Goal: Task Accomplishment & Management: Complete application form

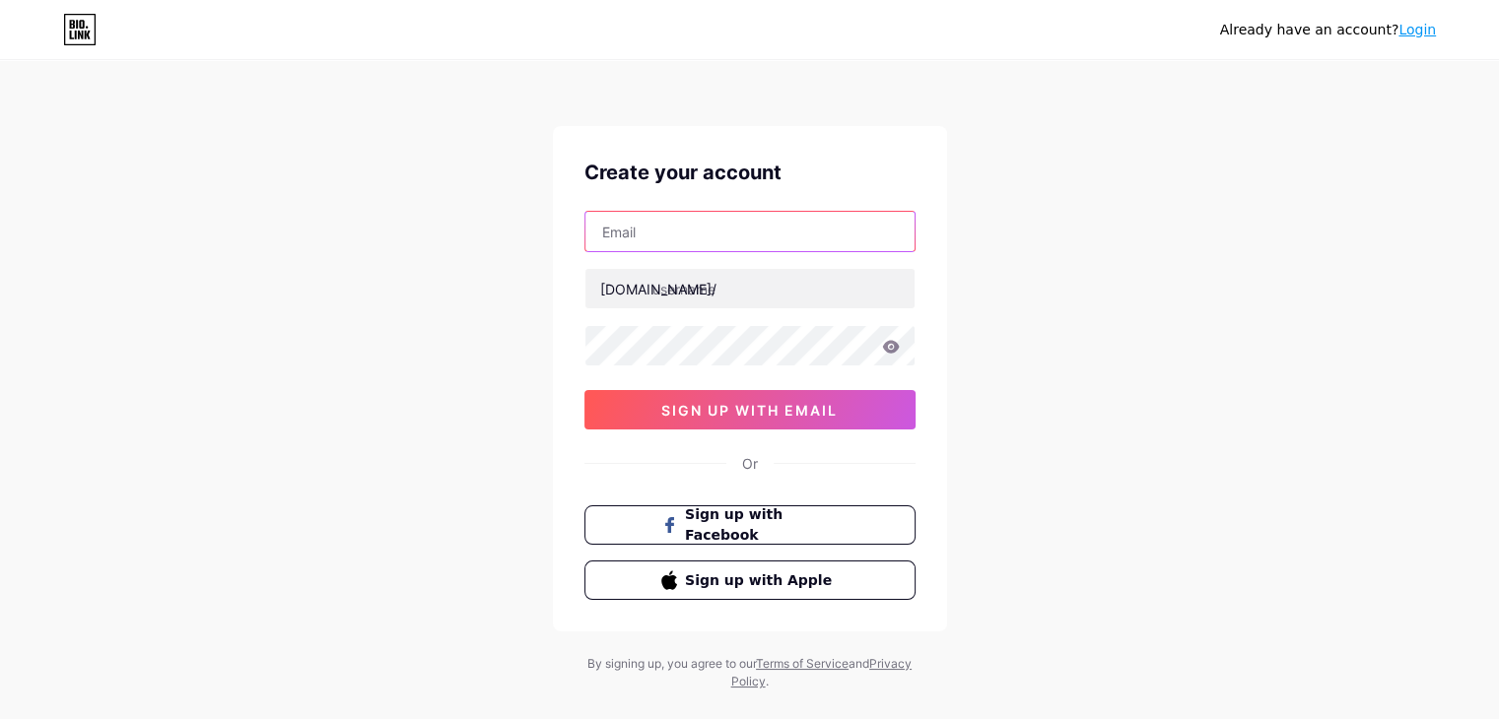
click at [653, 224] on input "text" at bounding box center [749, 231] width 329 height 39
type input "[DOMAIN_NAME][EMAIL_ADDRESS][DOMAIN_NAME]"
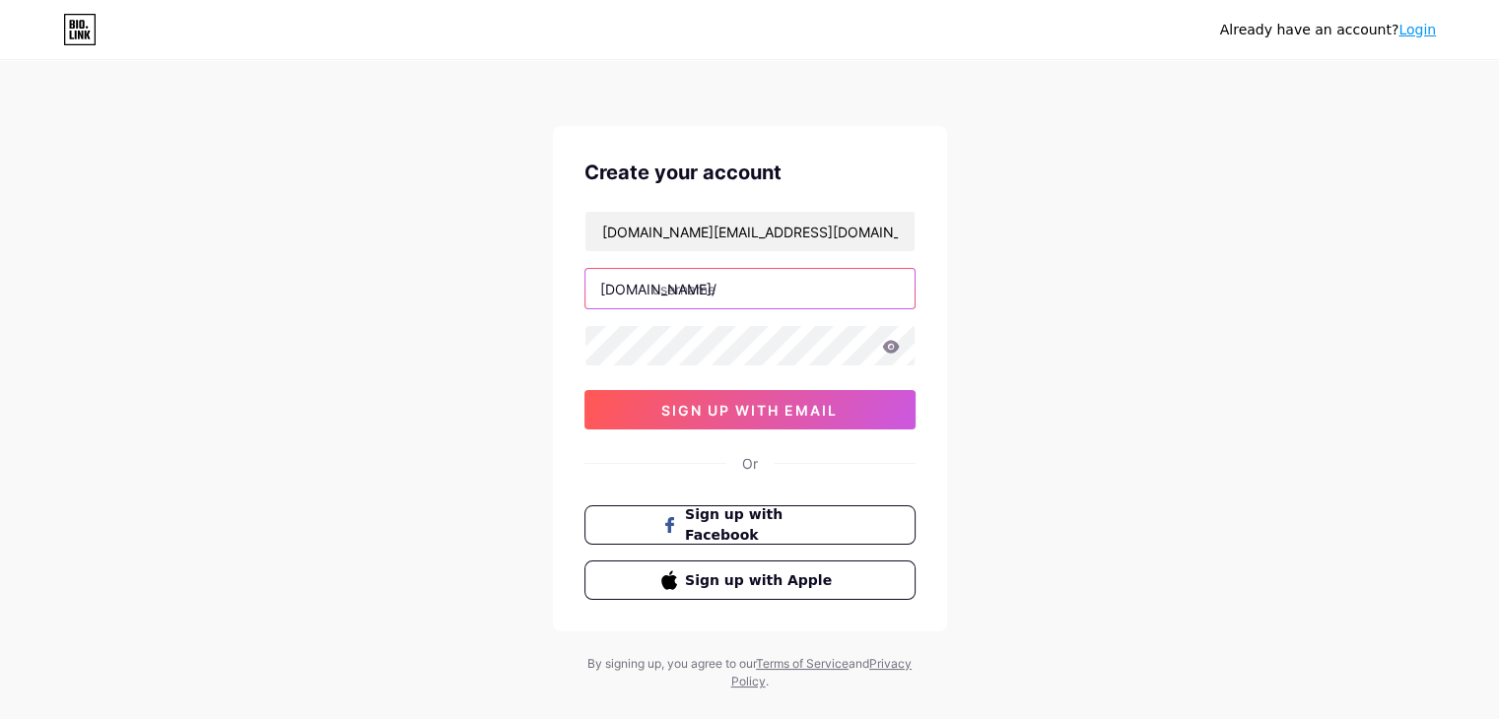
click at [693, 290] on input "text" at bounding box center [749, 288] width 329 height 39
type input "linktodm"
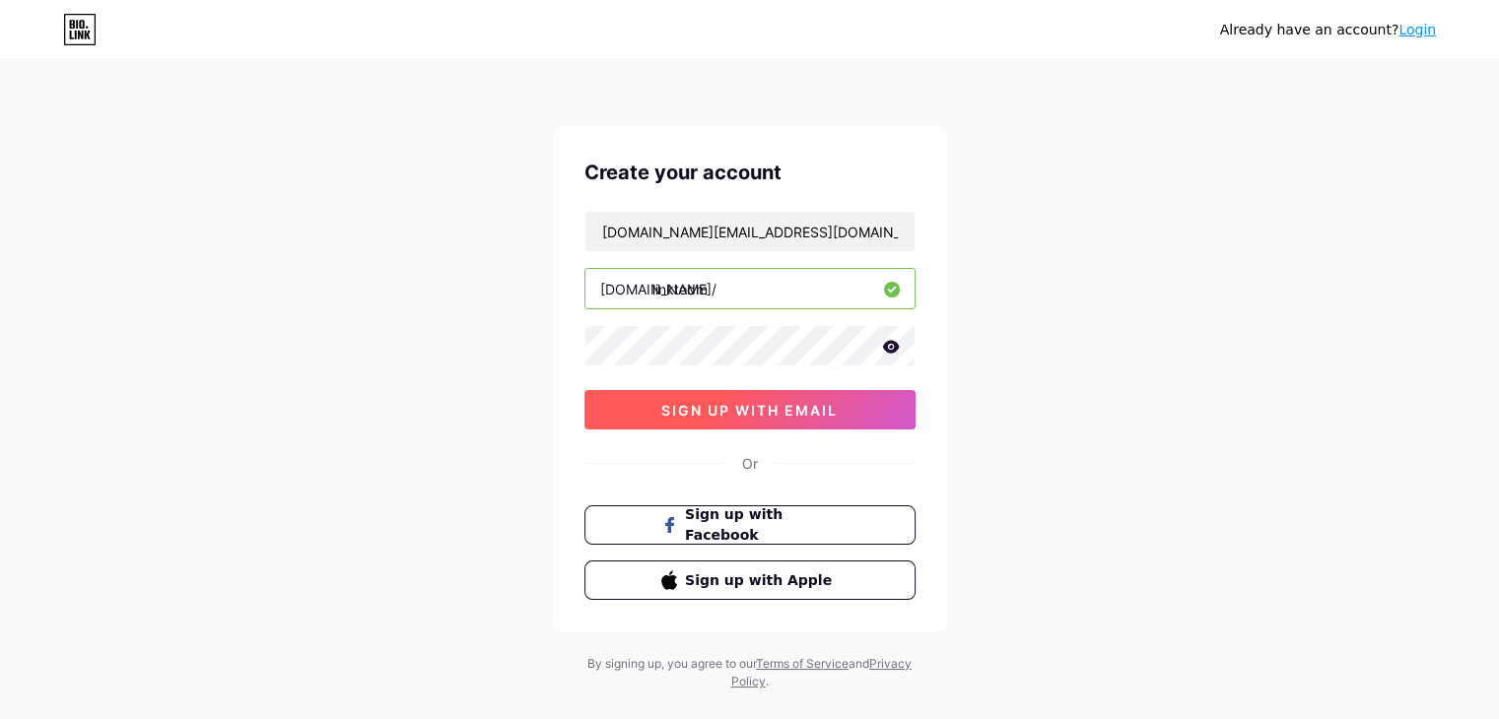
click at [786, 392] on button "sign up with email" at bounding box center [749, 409] width 331 height 39
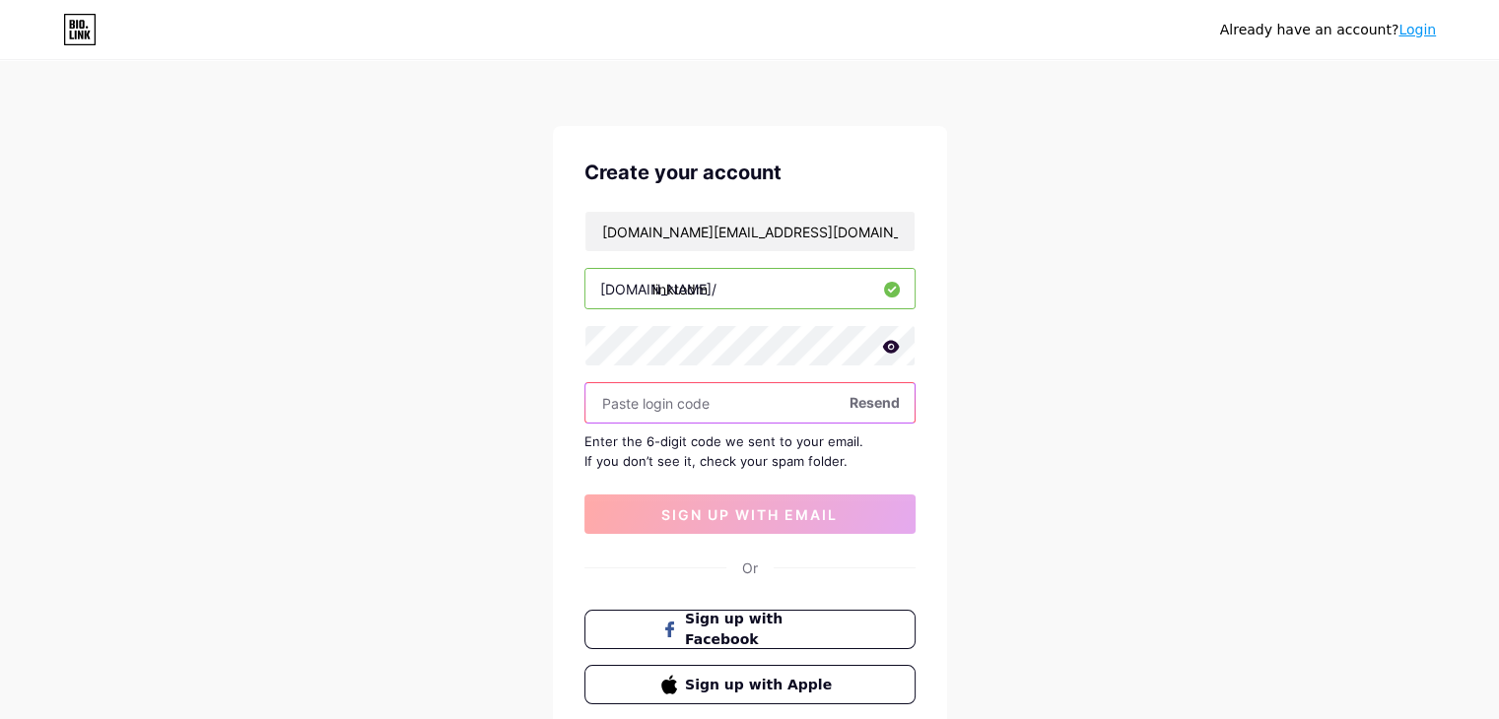
paste input "972796"
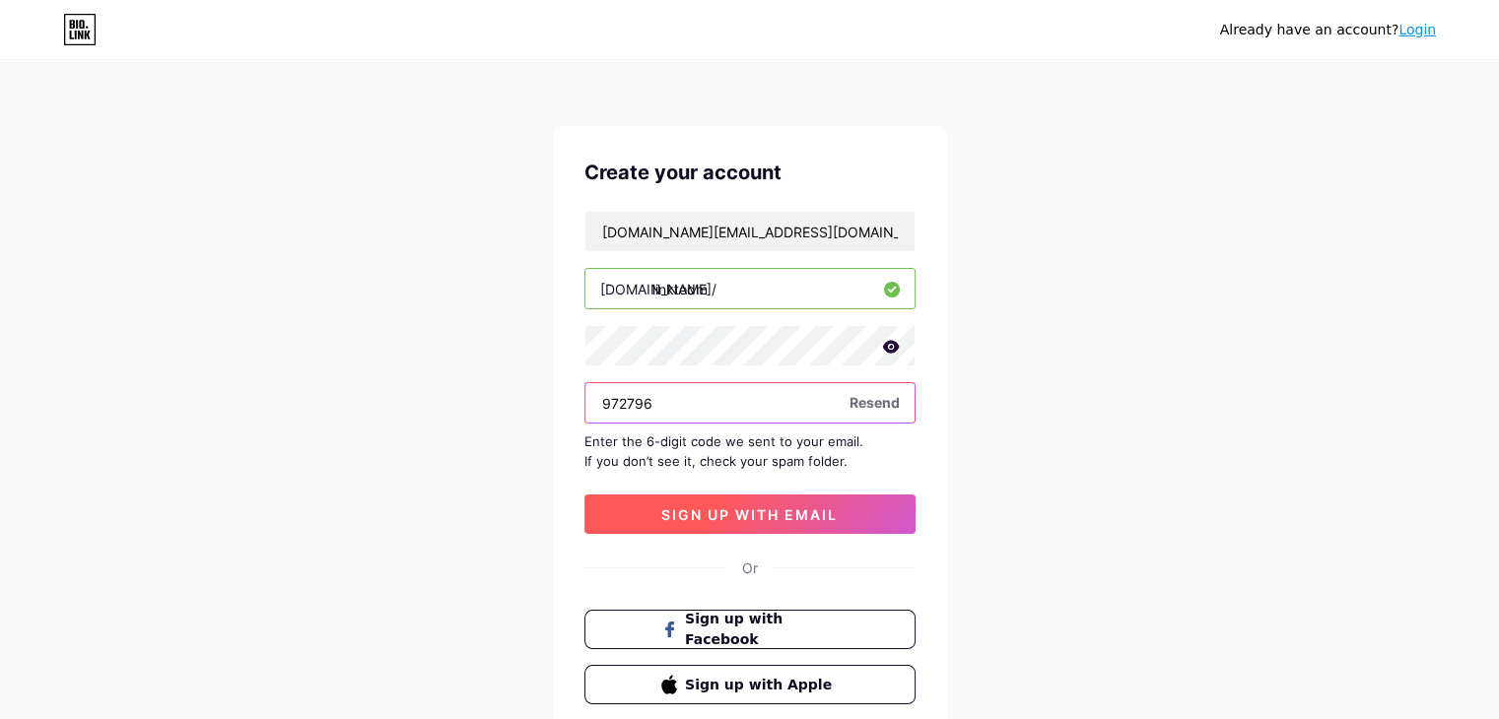
type input "972796"
click at [665, 509] on span "sign up with email" at bounding box center [749, 514] width 176 height 17
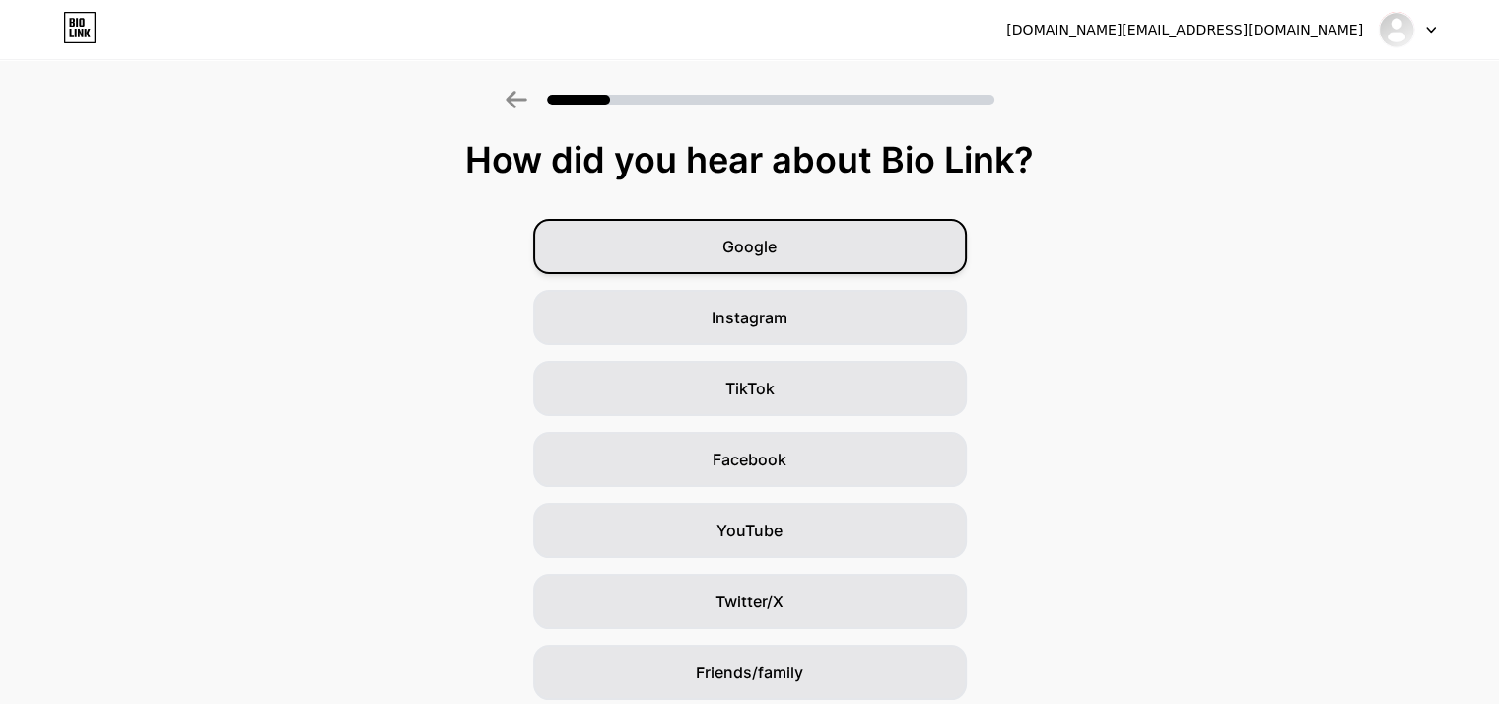
click at [763, 251] on span "Google" at bounding box center [749, 247] width 54 height 24
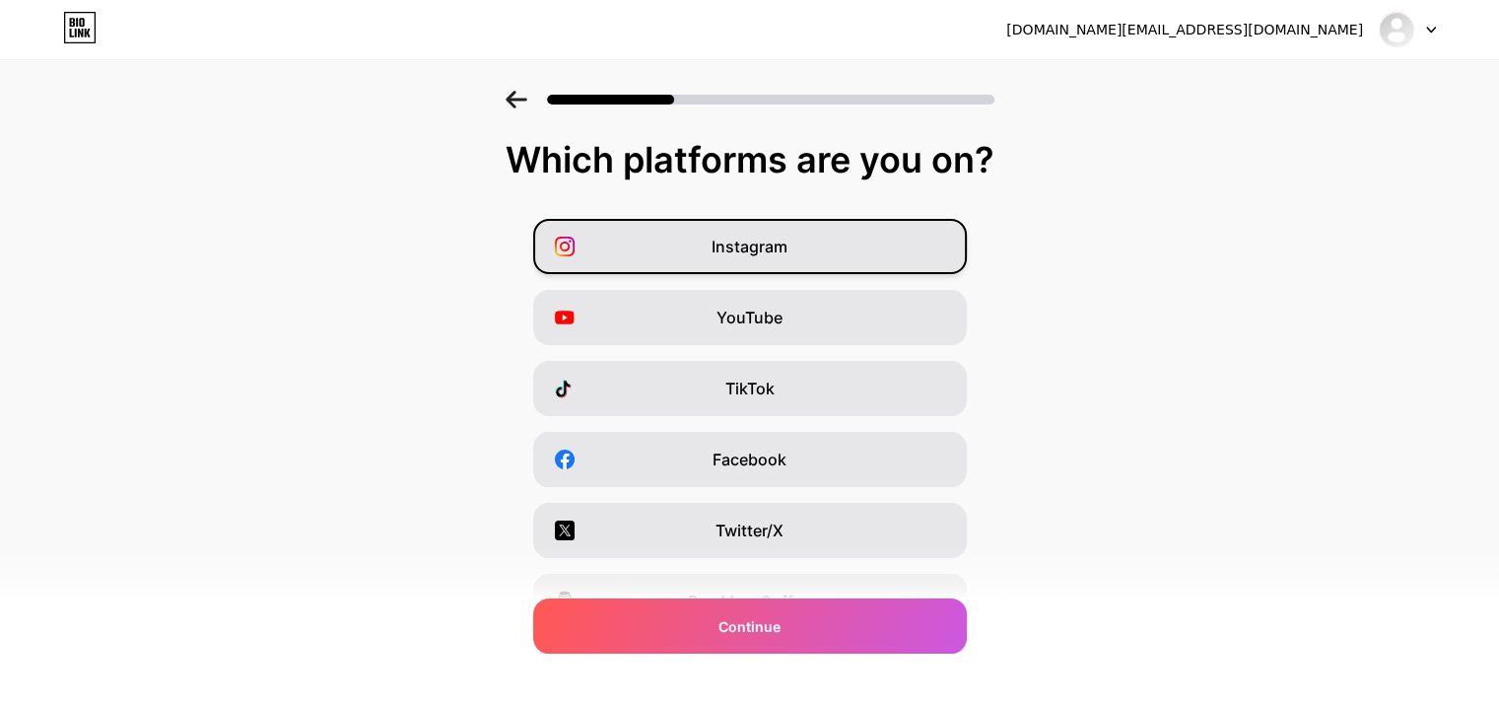
click at [776, 254] on span "Instagram" at bounding box center [749, 247] width 76 height 24
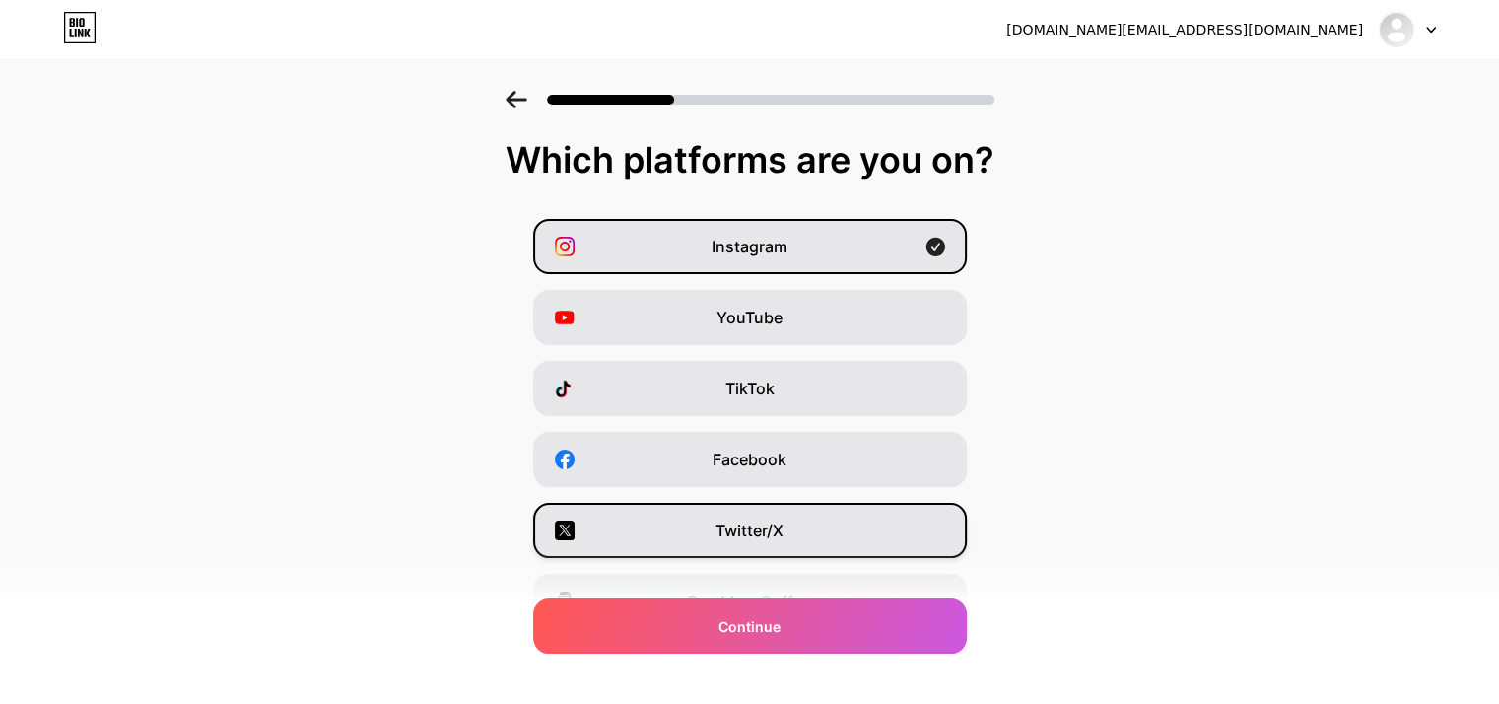
click at [771, 529] on span "Twitter/X" at bounding box center [749, 530] width 68 height 24
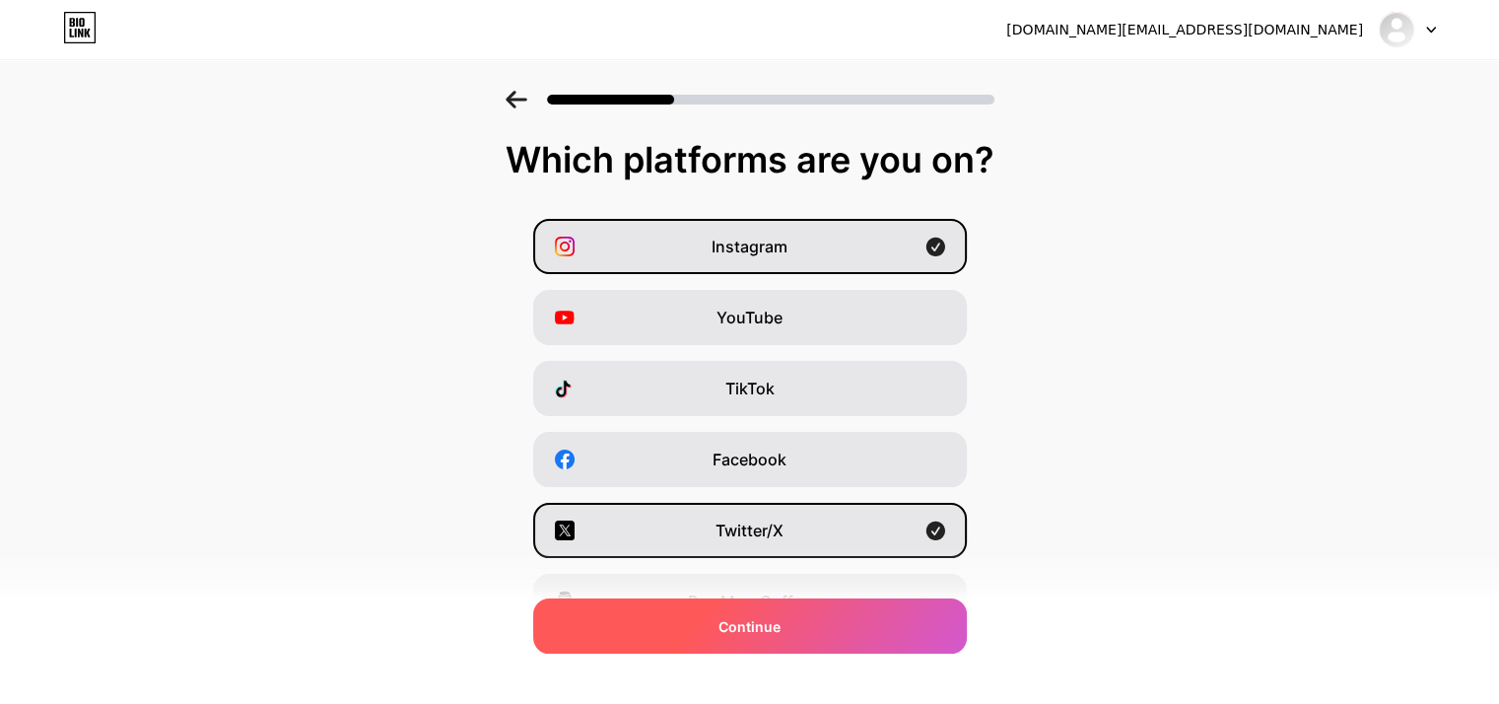
click at [753, 631] on span "Continue" at bounding box center [749, 626] width 62 height 21
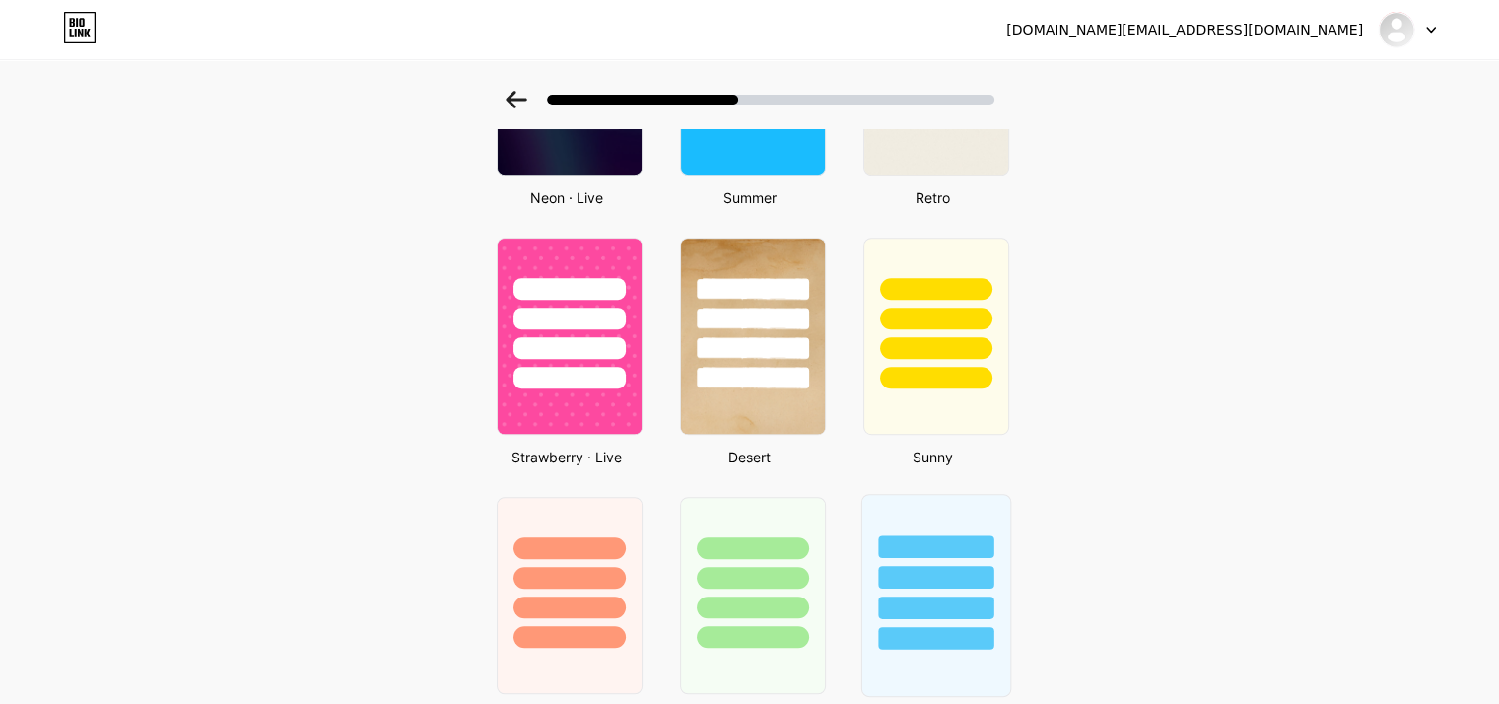
scroll to position [1182, 0]
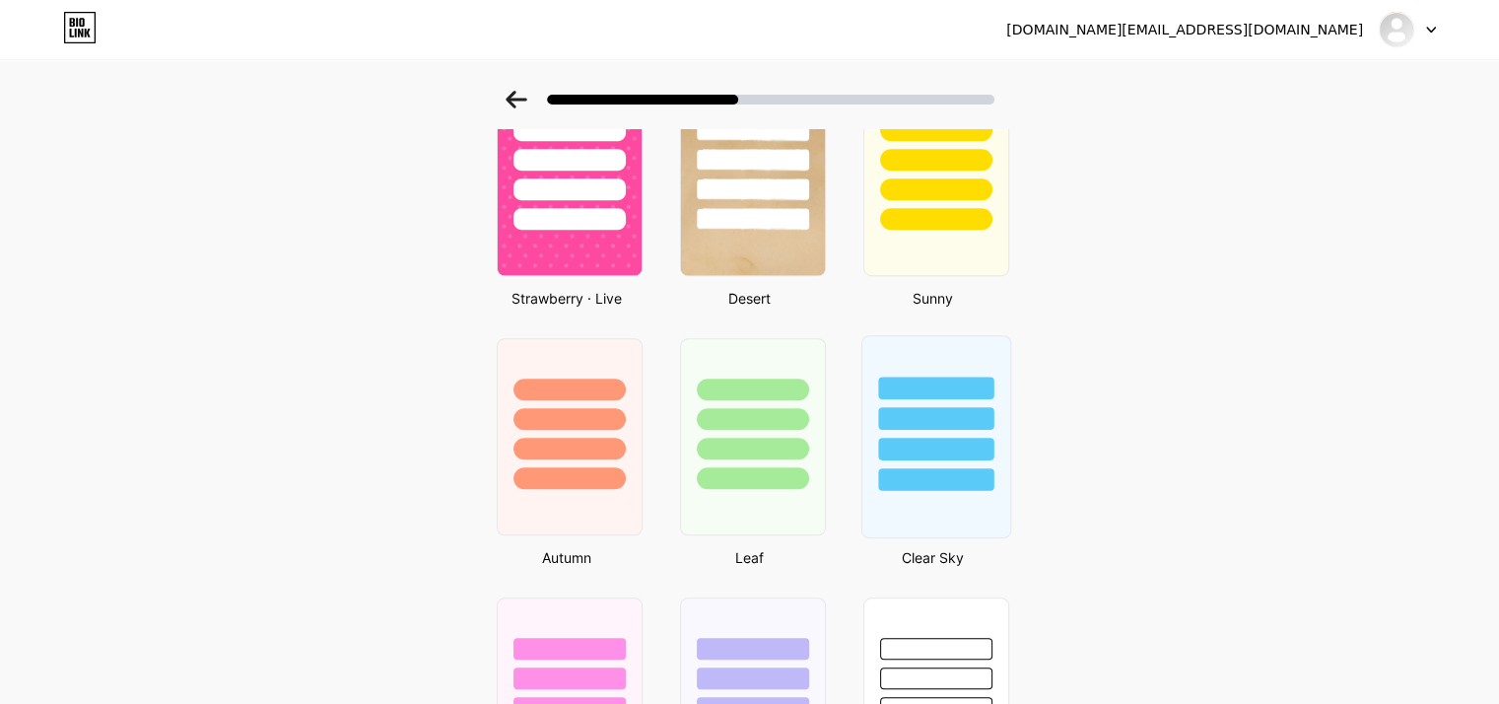
click at [924, 480] on div at bounding box center [935, 479] width 115 height 23
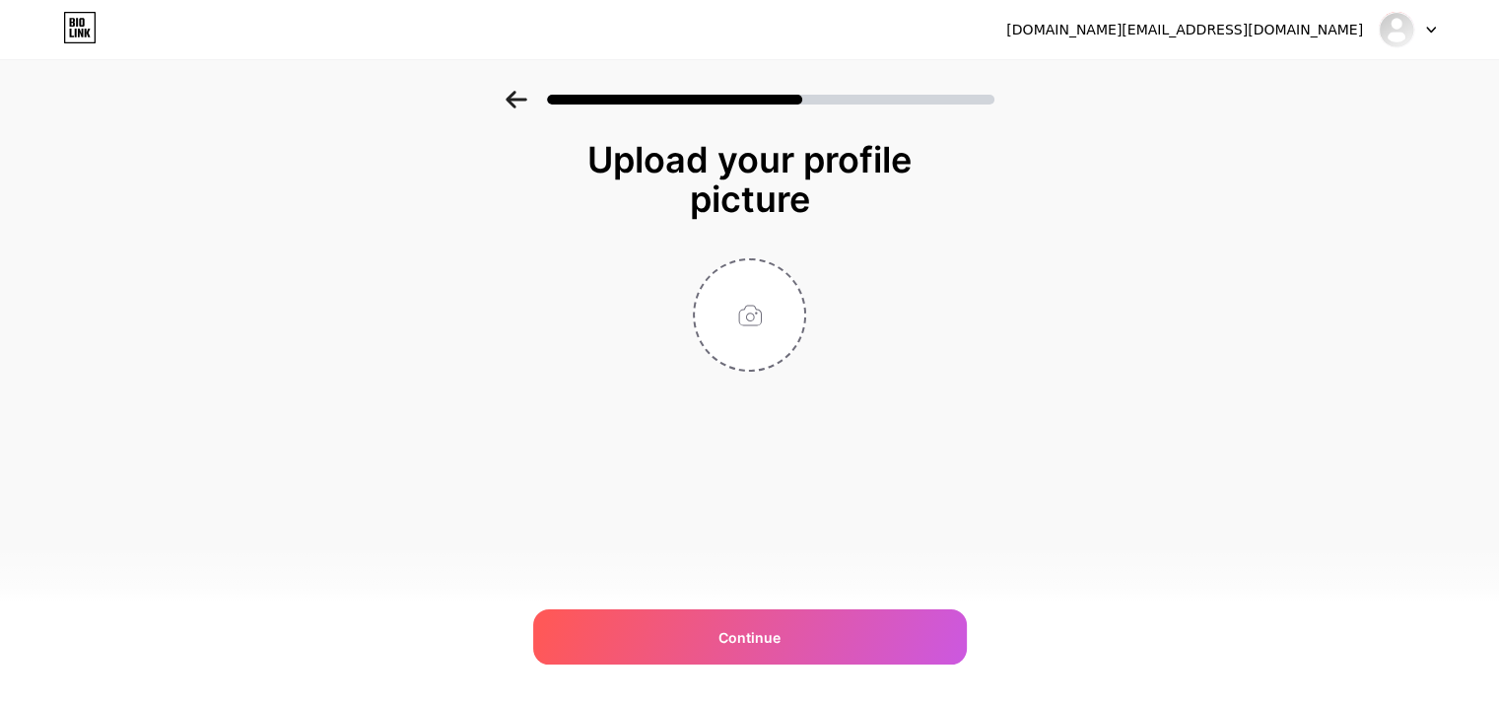
scroll to position [0, 0]
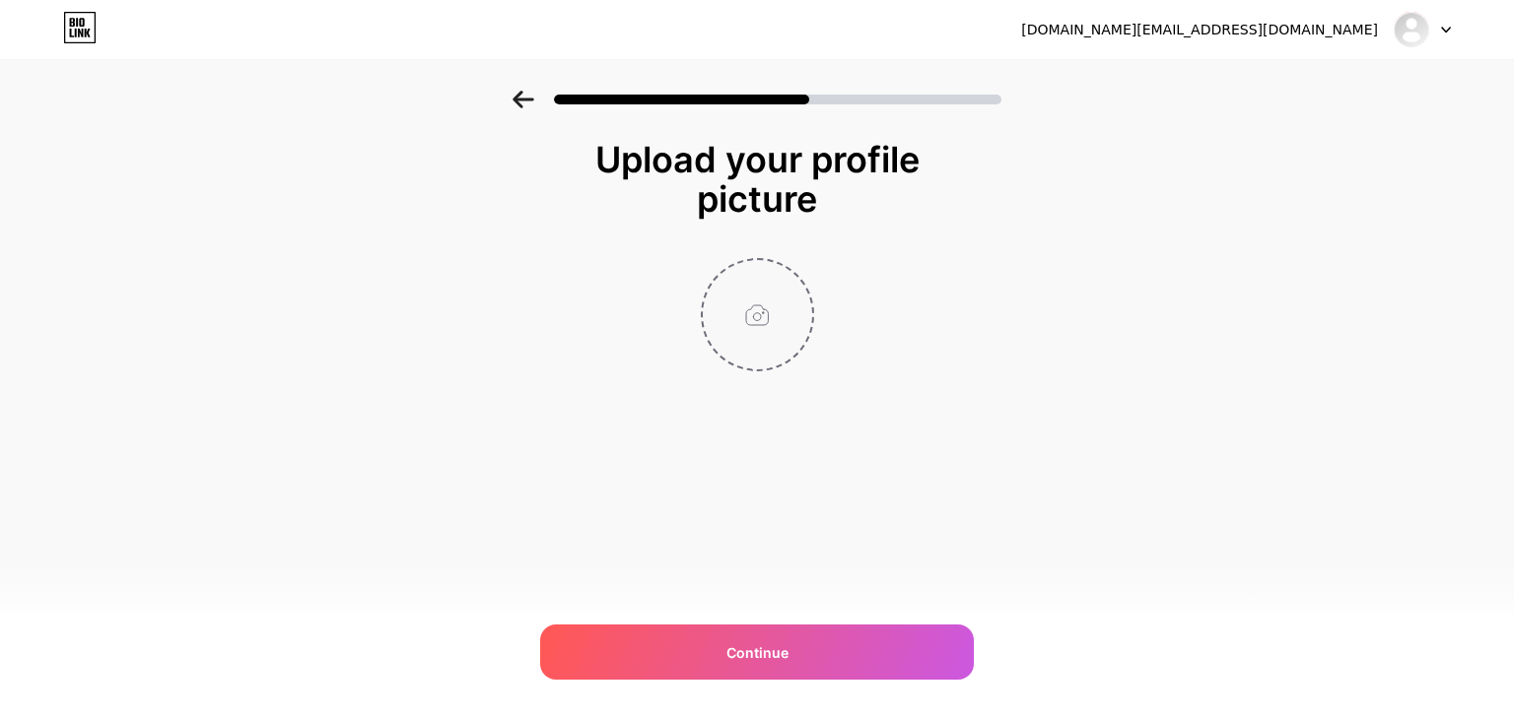
click at [753, 333] on input "file" at bounding box center [757, 314] width 109 height 109
type input "C:\fakepath\icon-512x512.png"
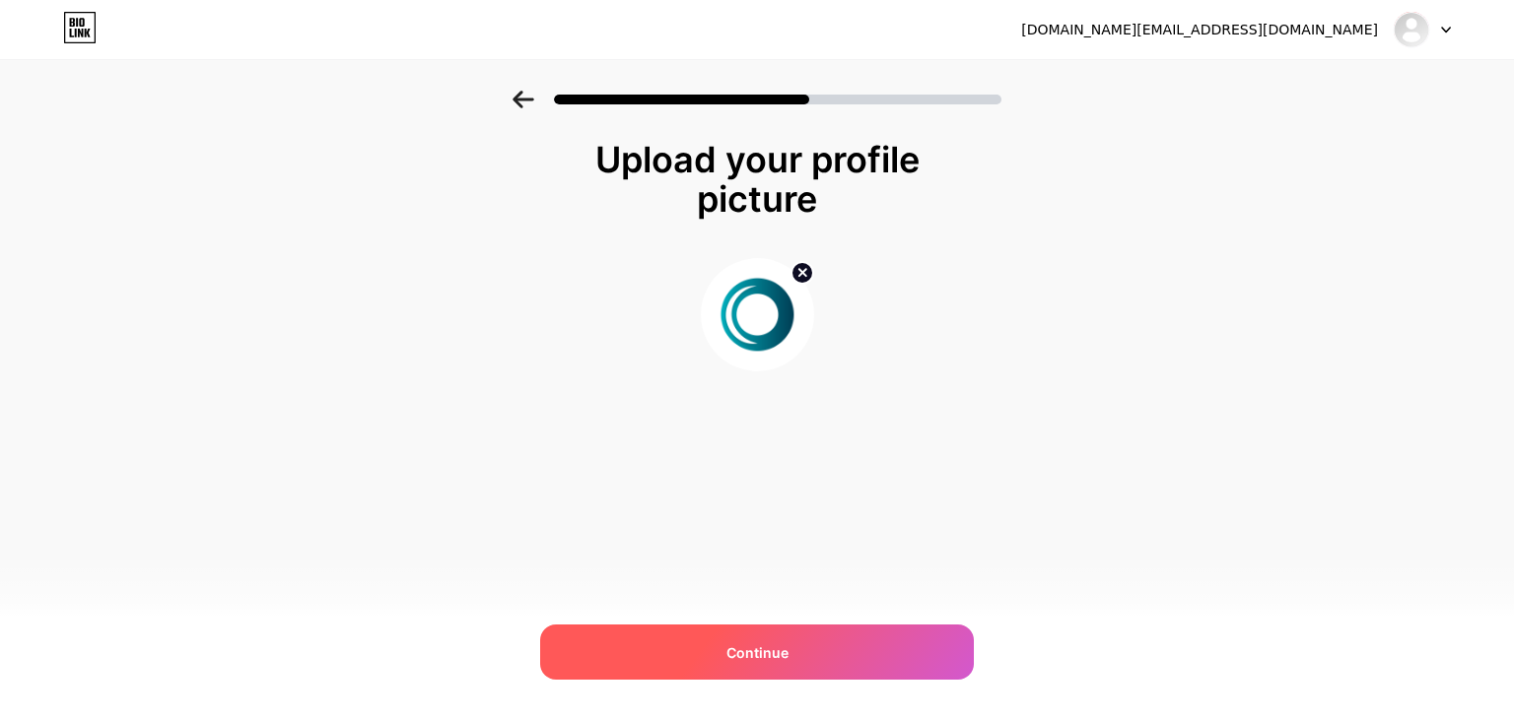
click at [808, 635] on div "Continue" at bounding box center [757, 652] width 434 height 55
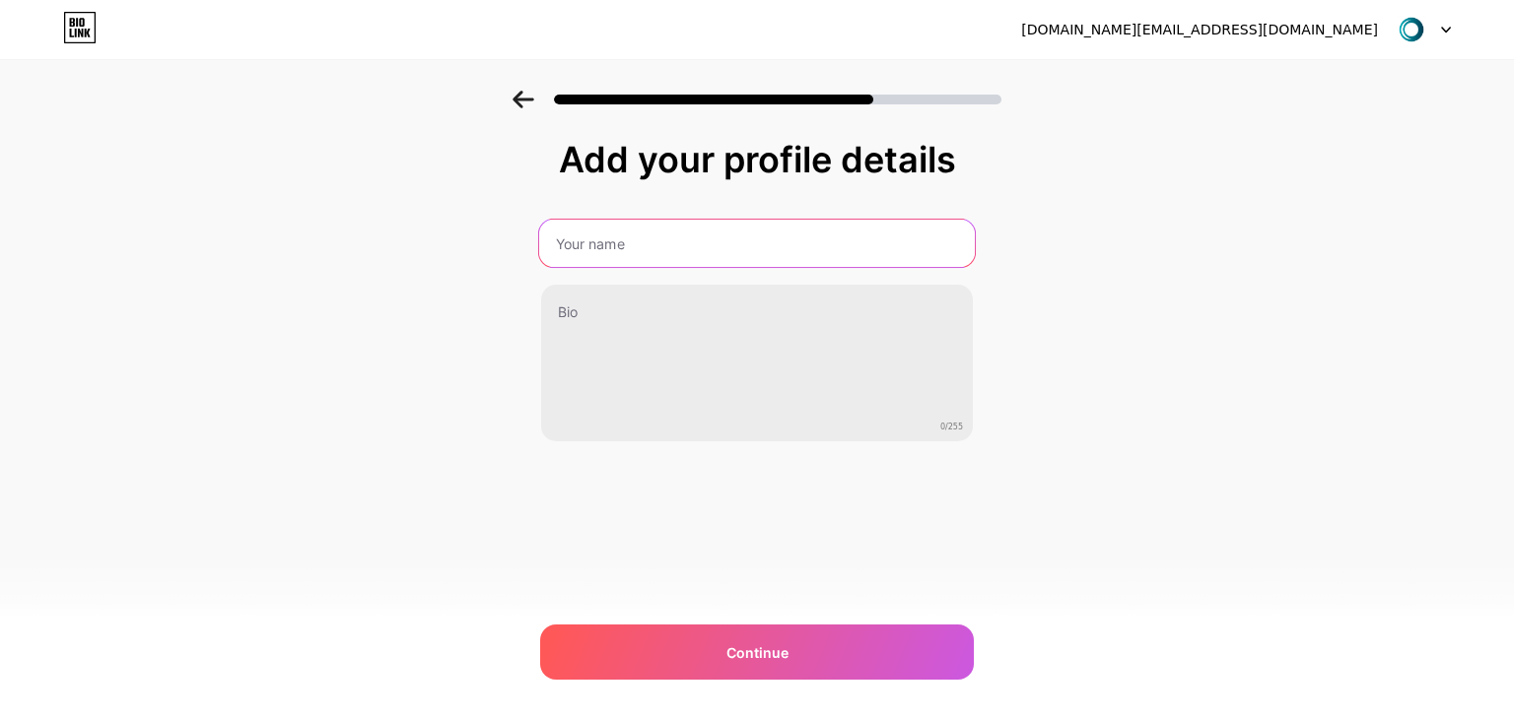
click at [668, 232] on input "text" at bounding box center [757, 243] width 436 height 47
type input "LinktoDM"
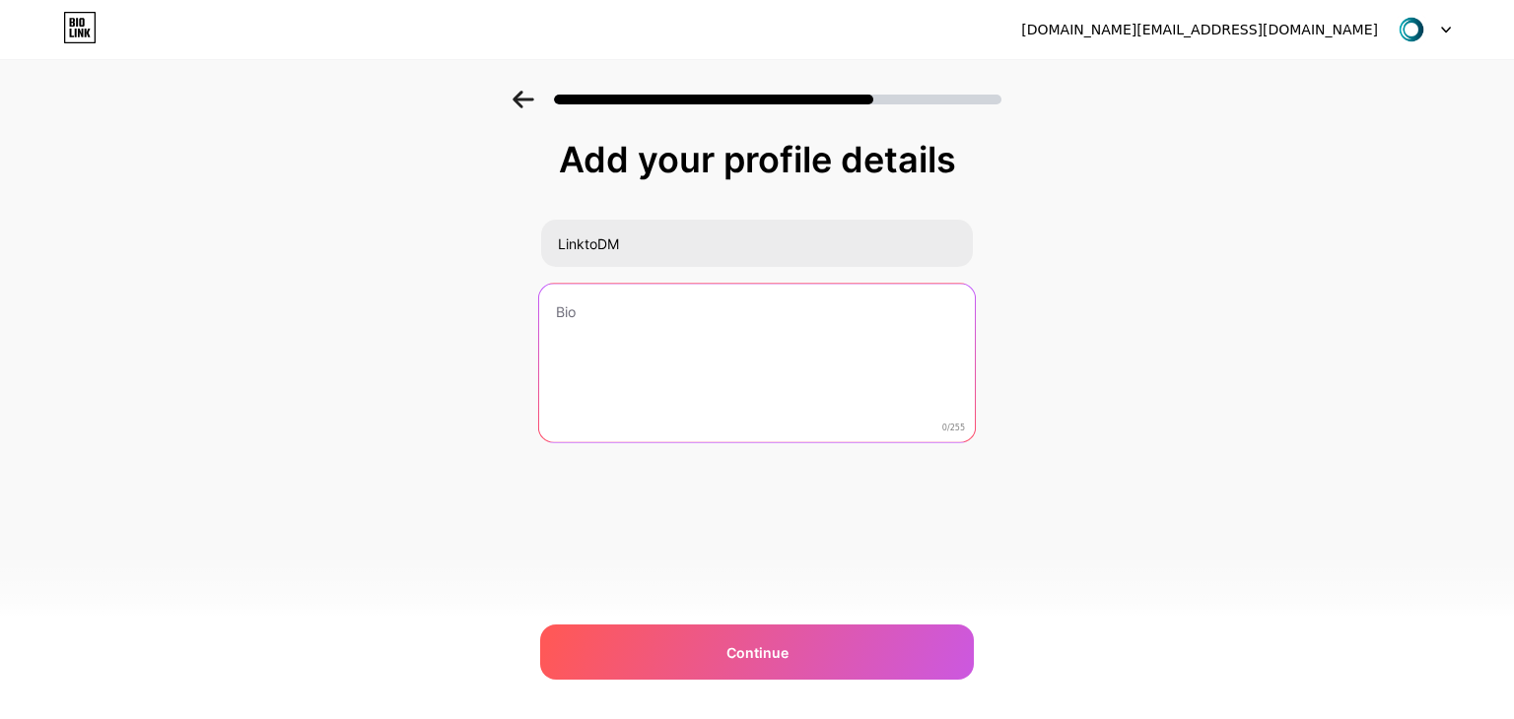
click at [602, 299] on textarea at bounding box center [757, 364] width 436 height 161
paste textarea "LinktoDM is a smart Instagram automation tool that helps creators, brands, and …"
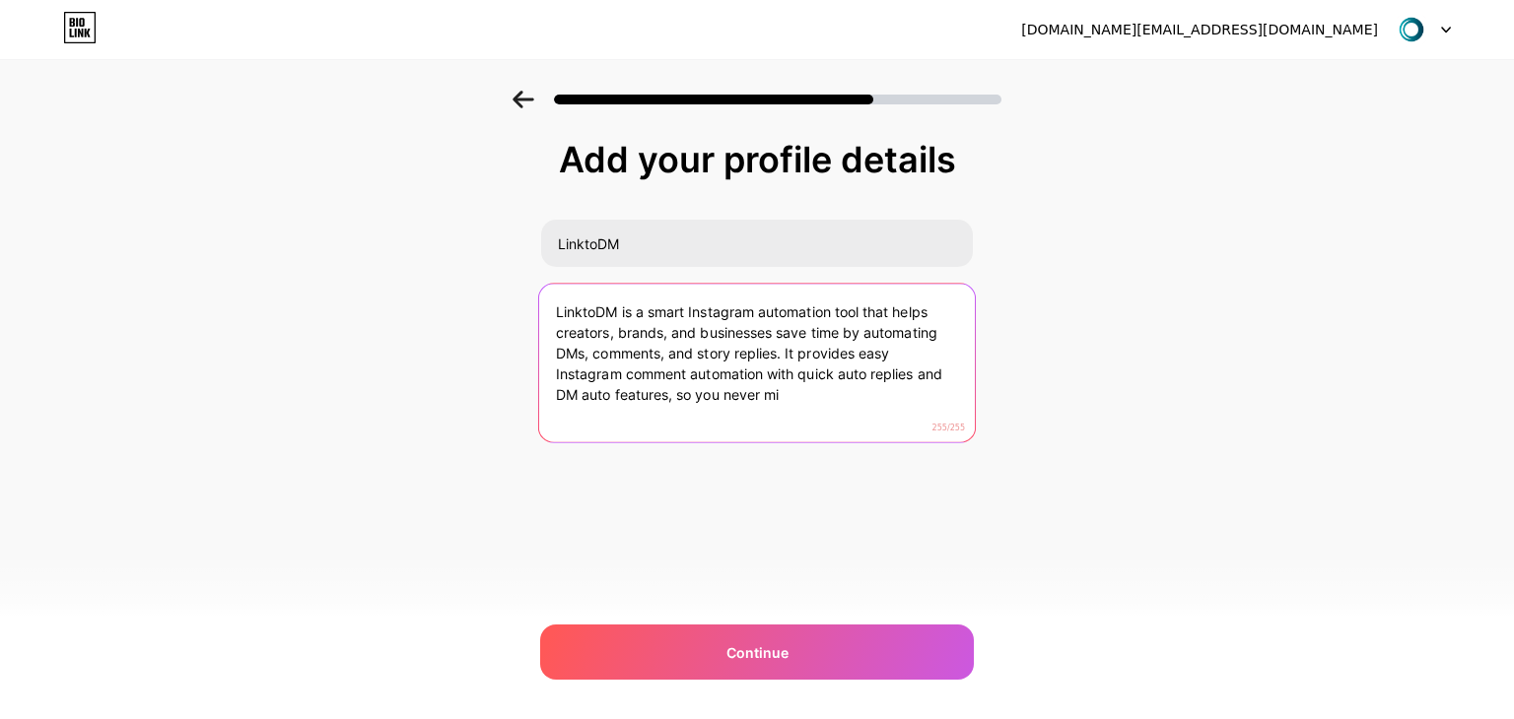
drag, startPoint x: 808, startPoint y: 397, endPoint x: 672, endPoint y: 398, distance: 136.0
click at [672, 398] on textarea "LinktoDM is a smart Instagram automation tool that helps creators, brands, and …" at bounding box center [757, 364] width 436 height 161
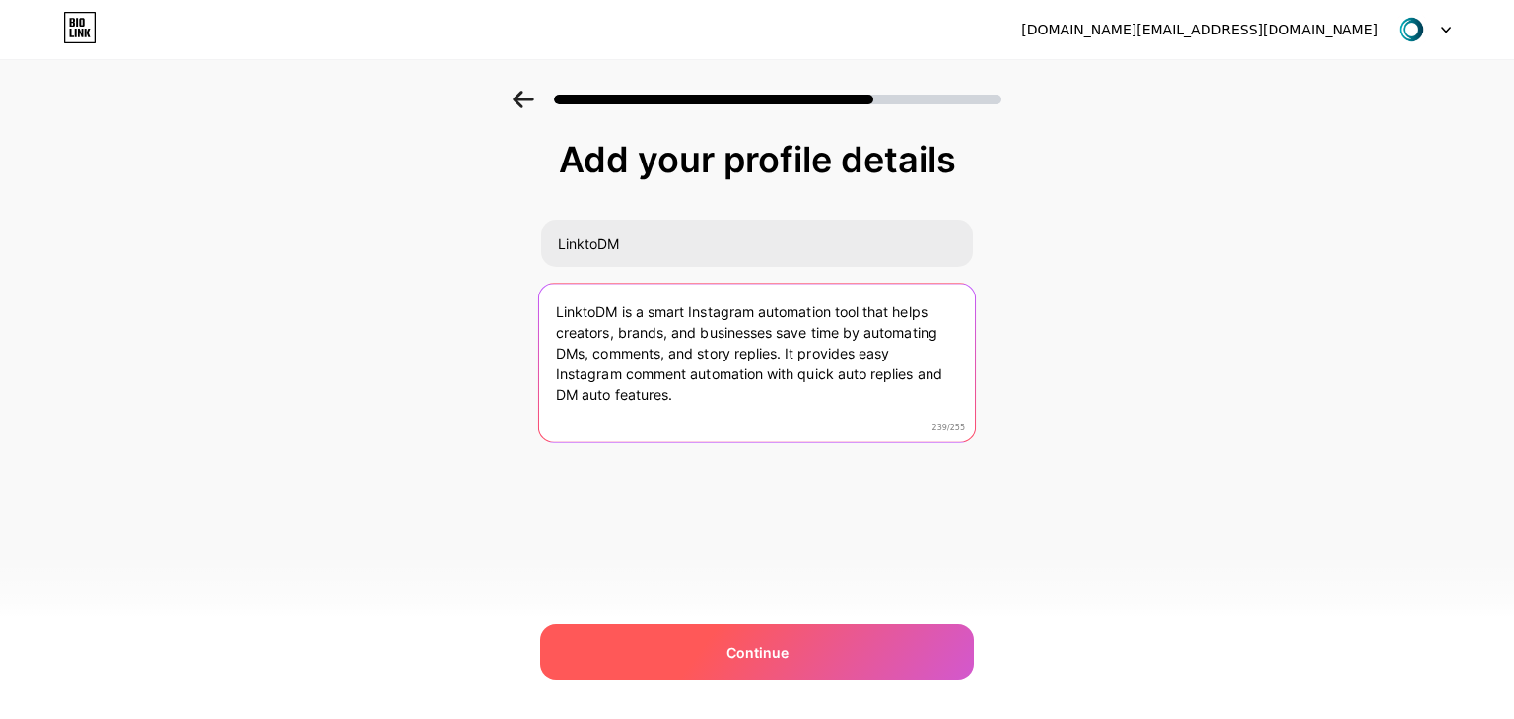
type textarea "LinktoDM is a smart Instagram automation tool that helps creators, brands, and …"
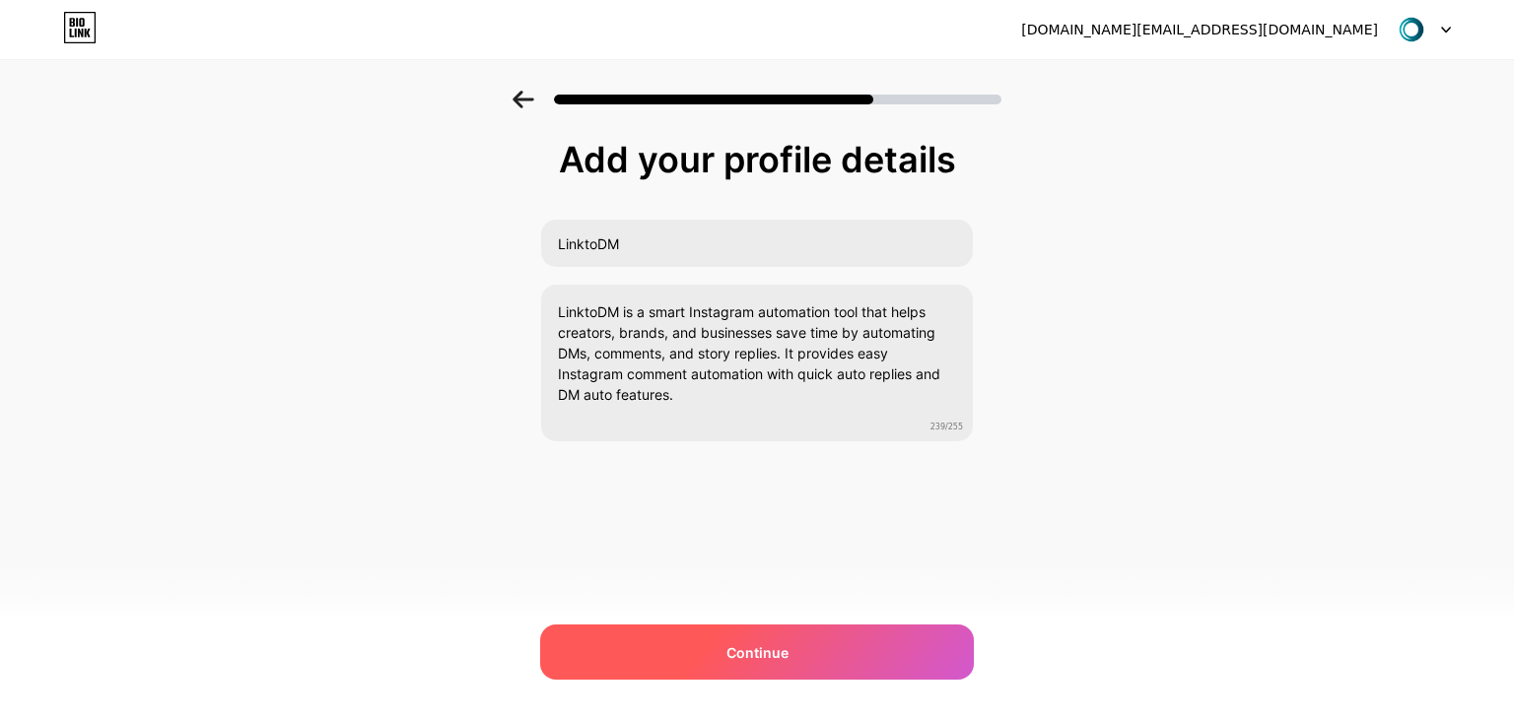
click at [792, 652] on div "Continue" at bounding box center [757, 652] width 434 height 55
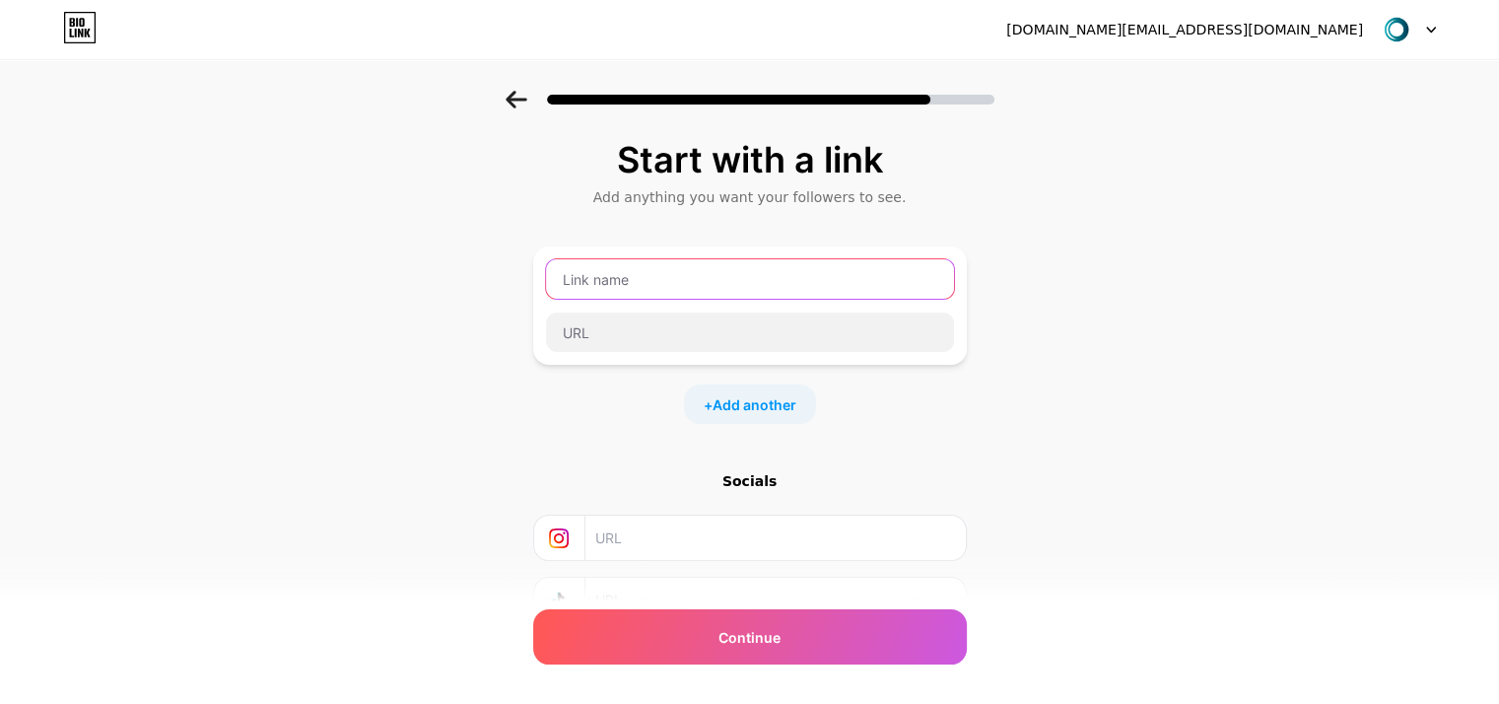
click at [630, 283] on input "text" at bounding box center [750, 278] width 408 height 39
type input "linktodm"
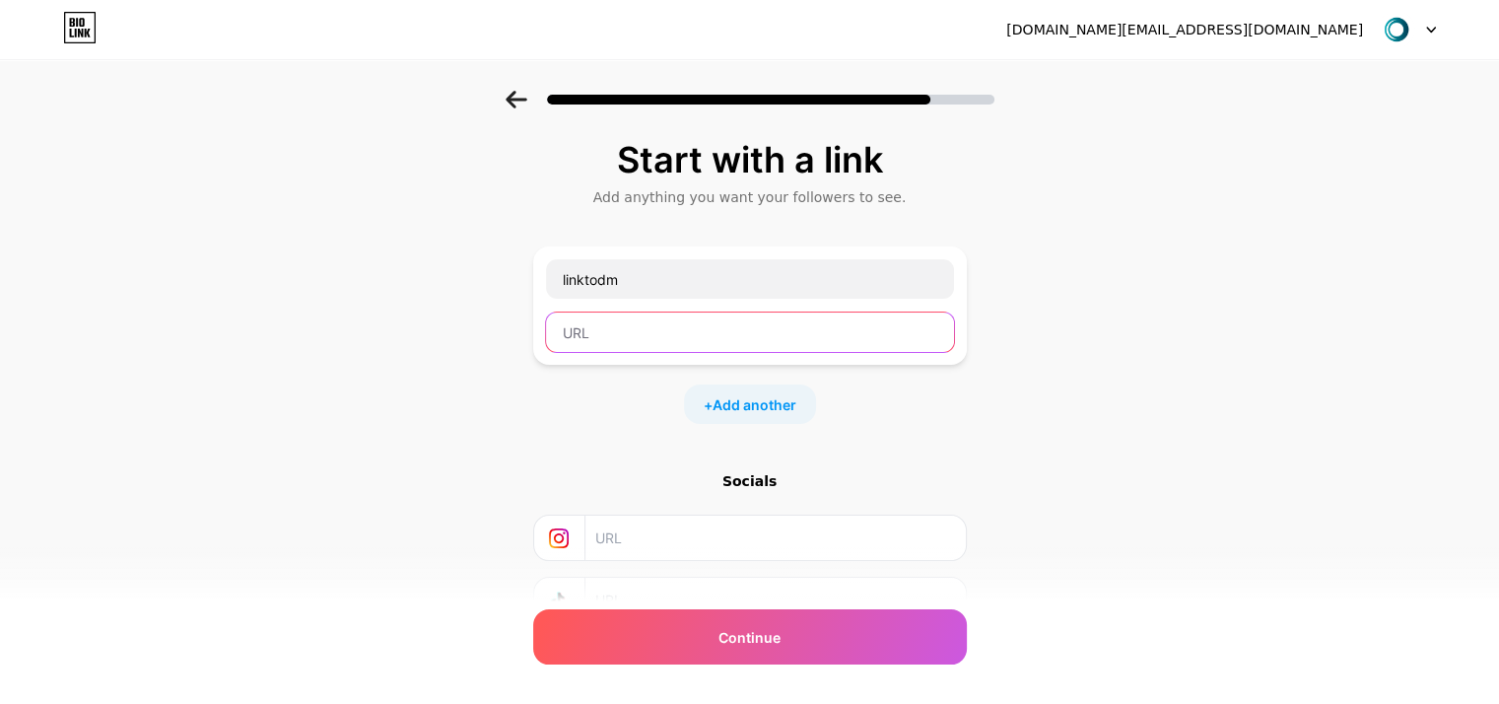
click at [638, 340] on input "text" at bounding box center [750, 331] width 408 height 39
paste input "[URL][DOMAIN_NAME]"
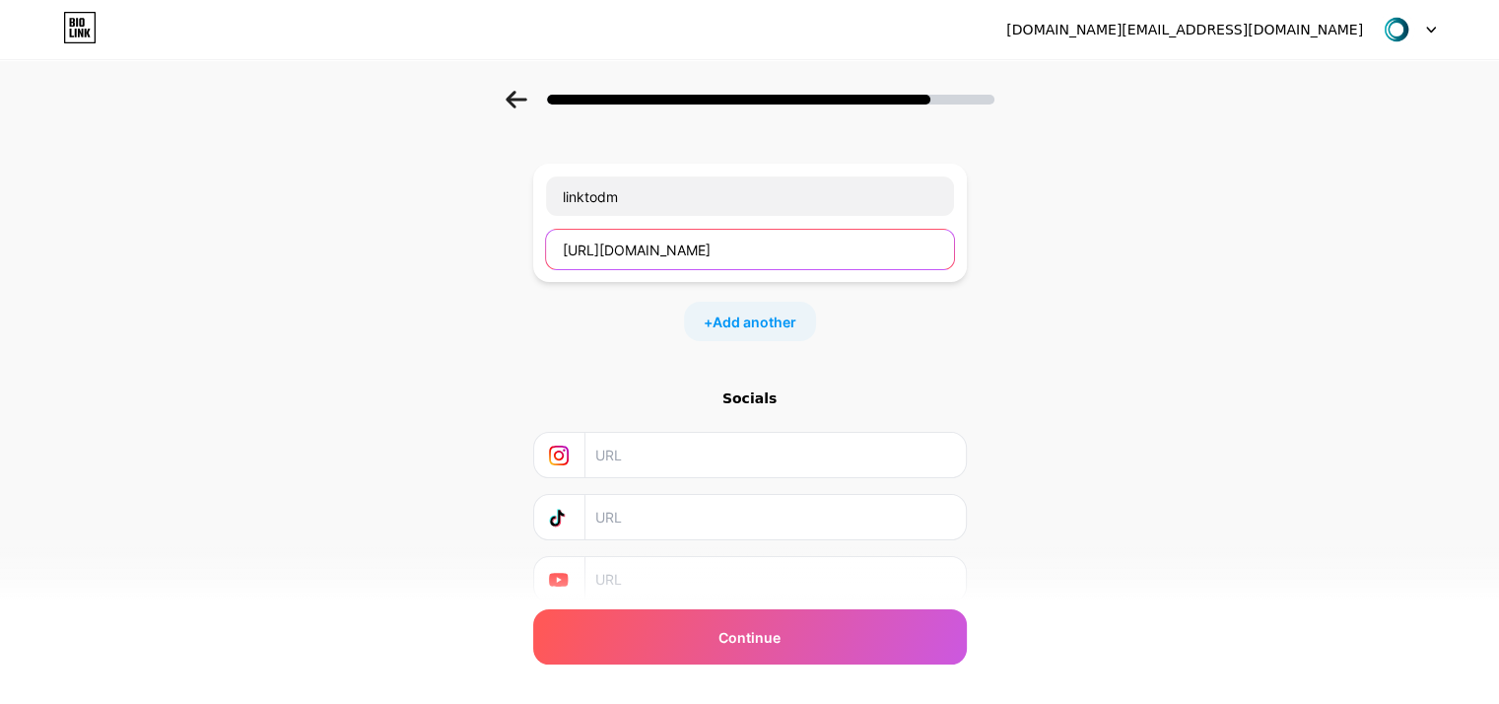
scroll to position [156, 0]
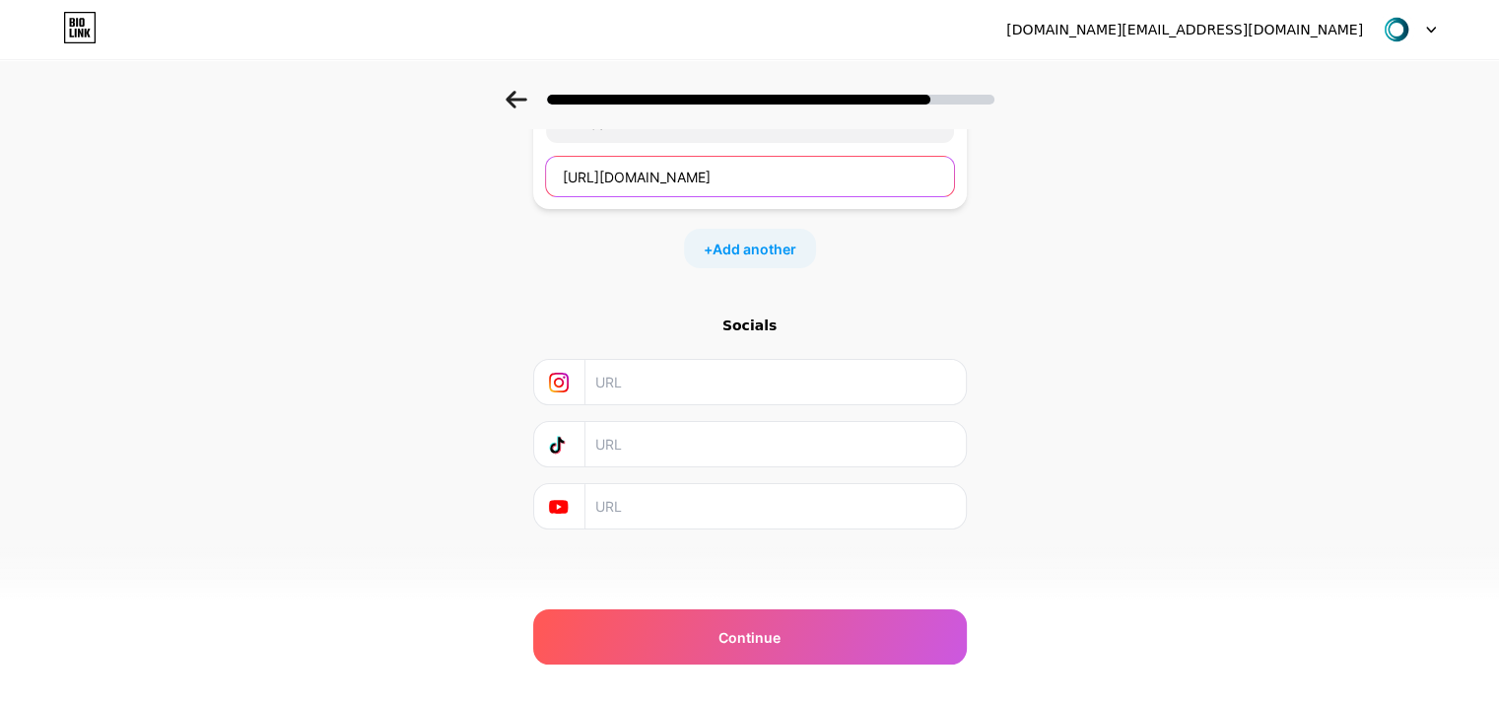
type input "[URL][DOMAIN_NAME]"
click at [676, 372] on input "text" at bounding box center [774, 382] width 358 height 44
paste input "[URL][DOMAIN_NAME]"
type input "[URL][DOMAIN_NAME]"
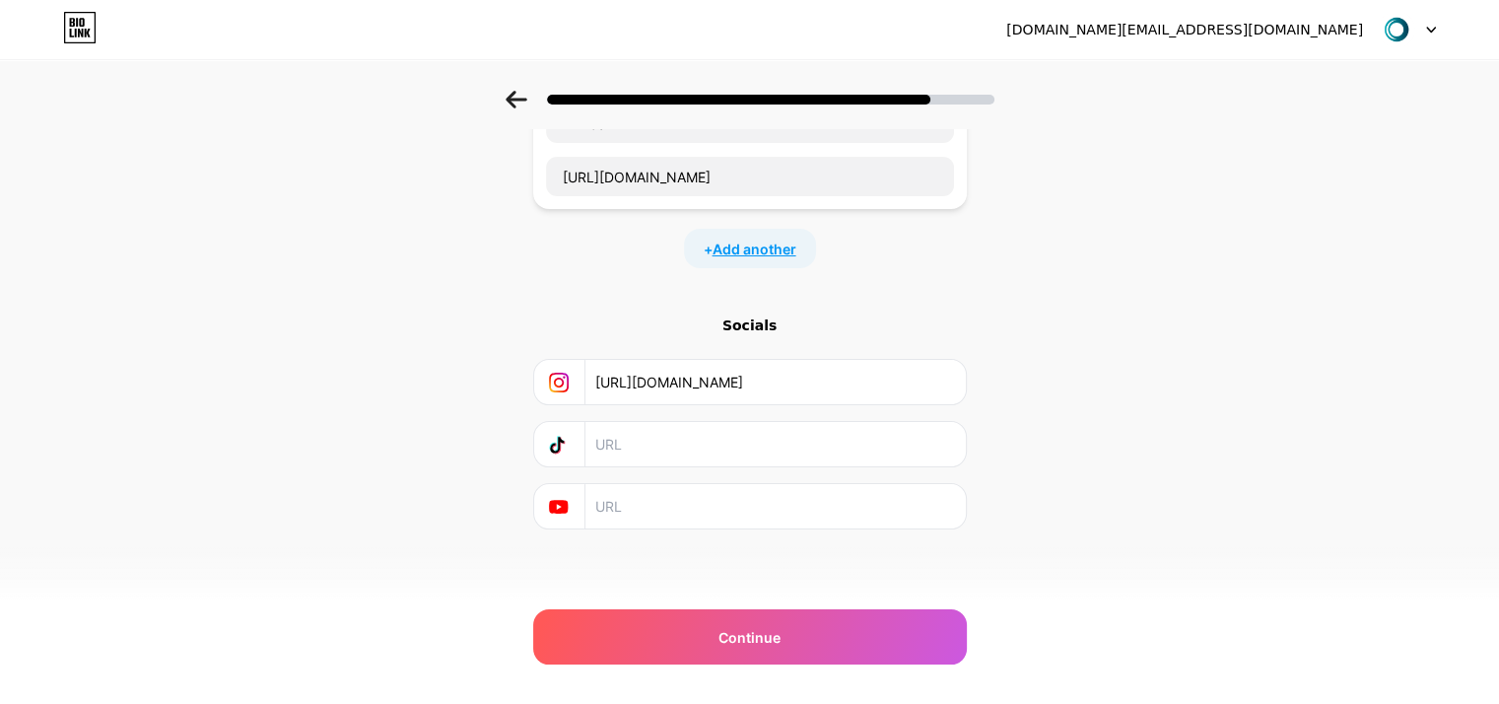
click at [780, 242] on span "Add another" at bounding box center [754, 248] width 84 height 21
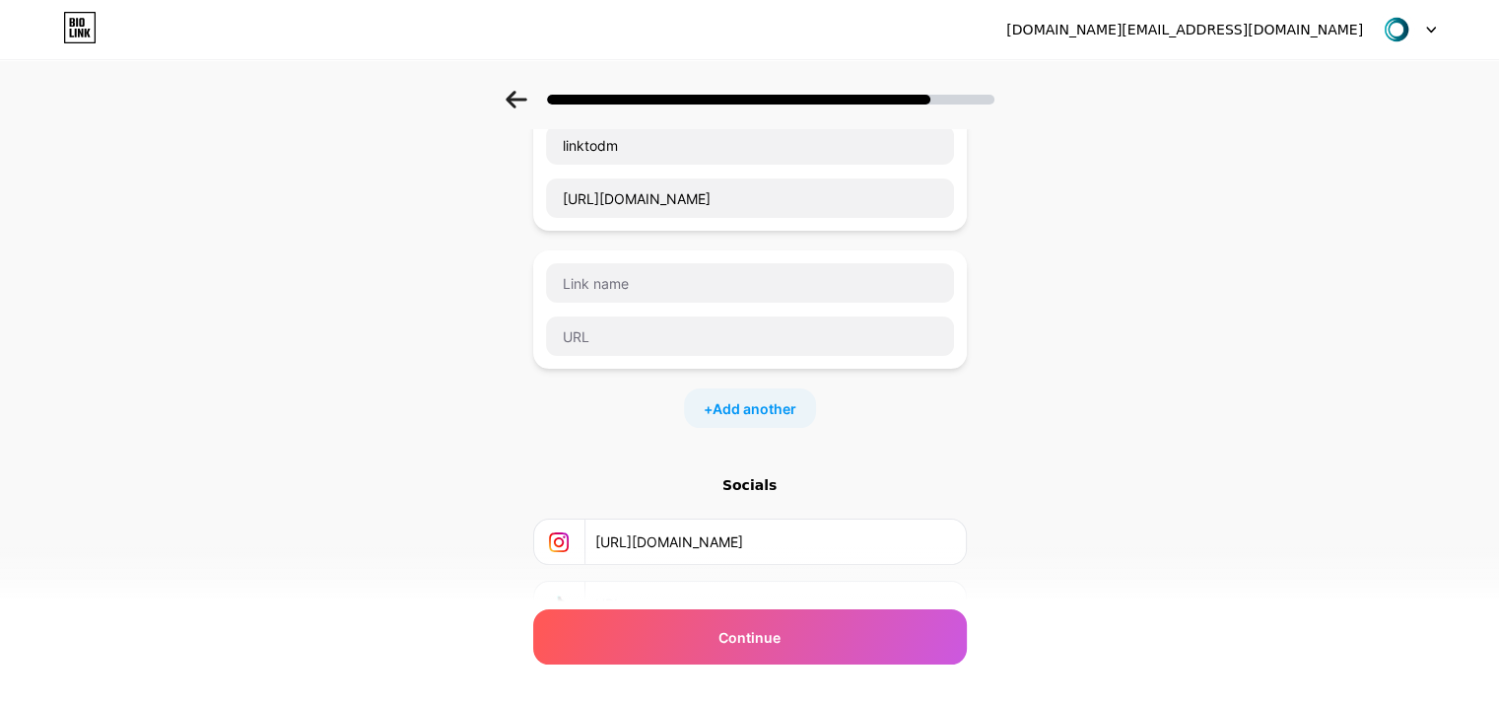
scroll to position [293, 0]
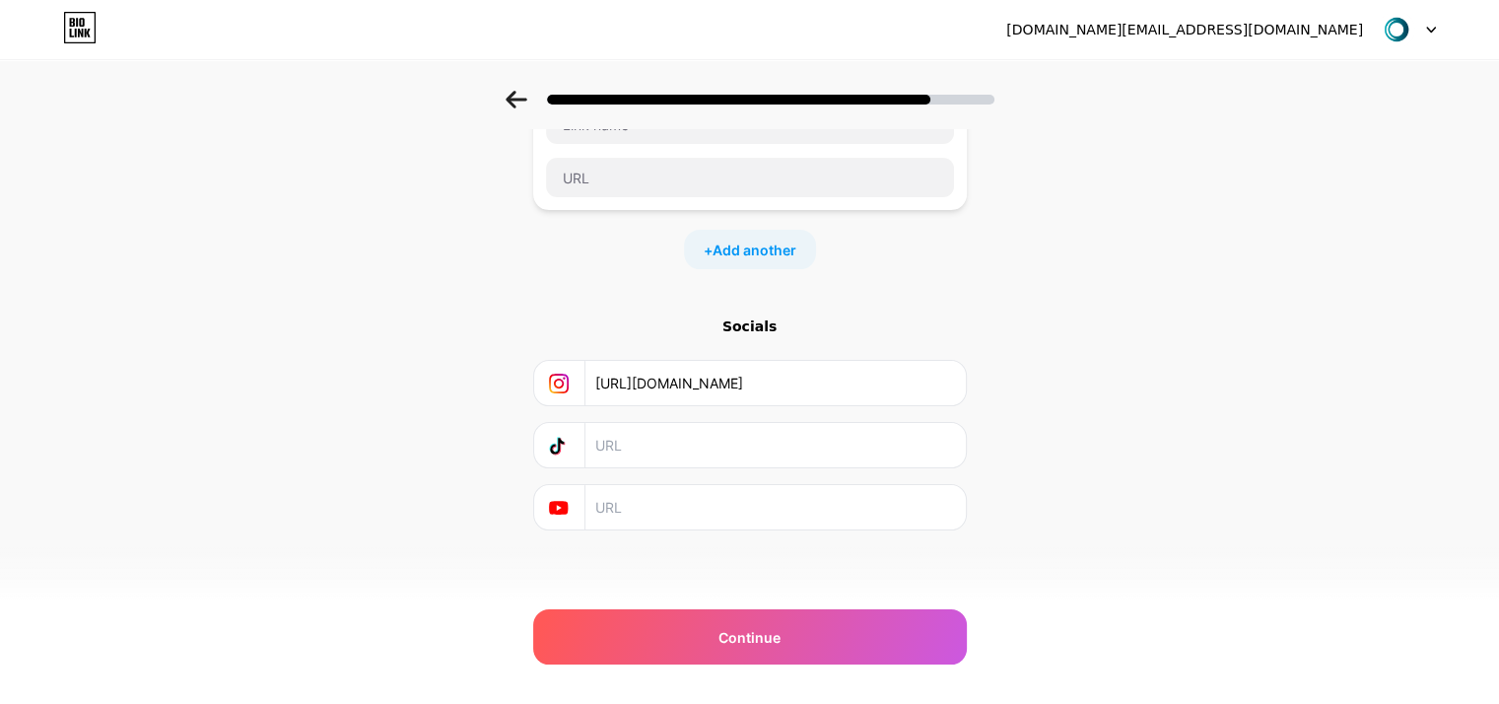
click at [640, 438] on input "text" at bounding box center [774, 445] width 358 height 44
paste input "[URL][DOMAIN_NAME]"
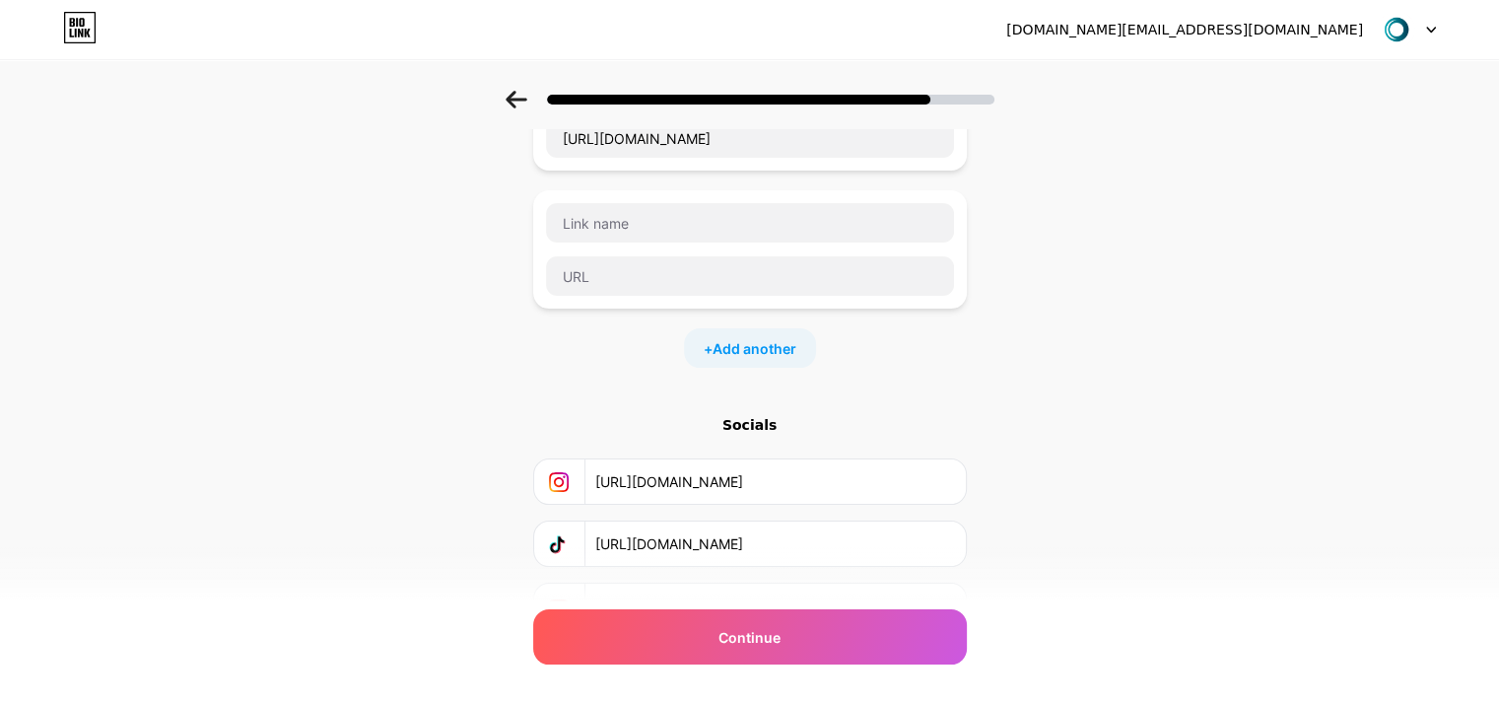
type input "[URL][DOMAIN_NAME]"
click at [1139, 420] on div "Start with a link Add anything you want your followers to see. linktodm [URL][D…" at bounding box center [749, 312] width 1499 height 831
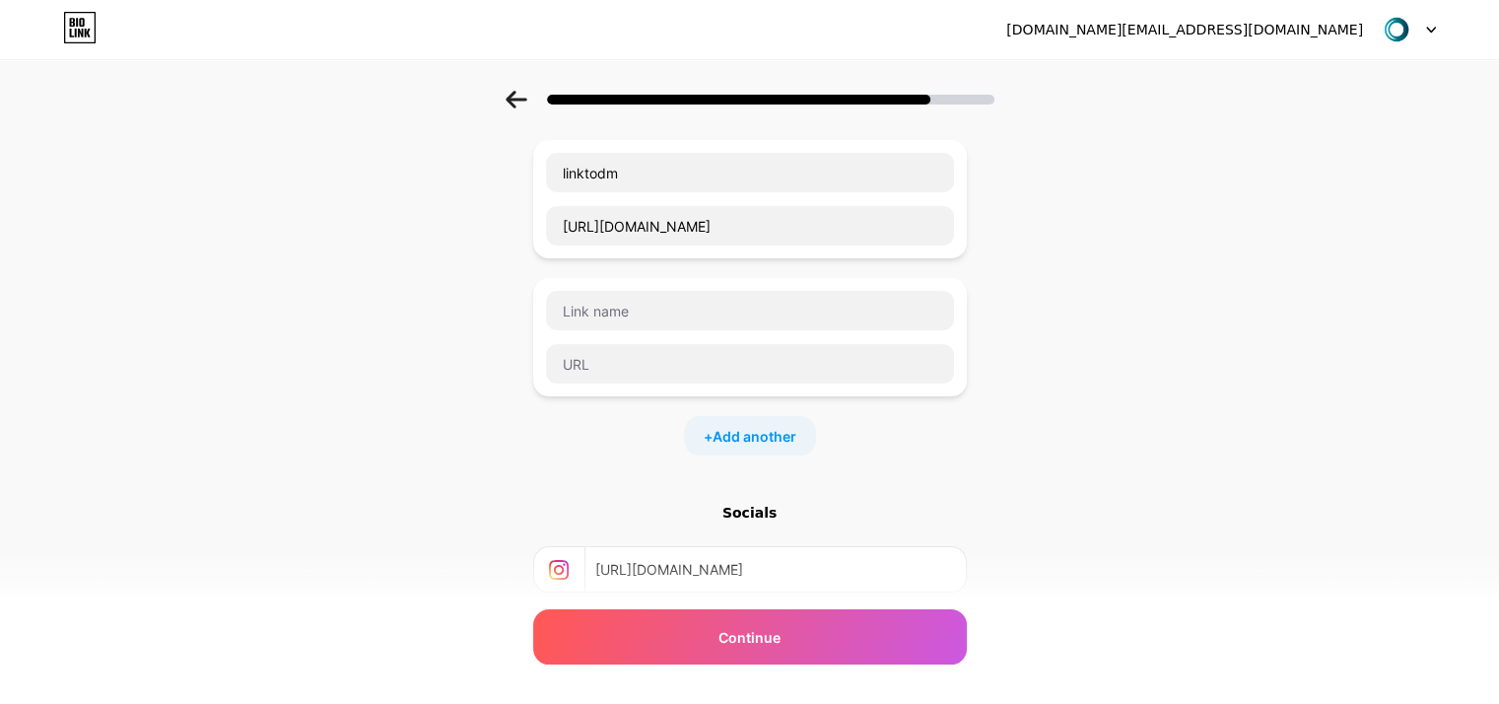
scroll to position [0, 0]
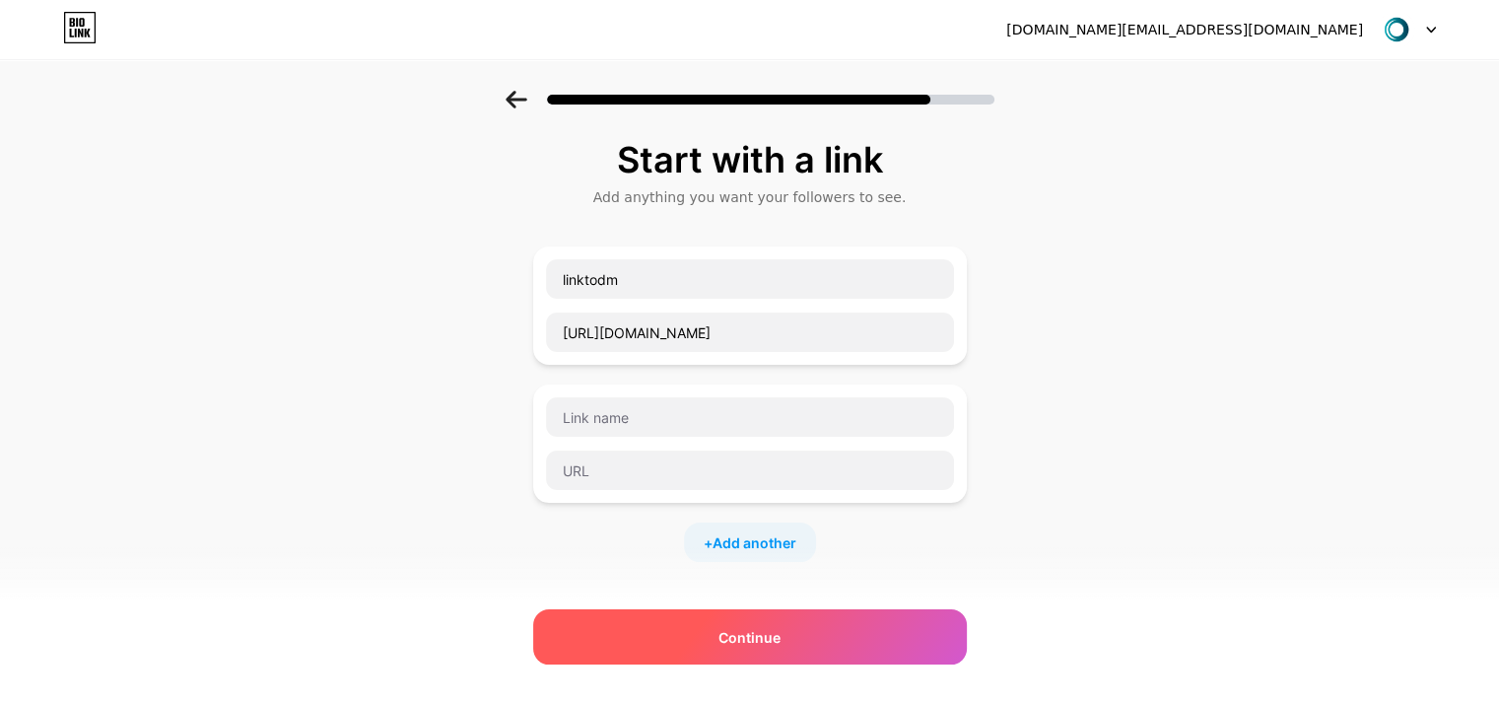
click at [742, 653] on div "Continue" at bounding box center [750, 636] width 434 height 55
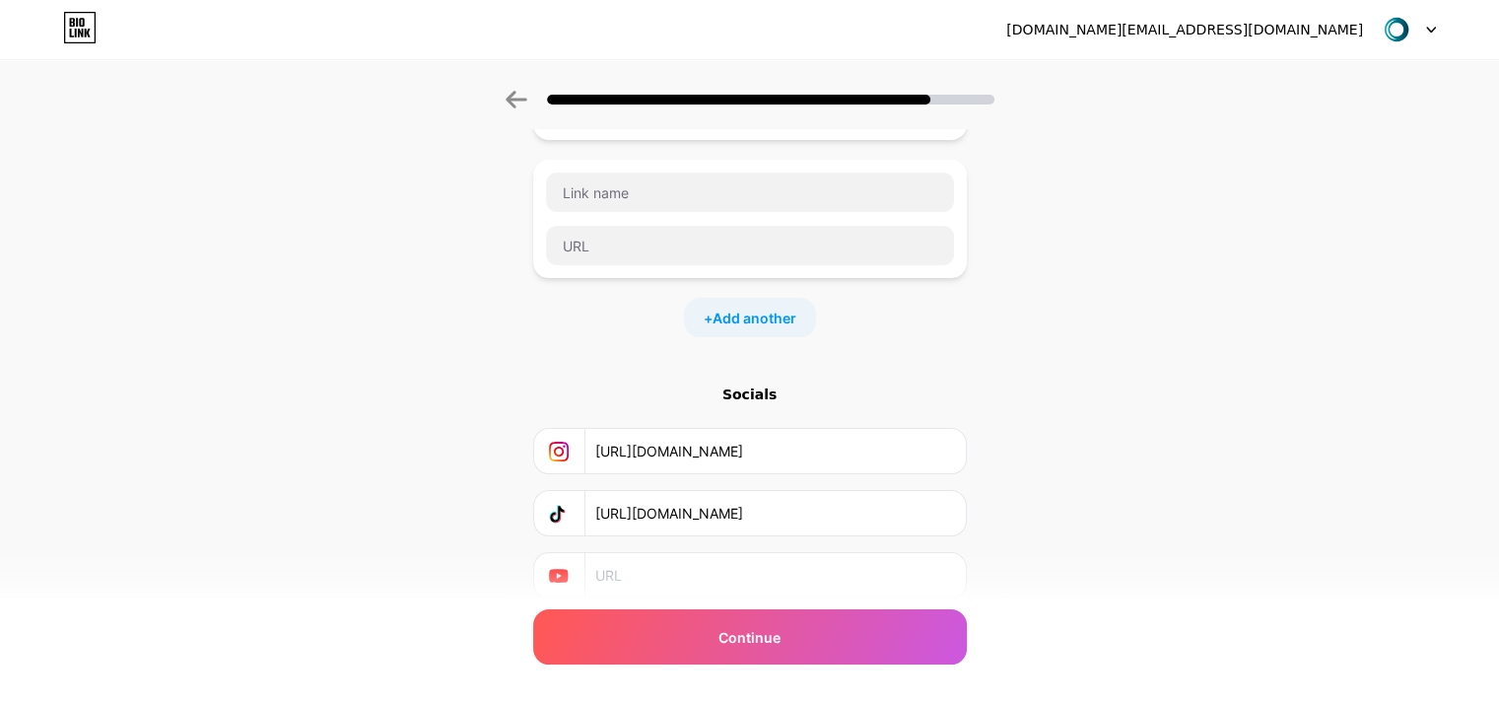
scroll to position [293, 0]
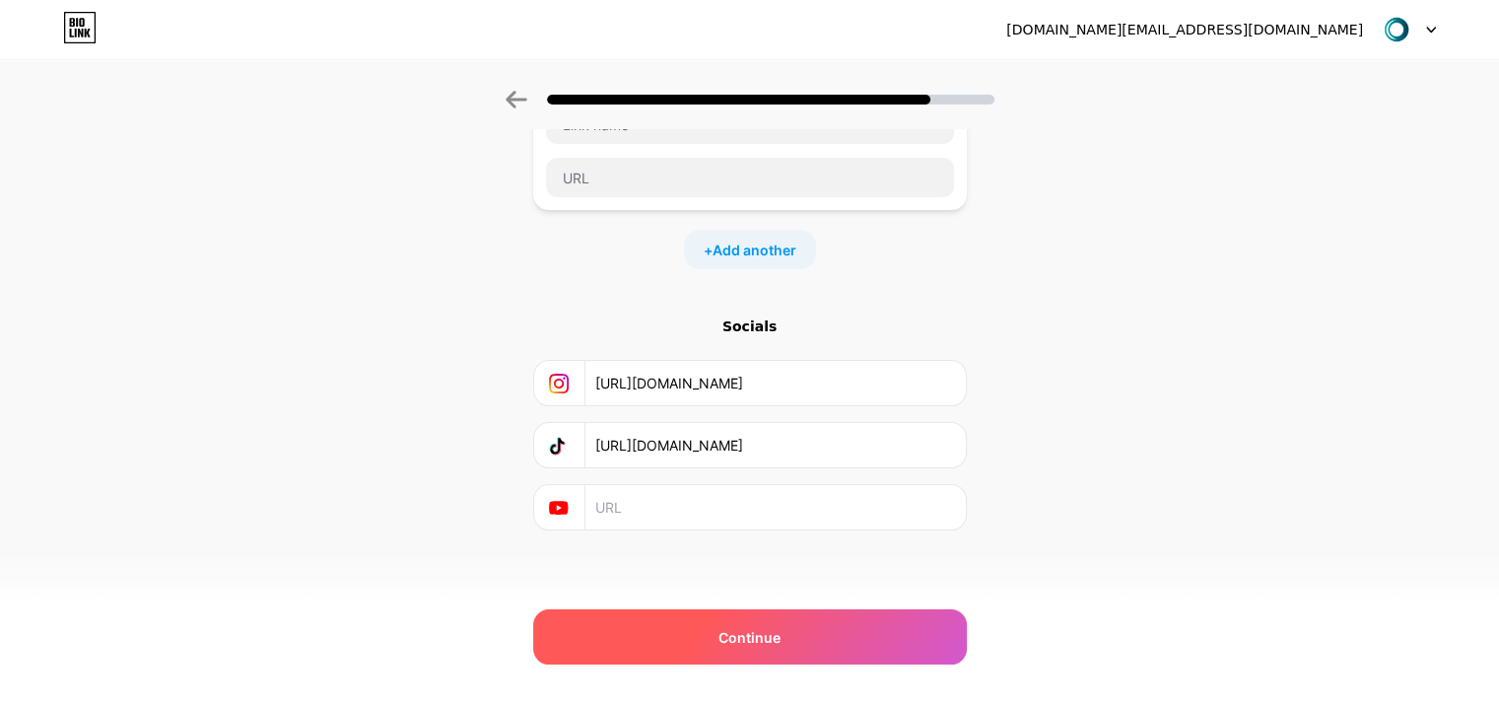
click at [733, 623] on div "Continue" at bounding box center [750, 636] width 434 height 55
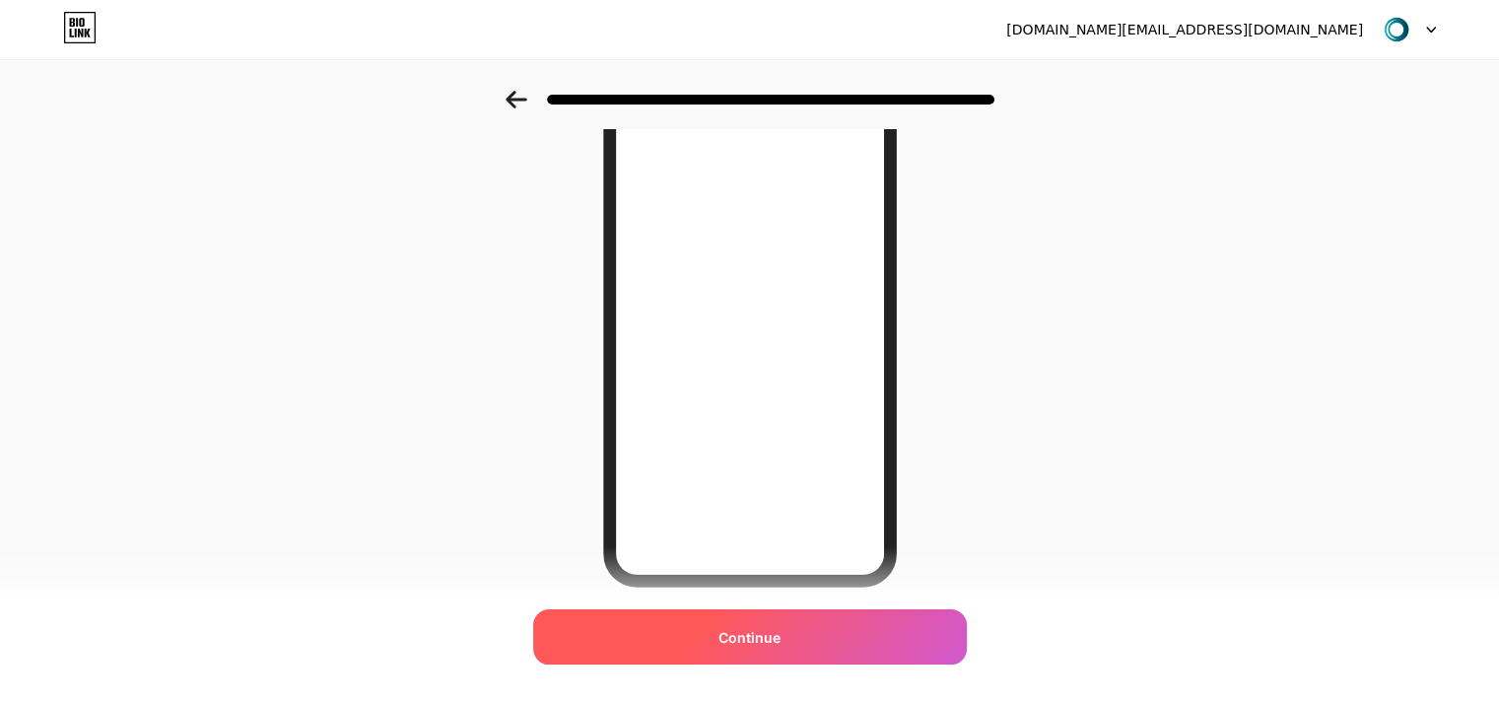
scroll to position [187, 0]
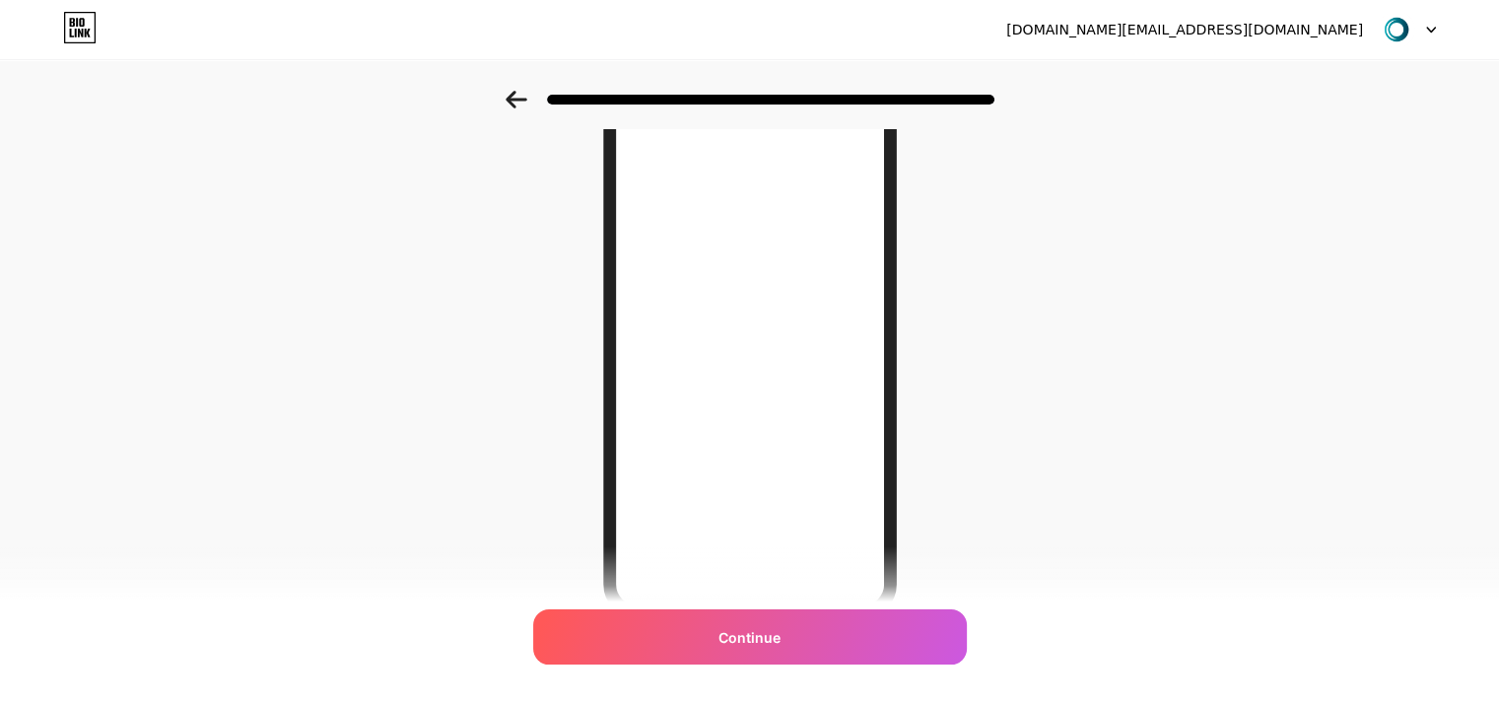
click at [516, 100] on icon at bounding box center [515, 100] width 21 height 18
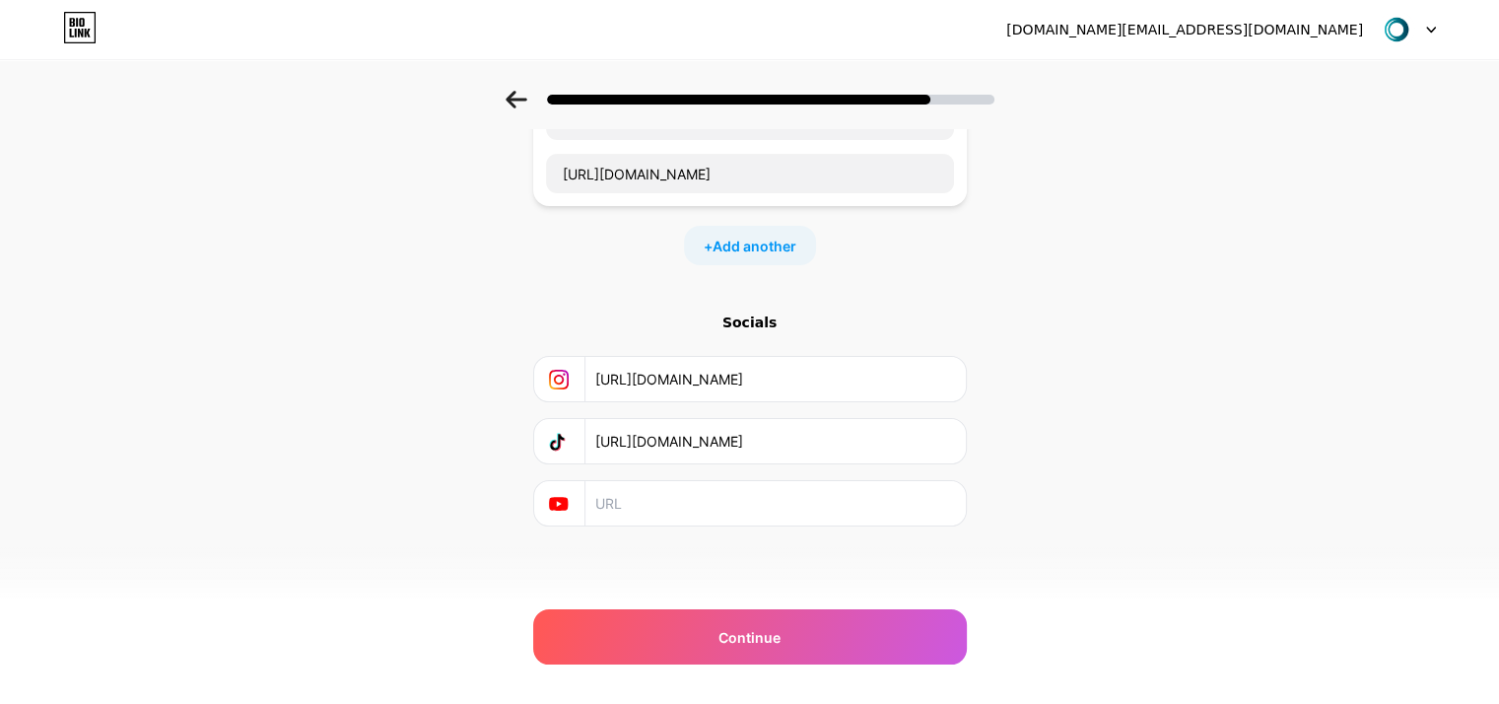
scroll to position [0, 0]
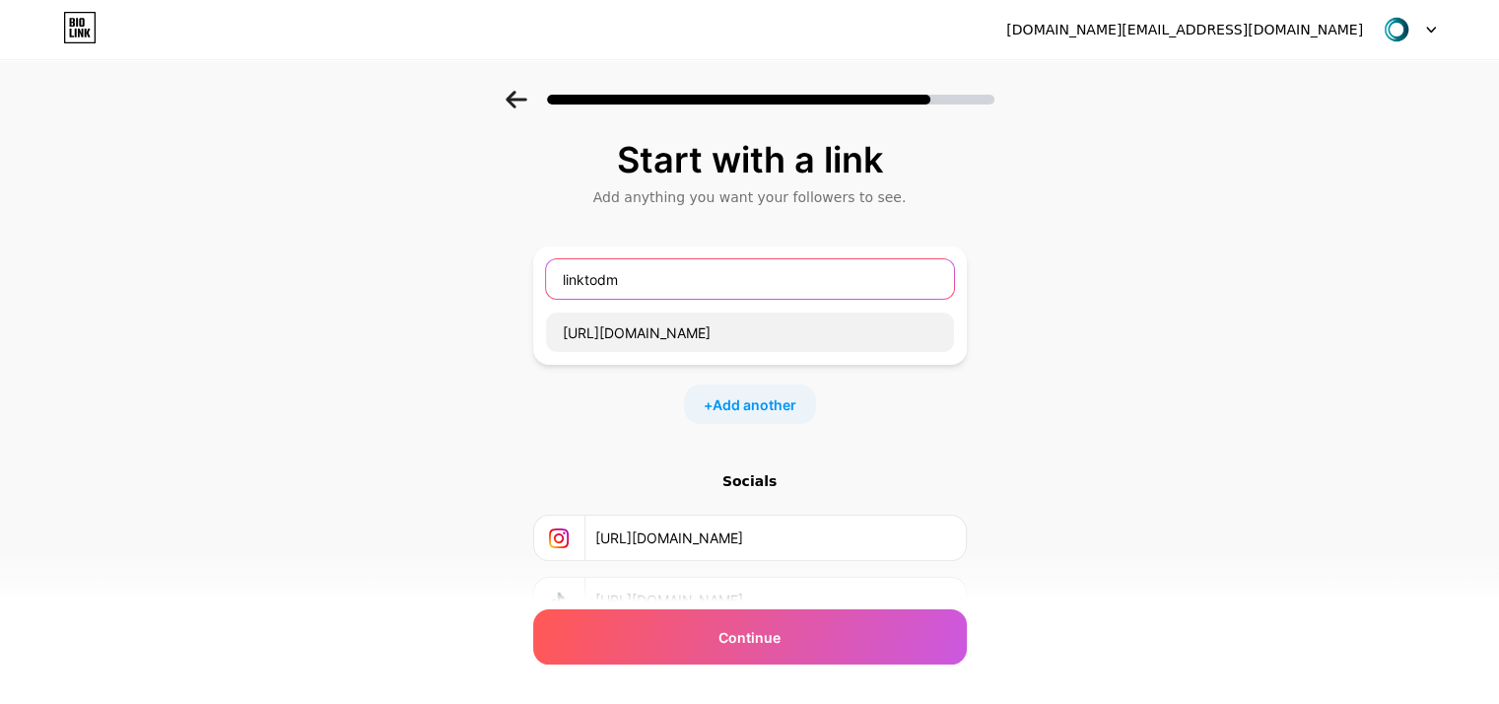
drag, startPoint x: 658, startPoint y: 273, endPoint x: 530, endPoint y: 268, distance: 128.2
click at [530, 268] on div "Start with a link Add anything you want your followers to see. linktodm [URL][D…" at bounding box center [749, 437] width 1499 height 693
paste input "Start Growing Your Instagram Engagement [DATE]"
drag, startPoint x: 907, startPoint y: 269, endPoint x: 524, endPoint y: 265, distance: 382.3
click at [524, 265] on div "Start with a link Add anything you want your followers to see. Start Growing Yo…" at bounding box center [749, 437] width 1499 height 693
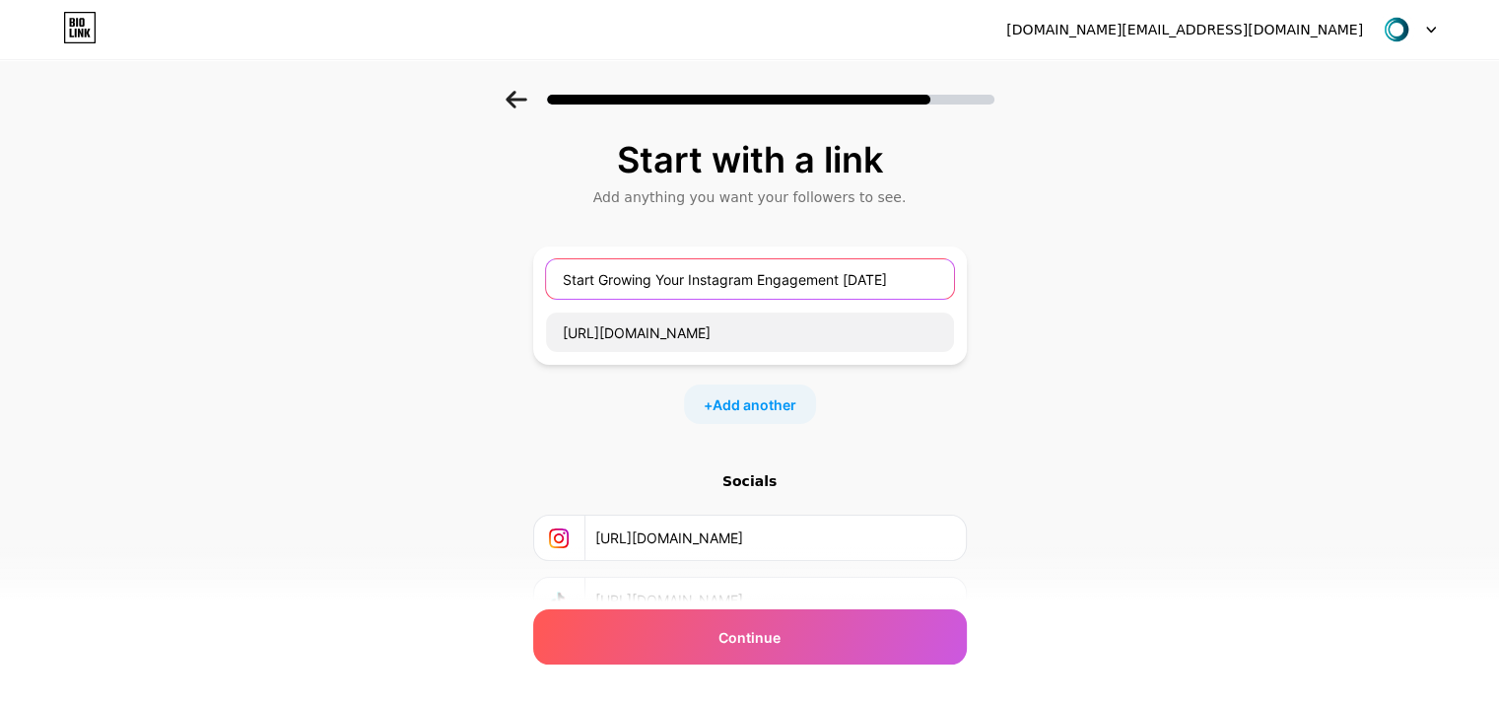
paste input "Get Free Instagram DM Automation Now"
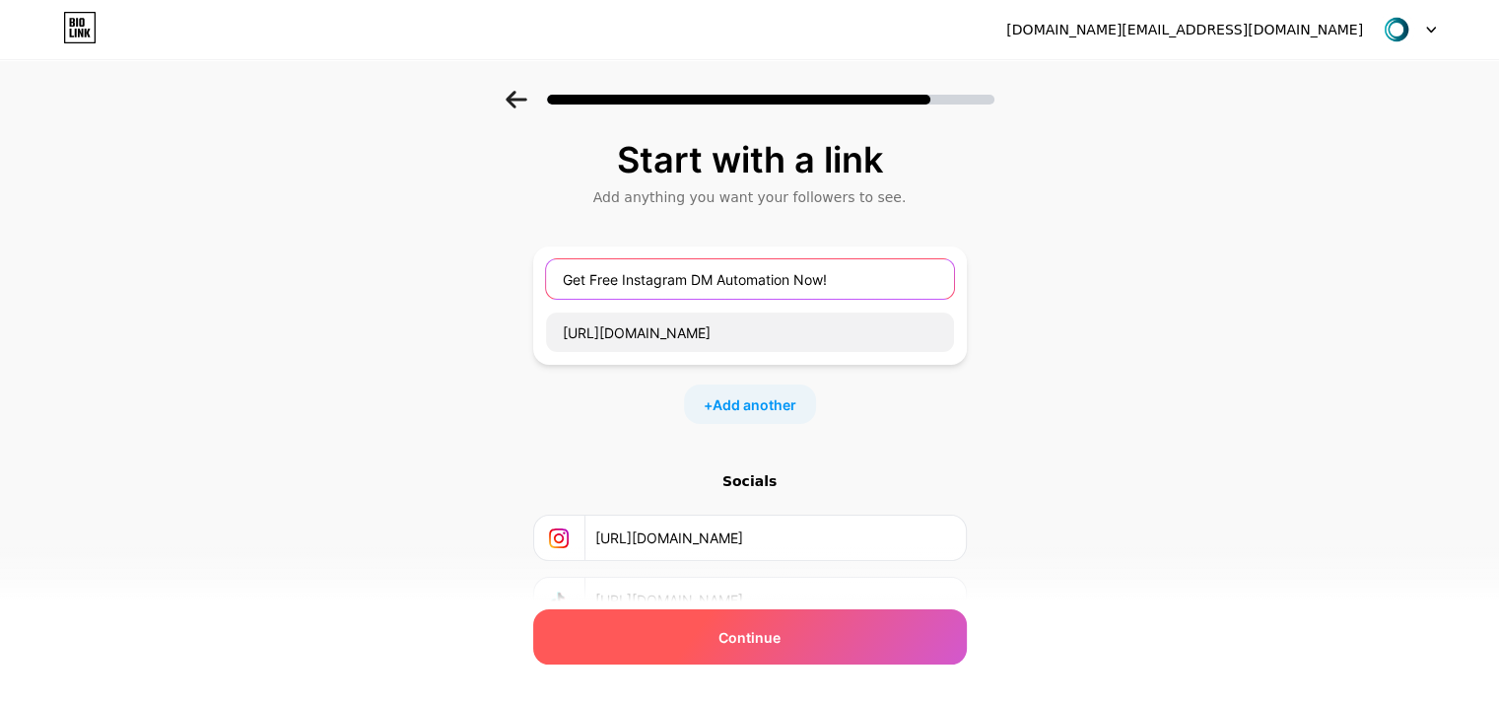
type input "Get Free Instagram DM Automation Now!"
click at [847, 640] on div "Continue" at bounding box center [750, 636] width 434 height 55
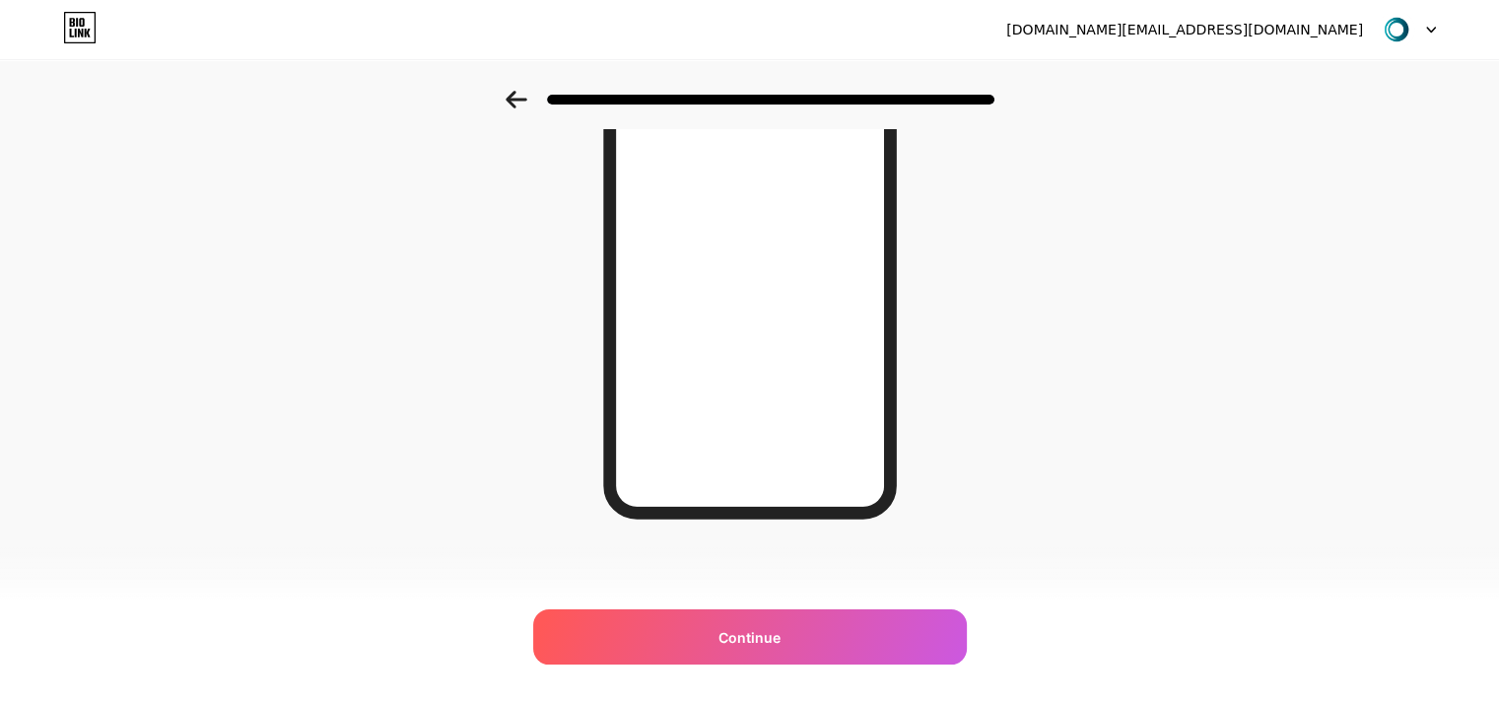
scroll to position [187, 0]
click at [524, 101] on icon at bounding box center [516, 100] width 22 height 18
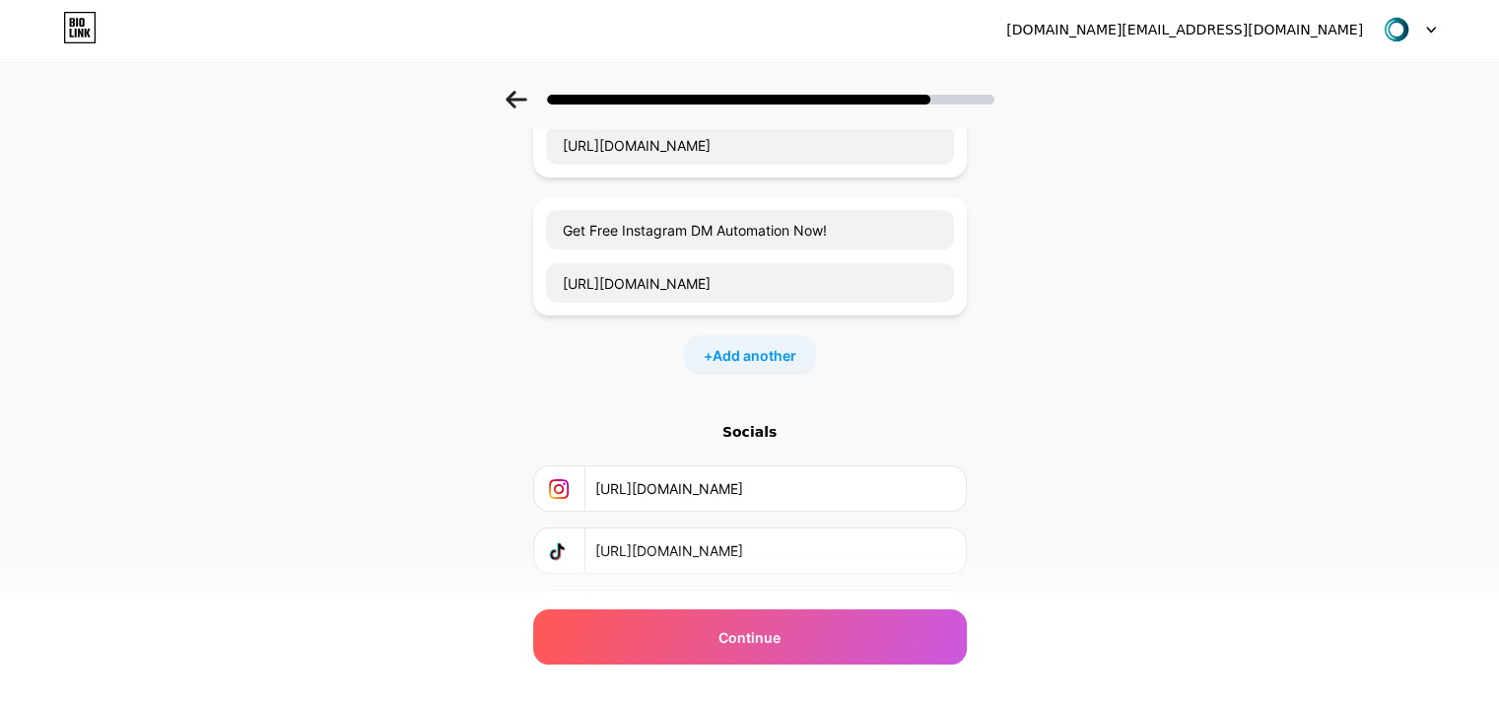
scroll to position [0, 0]
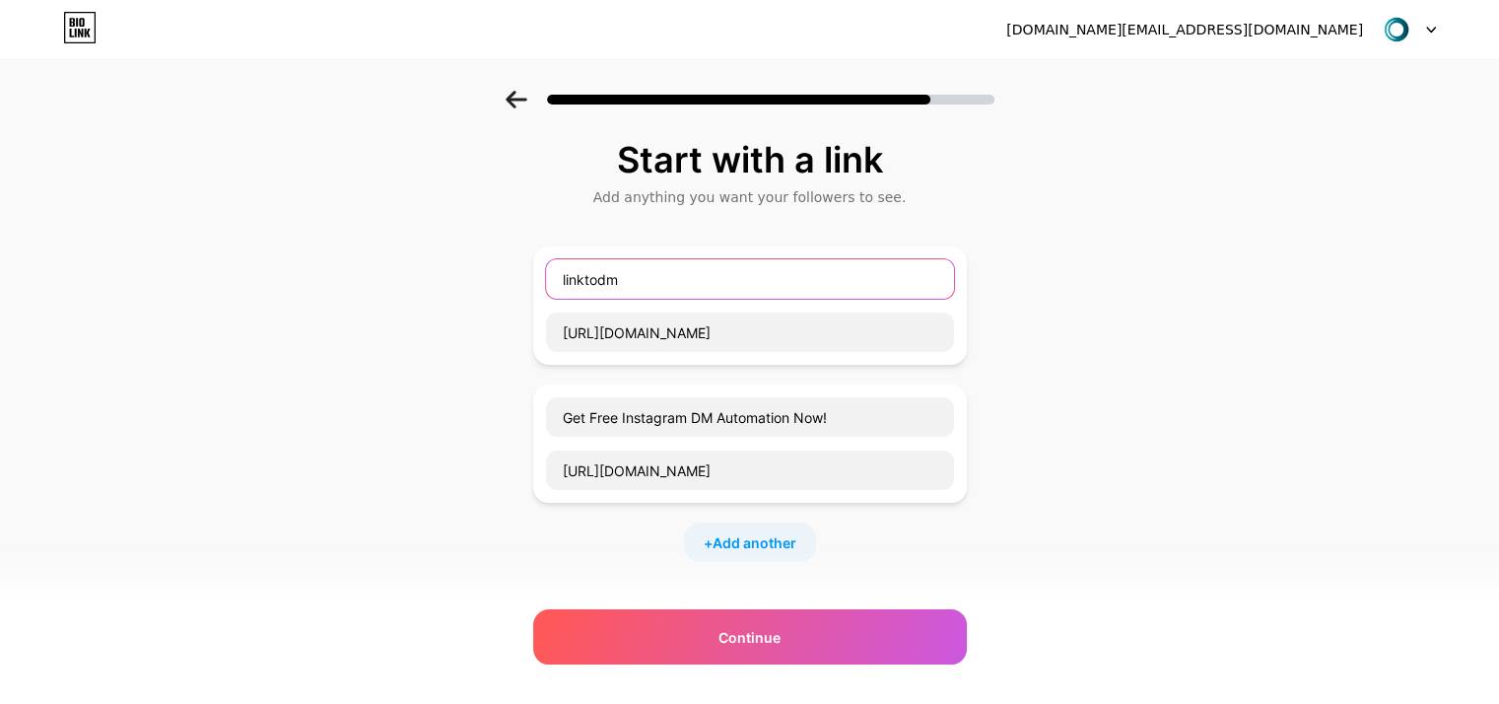
drag, startPoint x: 650, startPoint y: 269, endPoint x: 536, endPoint y: 272, distance: 114.3
click at [536, 272] on div "Start with a link Add anything you want your followers to see. linktodm [URL][D…" at bounding box center [749, 506] width 1499 height 831
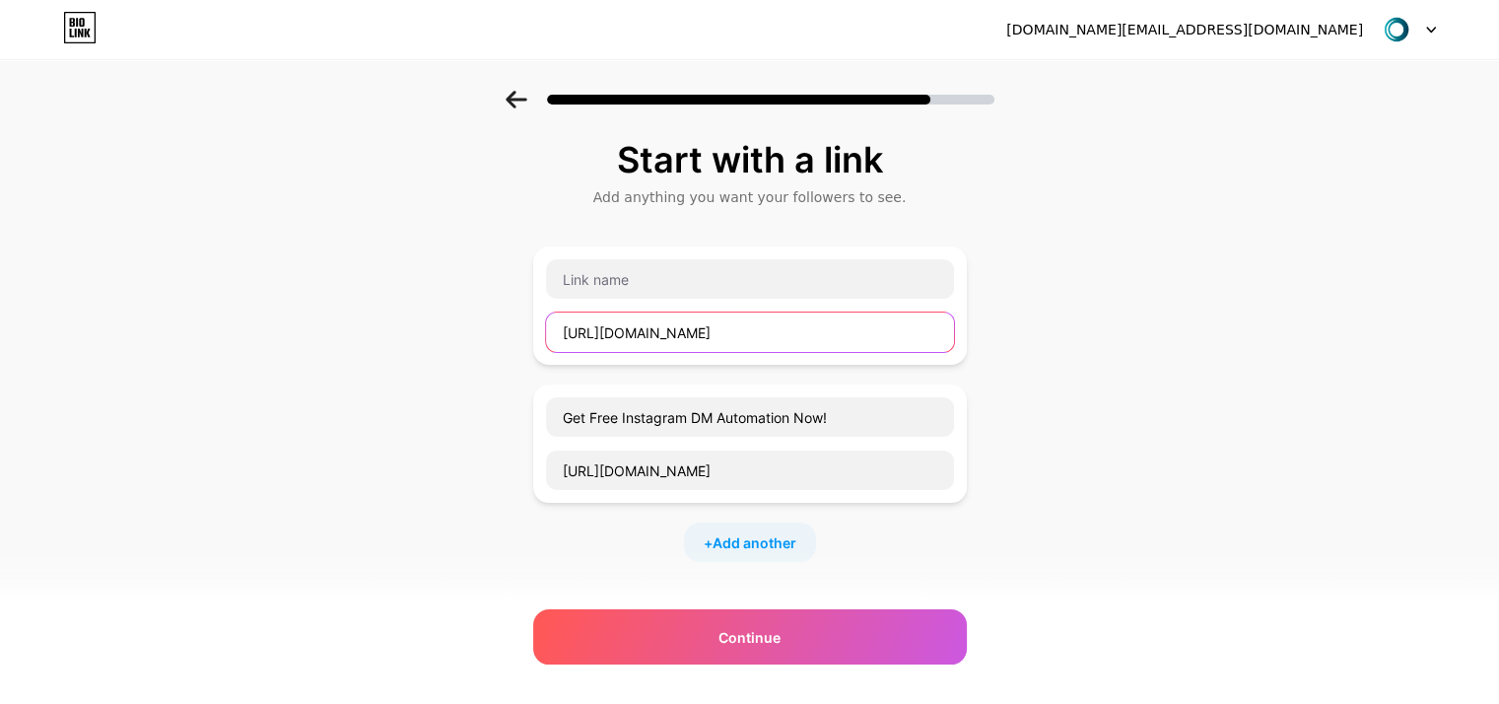
drag, startPoint x: 719, startPoint y: 327, endPoint x: 508, endPoint y: 324, distance: 210.9
click at [508, 324] on div "Start with a link Add anything you want your followers to see. [URL][DOMAIN_NAM…" at bounding box center [749, 506] width 1499 height 831
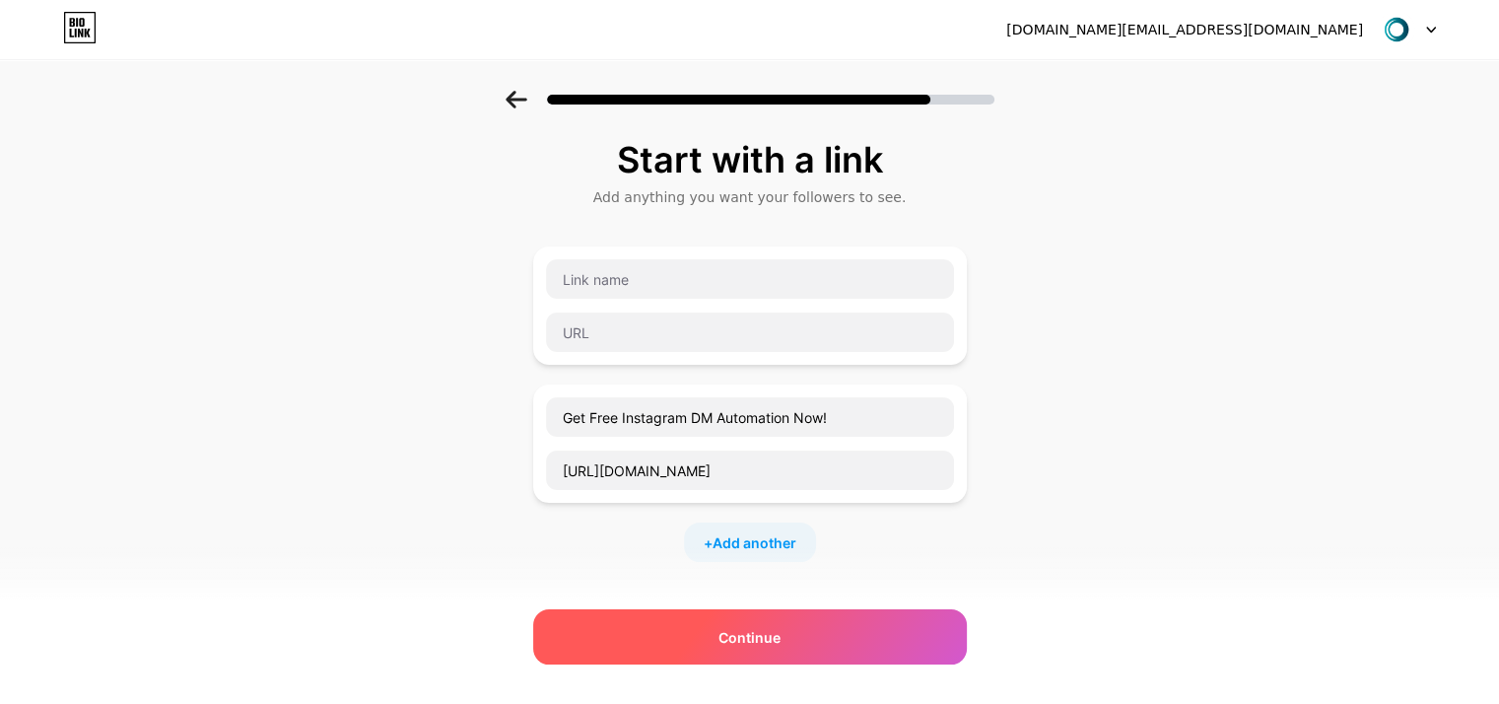
click at [780, 641] on span "Continue" at bounding box center [749, 637] width 62 height 21
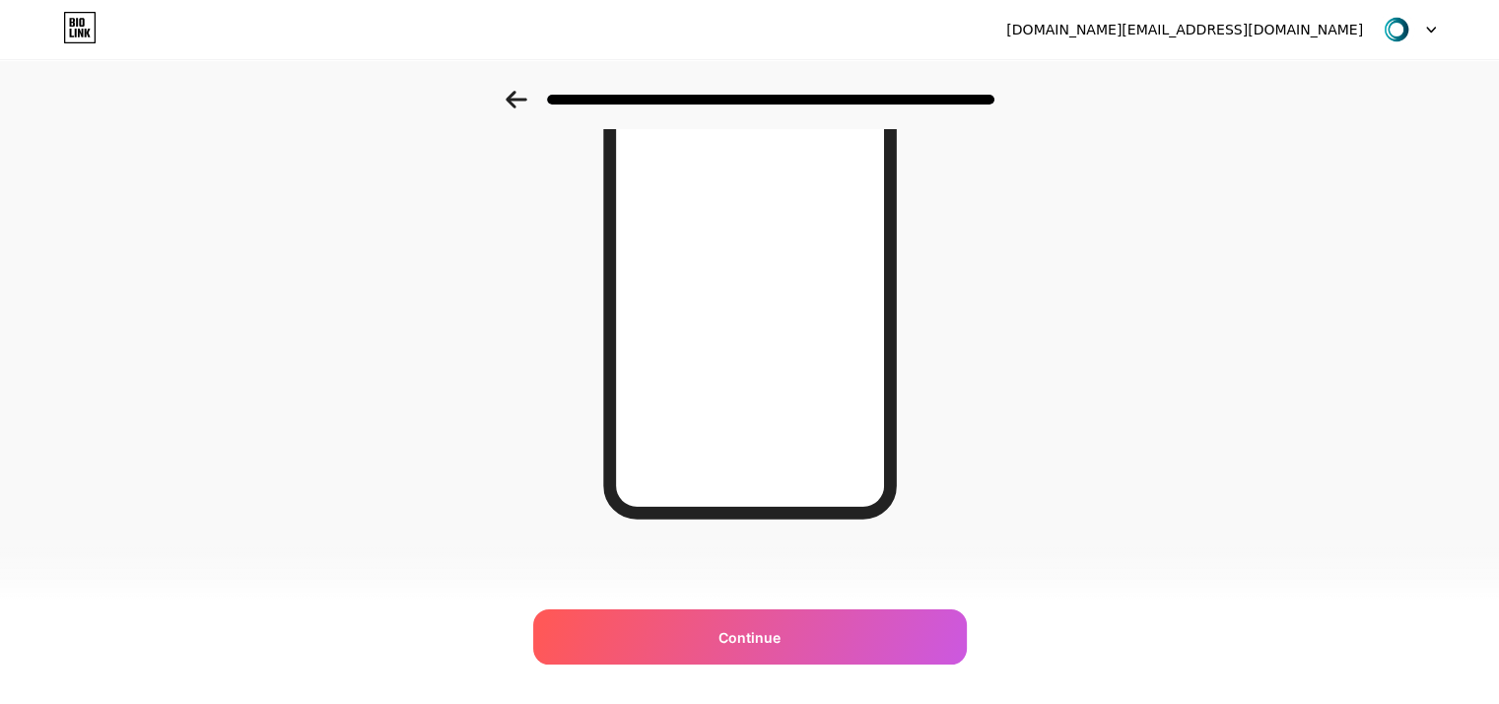
scroll to position [187, 0]
click at [519, 101] on icon at bounding box center [516, 100] width 22 height 18
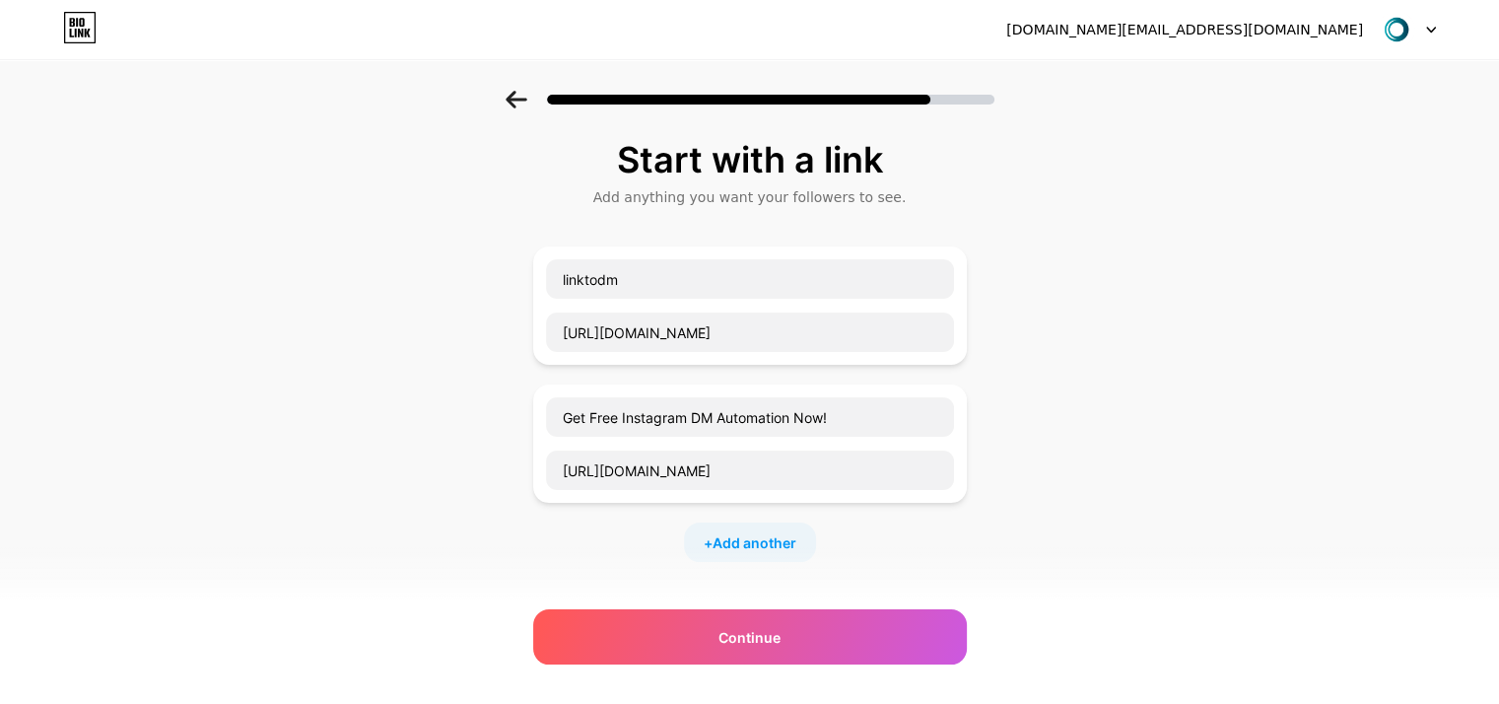
scroll to position [99, 0]
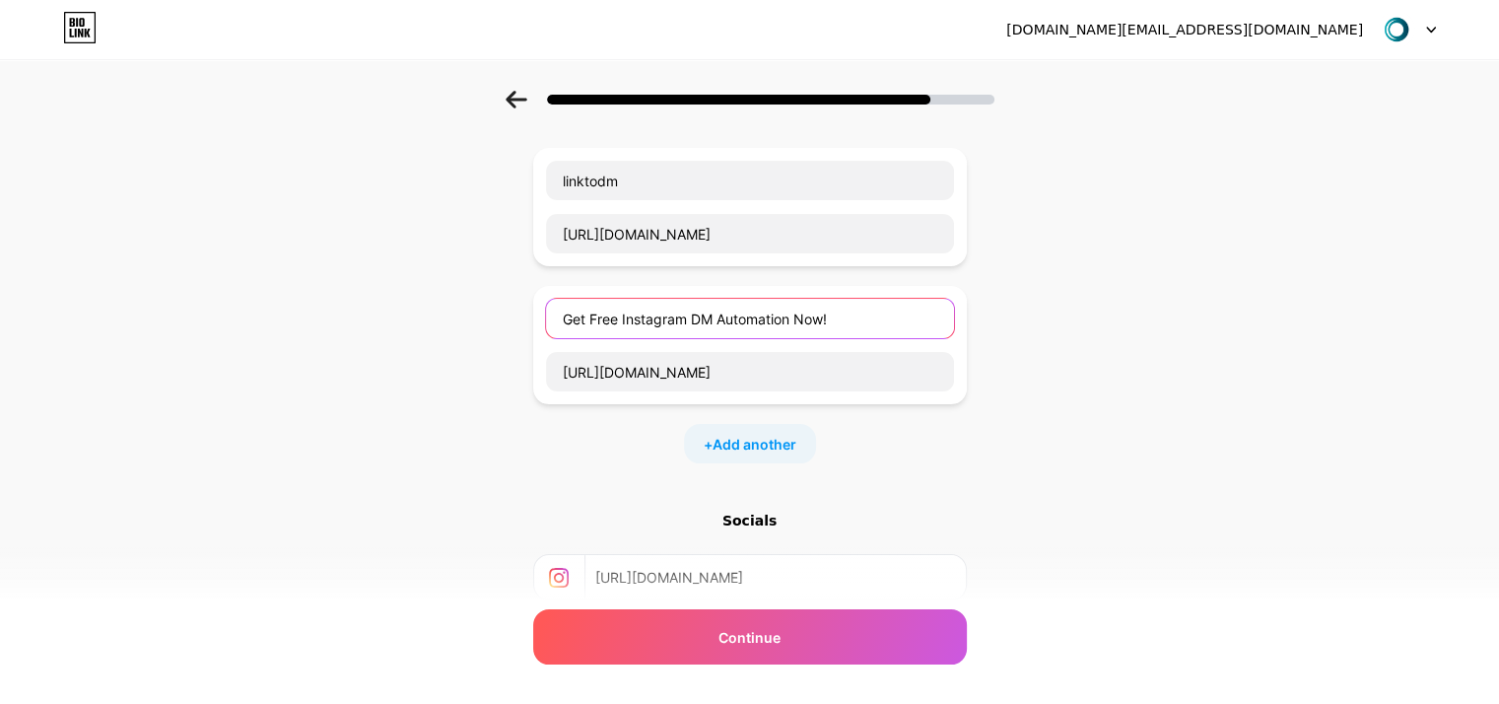
drag, startPoint x: 849, startPoint y: 324, endPoint x: 465, endPoint y: 304, distance: 384.8
click at [465, 304] on div "Start with a link Add anything you want your followers to see. linktodm [URL][D…" at bounding box center [749, 407] width 1499 height 831
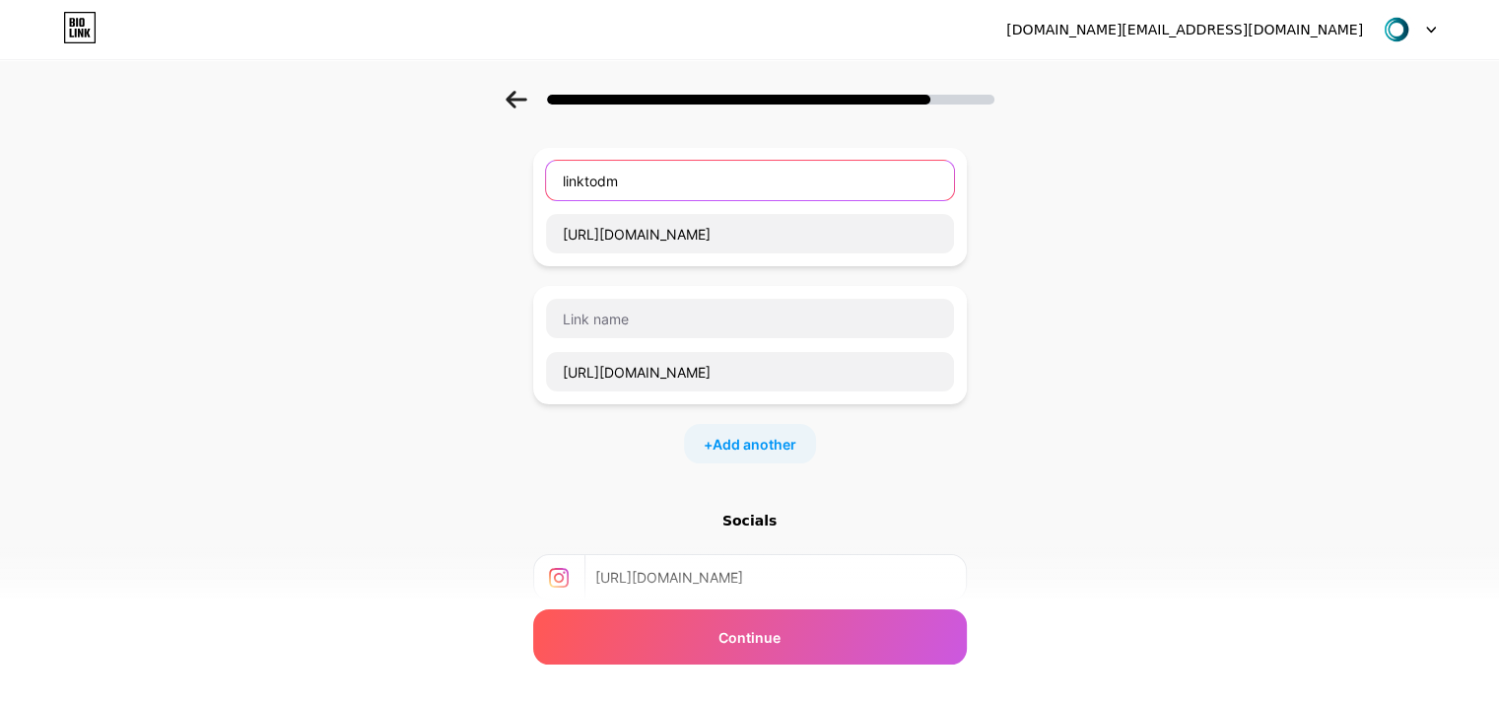
drag, startPoint x: 666, startPoint y: 178, endPoint x: 524, endPoint y: 182, distance: 141.9
click at [524, 182] on div "Start with a link Add anything you want your followers to see. linktodm [URL][D…" at bounding box center [749, 407] width 1499 height 831
paste input "Get Free Instagram DM Automation Now!"
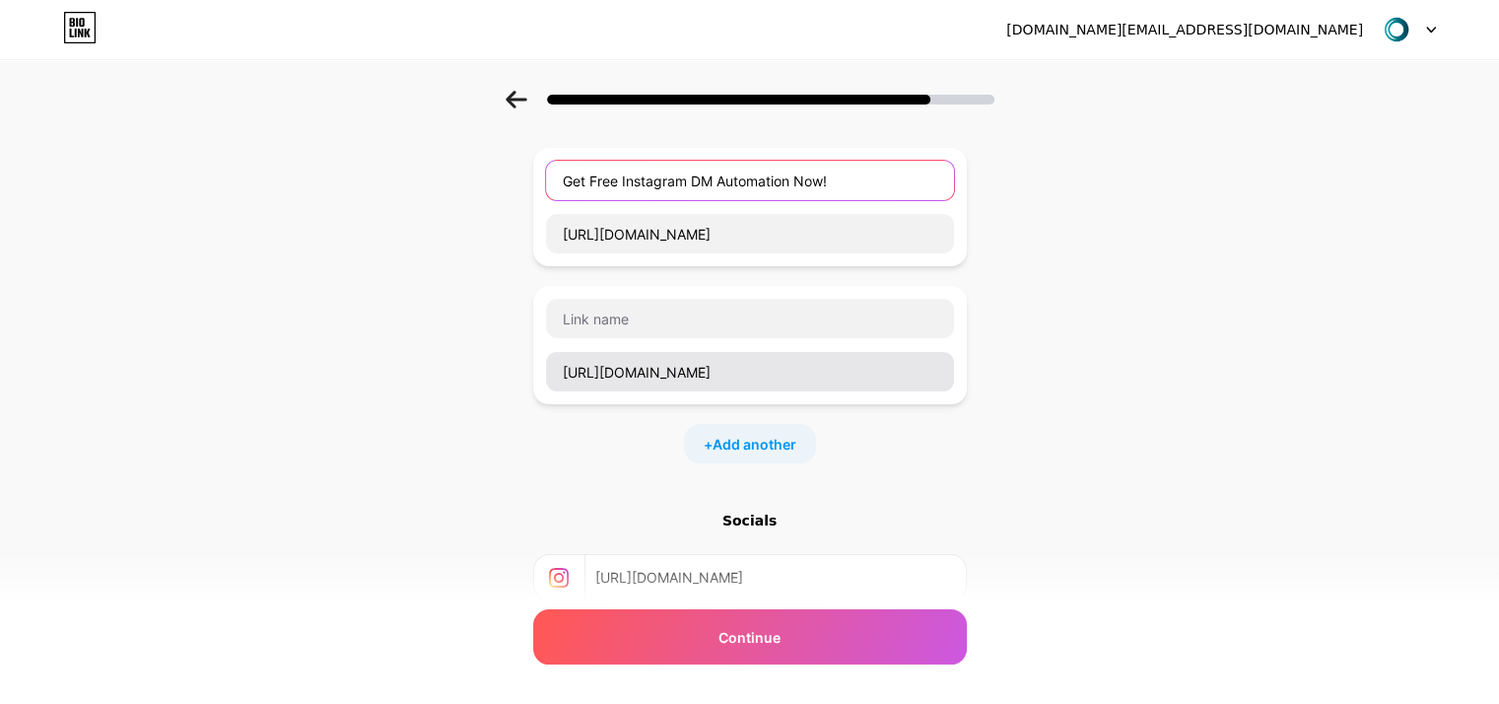
type input "Get Free Instagram DM Automation Now!"
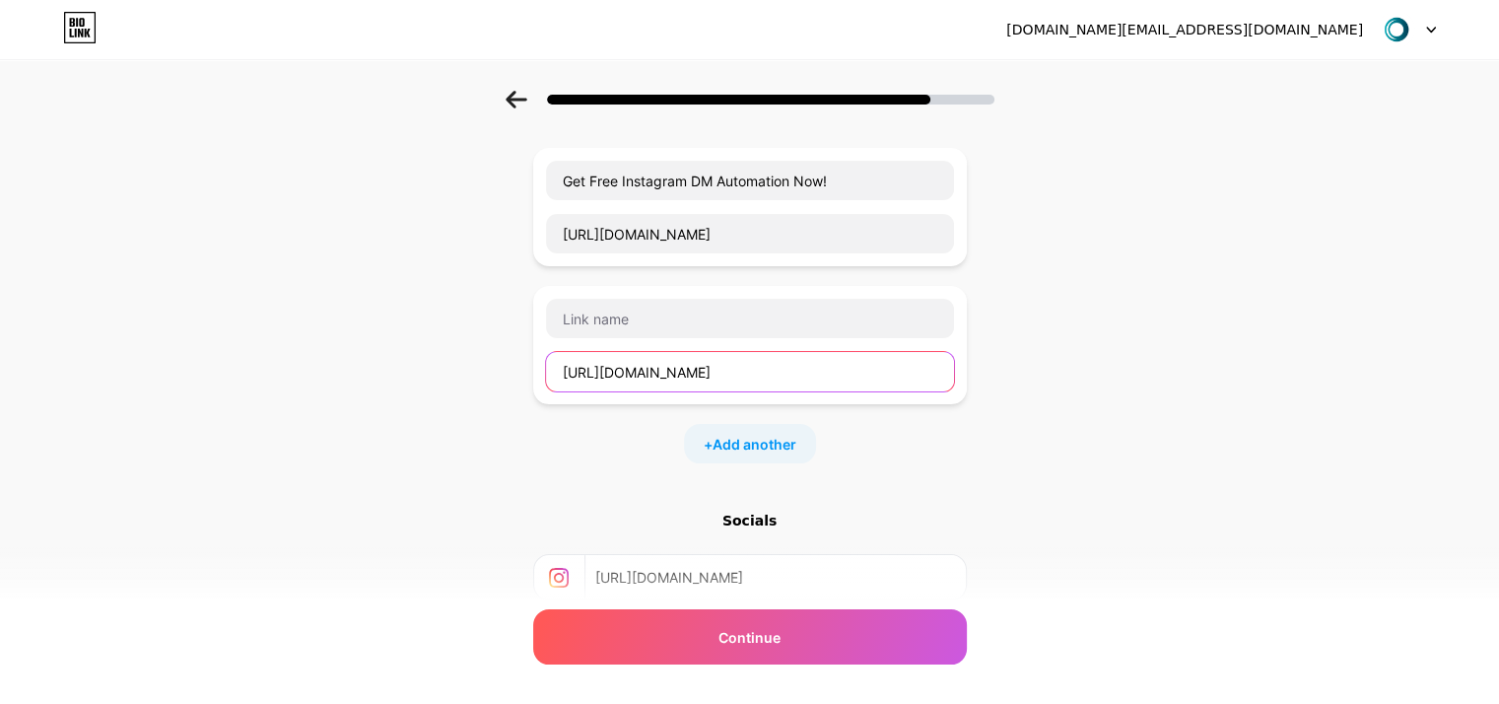
drag, startPoint x: 745, startPoint y: 368, endPoint x: 528, endPoint y: 370, distance: 216.8
click at [528, 370] on div "Start with a link Add anything you want your followers to see. Get Free Instagr…" at bounding box center [749, 407] width 1499 height 831
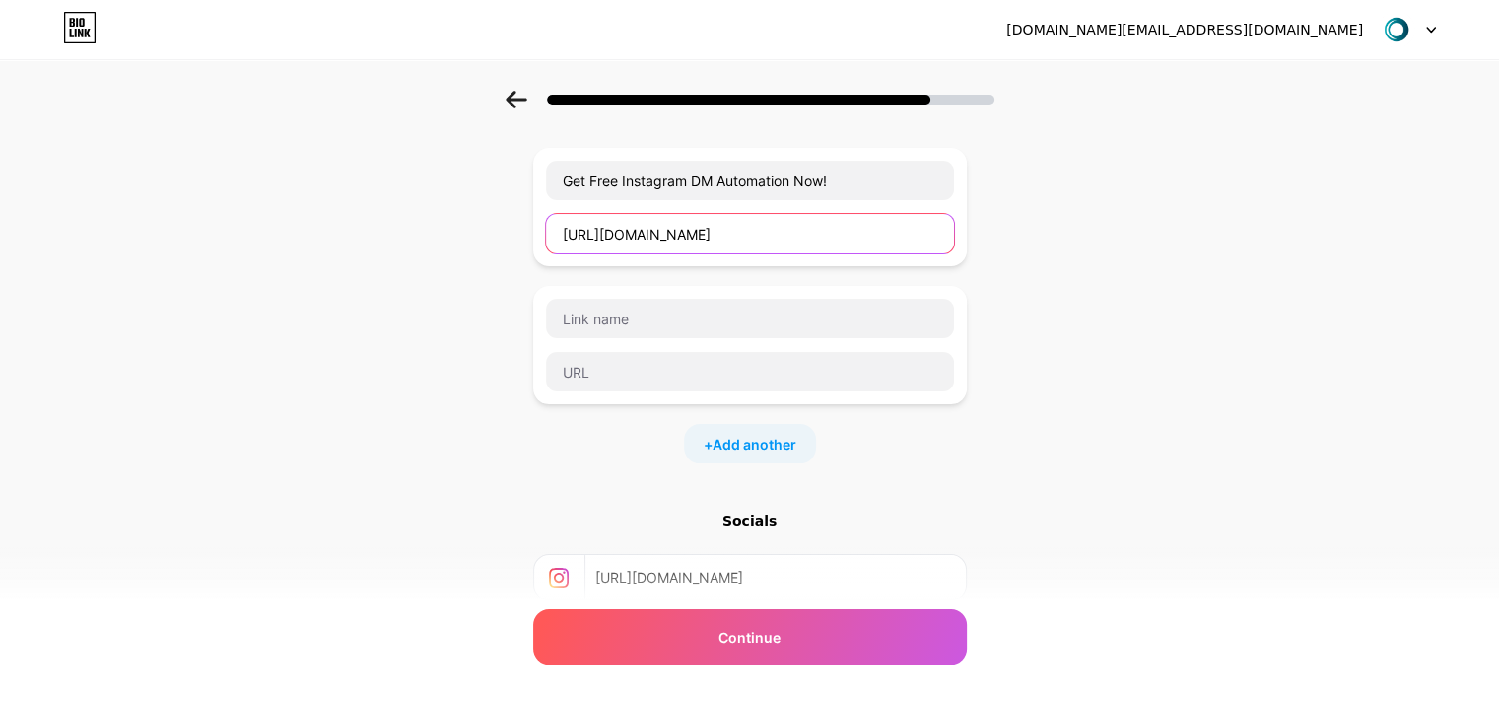
drag, startPoint x: 787, startPoint y: 230, endPoint x: 512, endPoint y: 230, distance: 274.9
click at [512, 230] on div "Start with a link Add anything you want your followers to see. Get Free Instagr…" at bounding box center [749, 407] width 1499 height 831
click at [1056, 325] on div "Start with a link Add anything you want your followers to see. Get Free Instagr…" at bounding box center [749, 407] width 1499 height 831
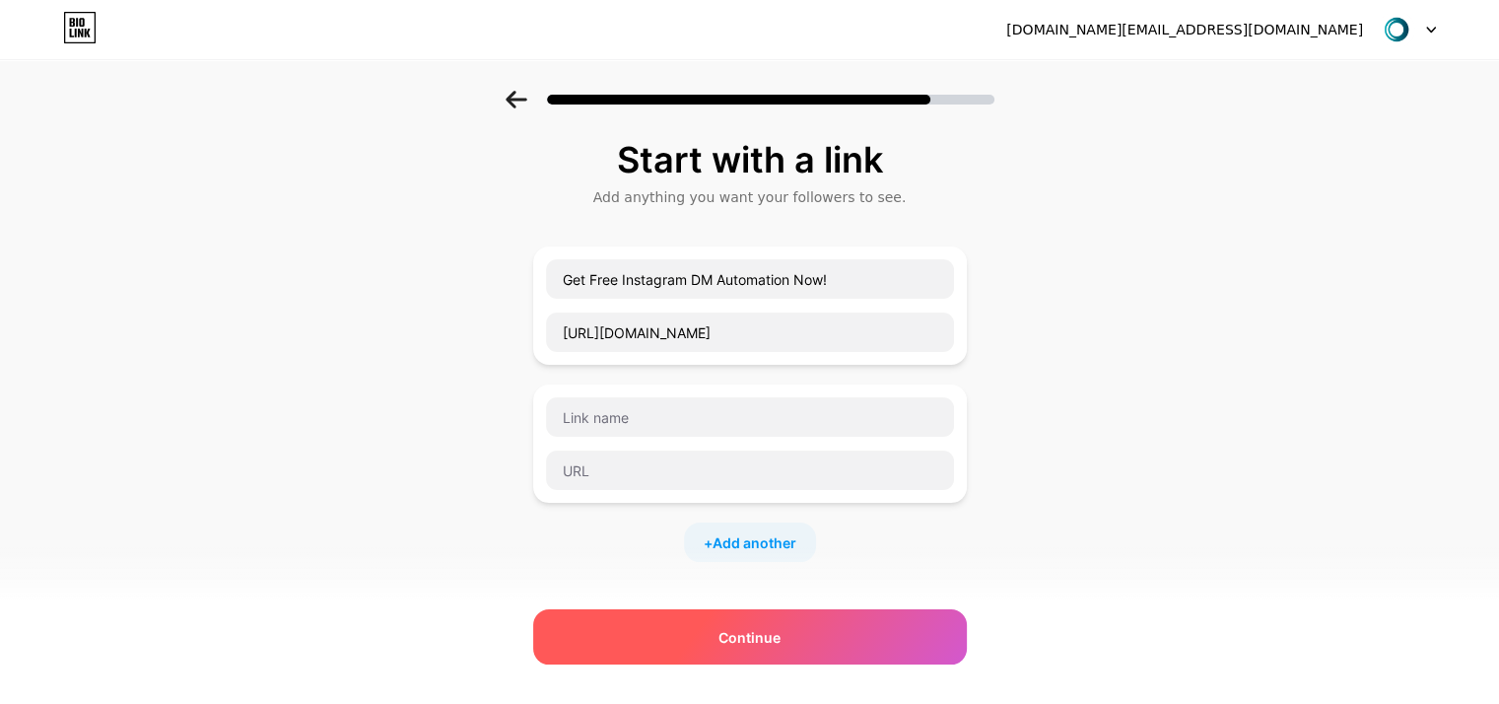
click at [842, 630] on div "Continue" at bounding box center [750, 636] width 434 height 55
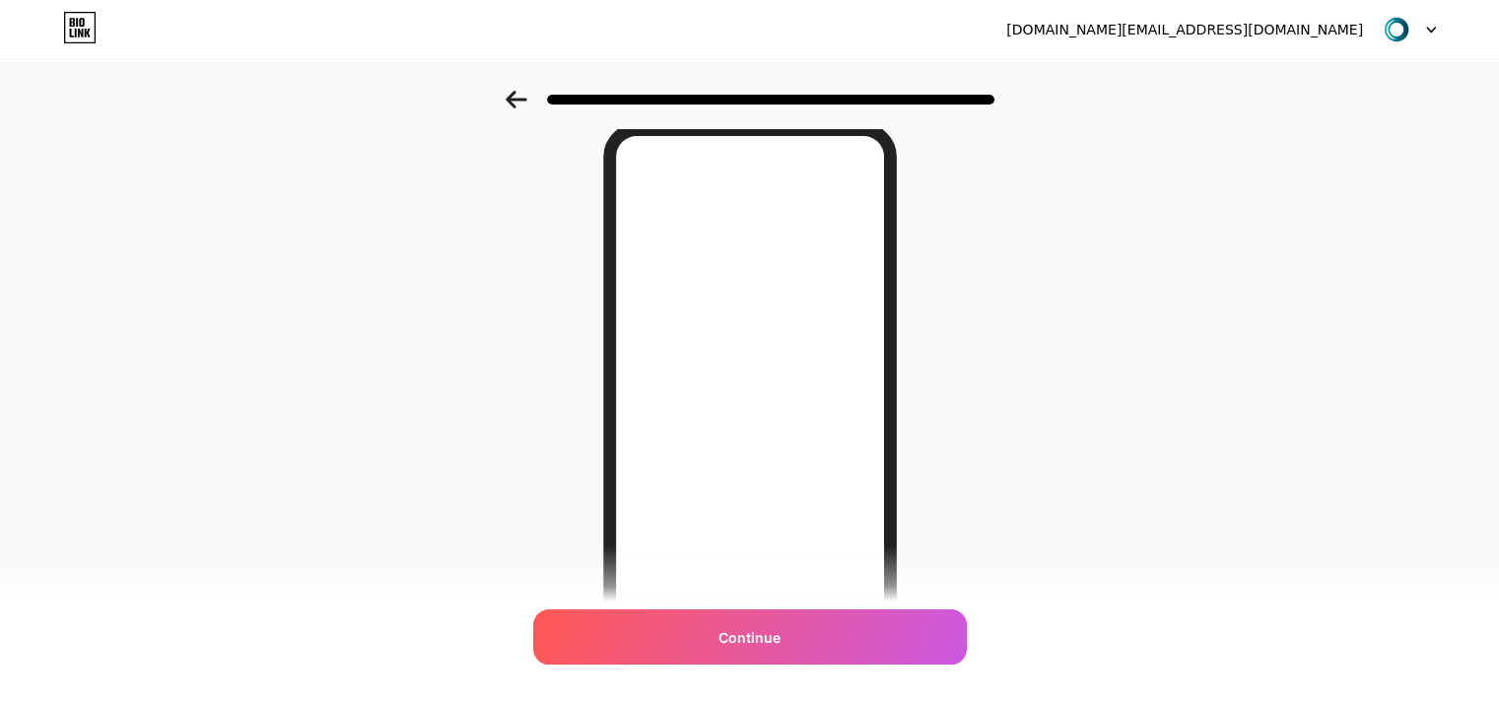
scroll to position [197, 0]
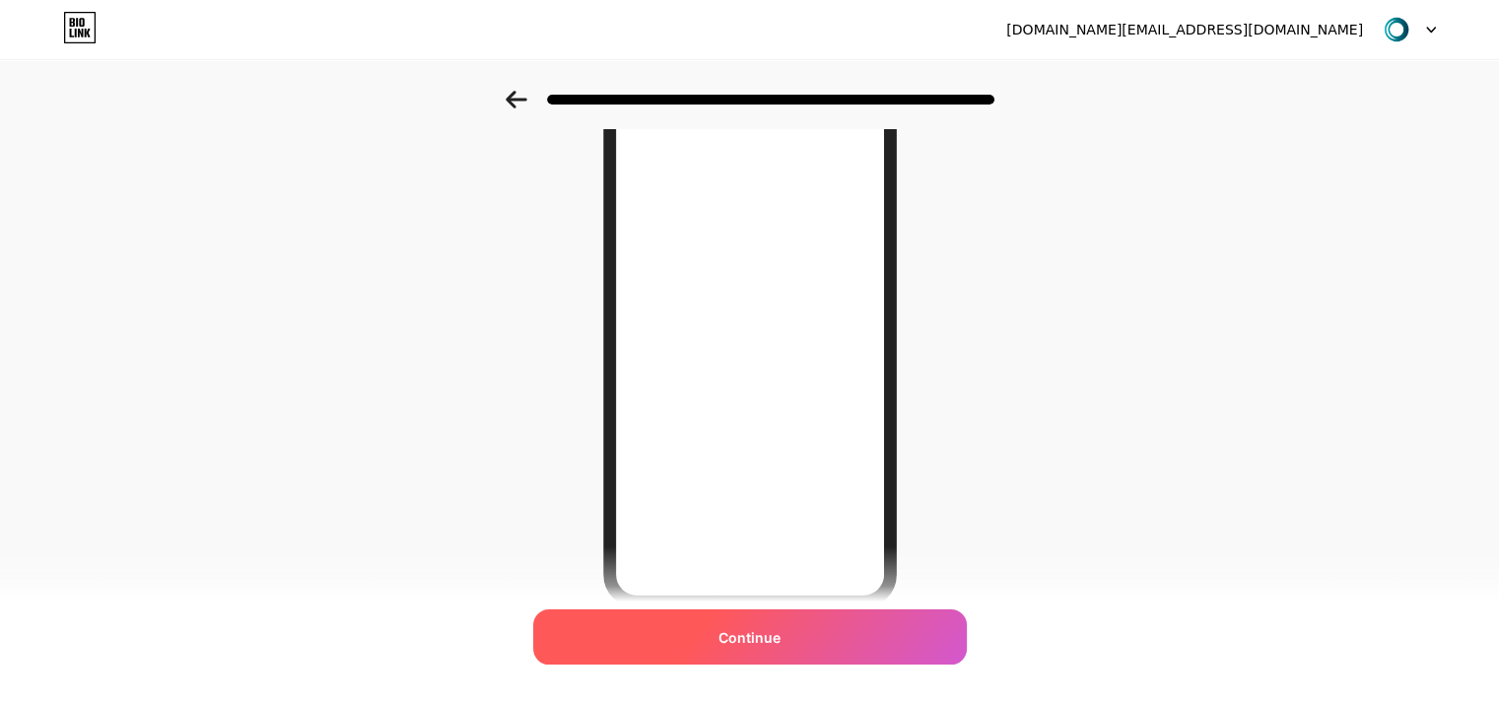
click at [768, 642] on span "Continue" at bounding box center [749, 637] width 62 height 21
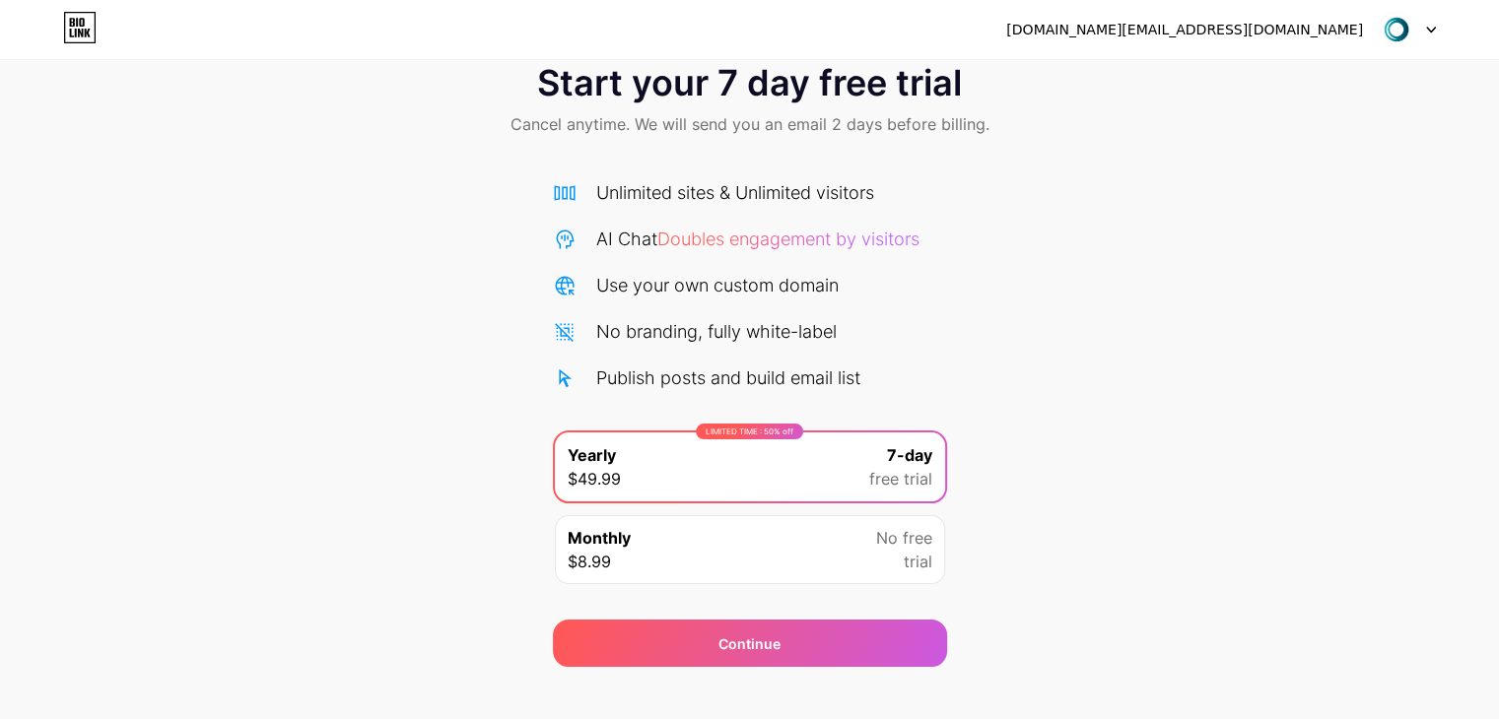
scroll to position [73, 0]
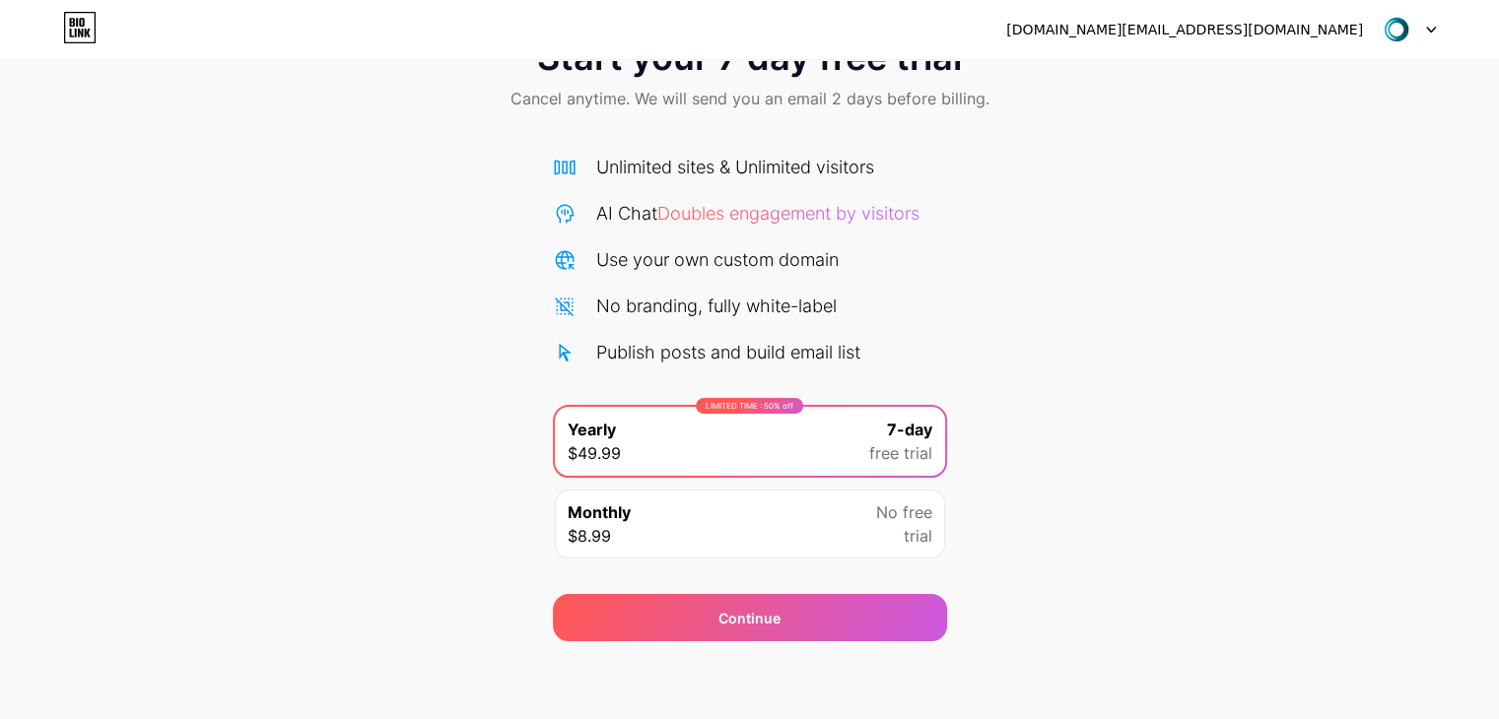
click at [882, 518] on span "No free" at bounding box center [904, 513] width 56 height 24
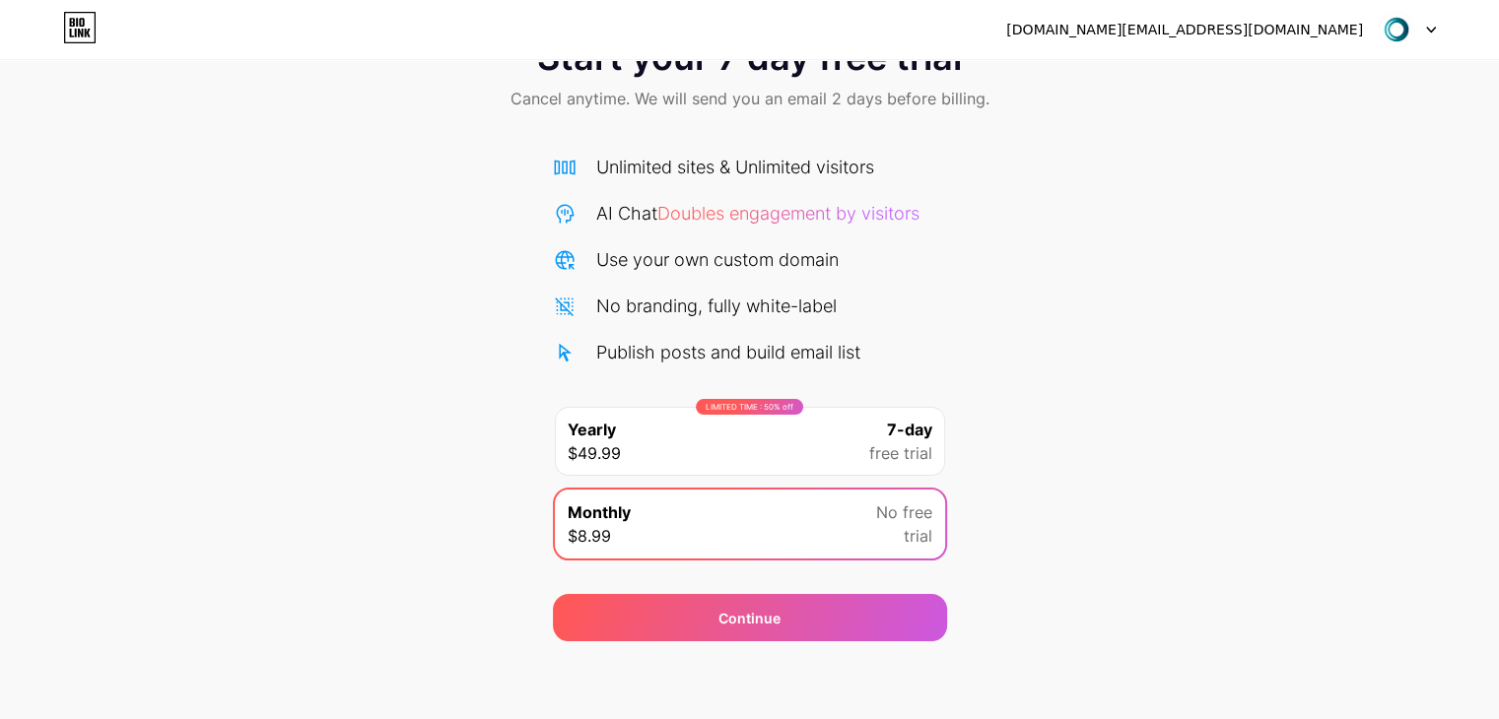
click at [854, 434] on div "LIMITED TIME : 50% off Yearly $49.99 7-day free trial" at bounding box center [750, 441] width 390 height 69
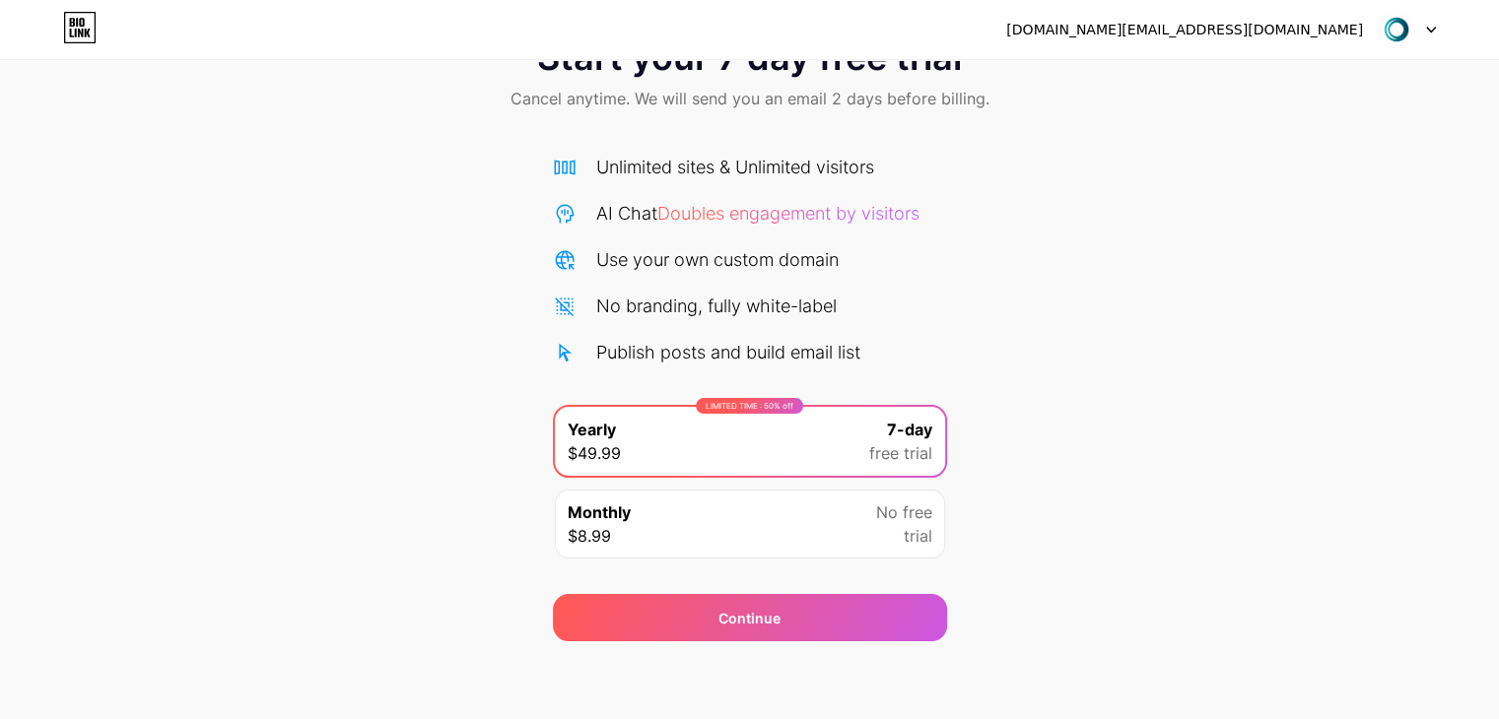
click at [817, 520] on div "Monthly $8.99 No free trial" at bounding box center [750, 524] width 390 height 69
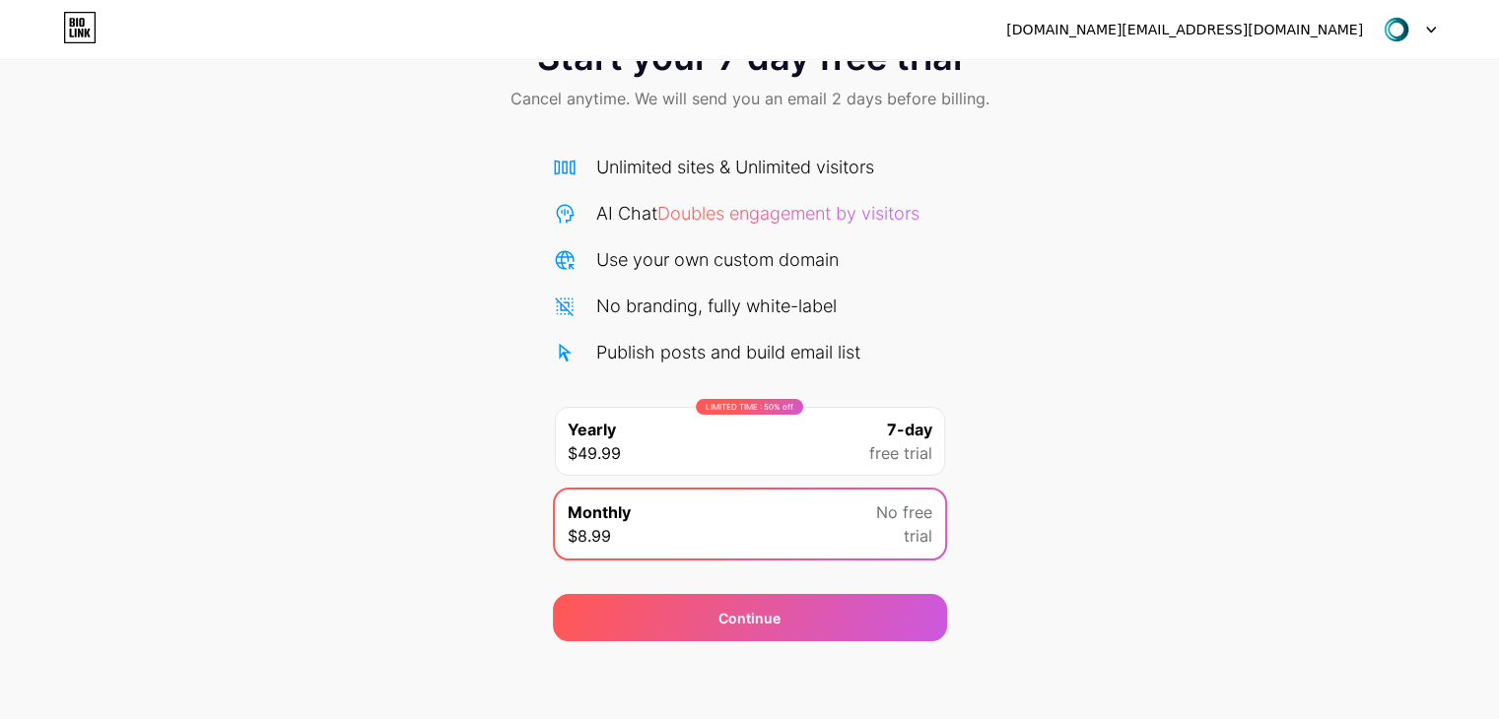
click at [865, 450] on div "LIMITED TIME : 50% off Yearly $49.99 7-day free trial" at bounding box center [750, 441] width 390 height 69
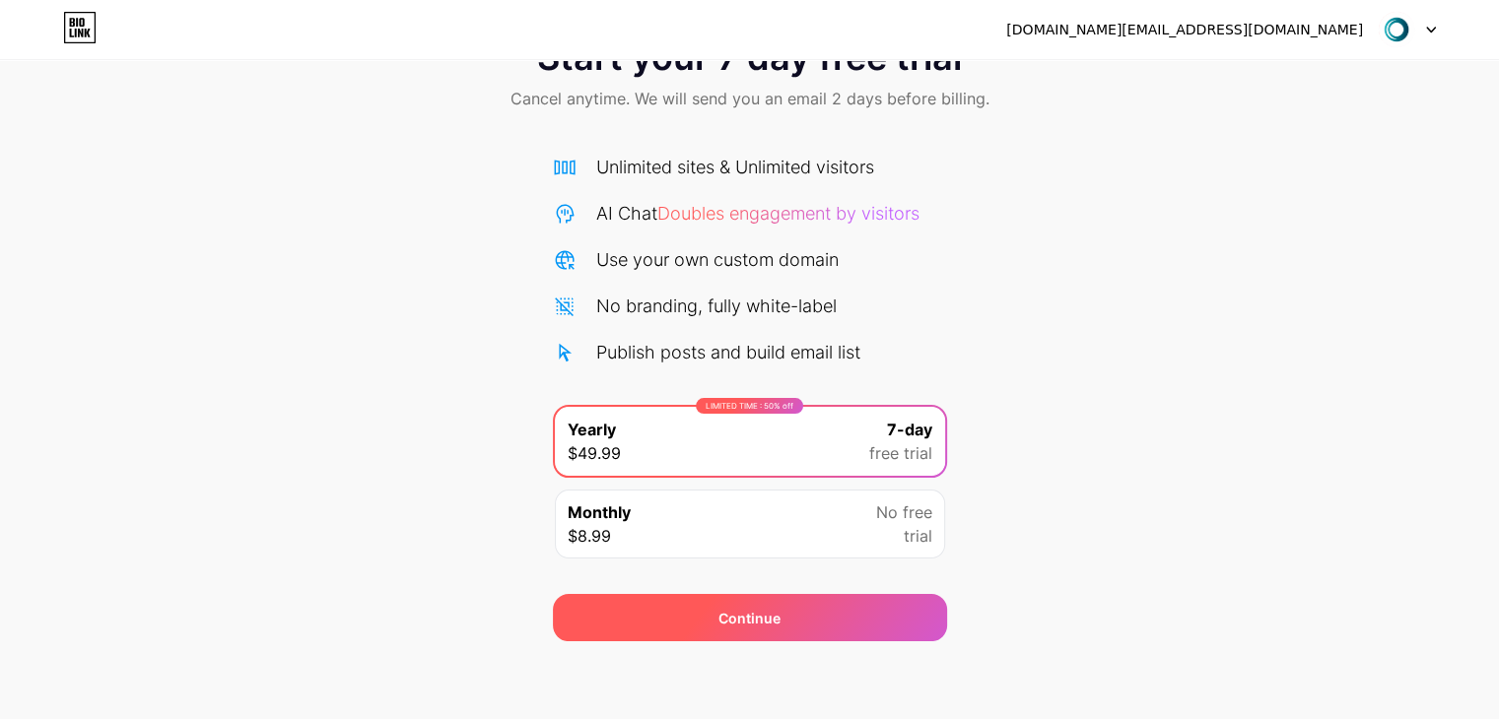
click at [836, 627] on div "Continue" at bounding box center [750, 617] width 394 height 47
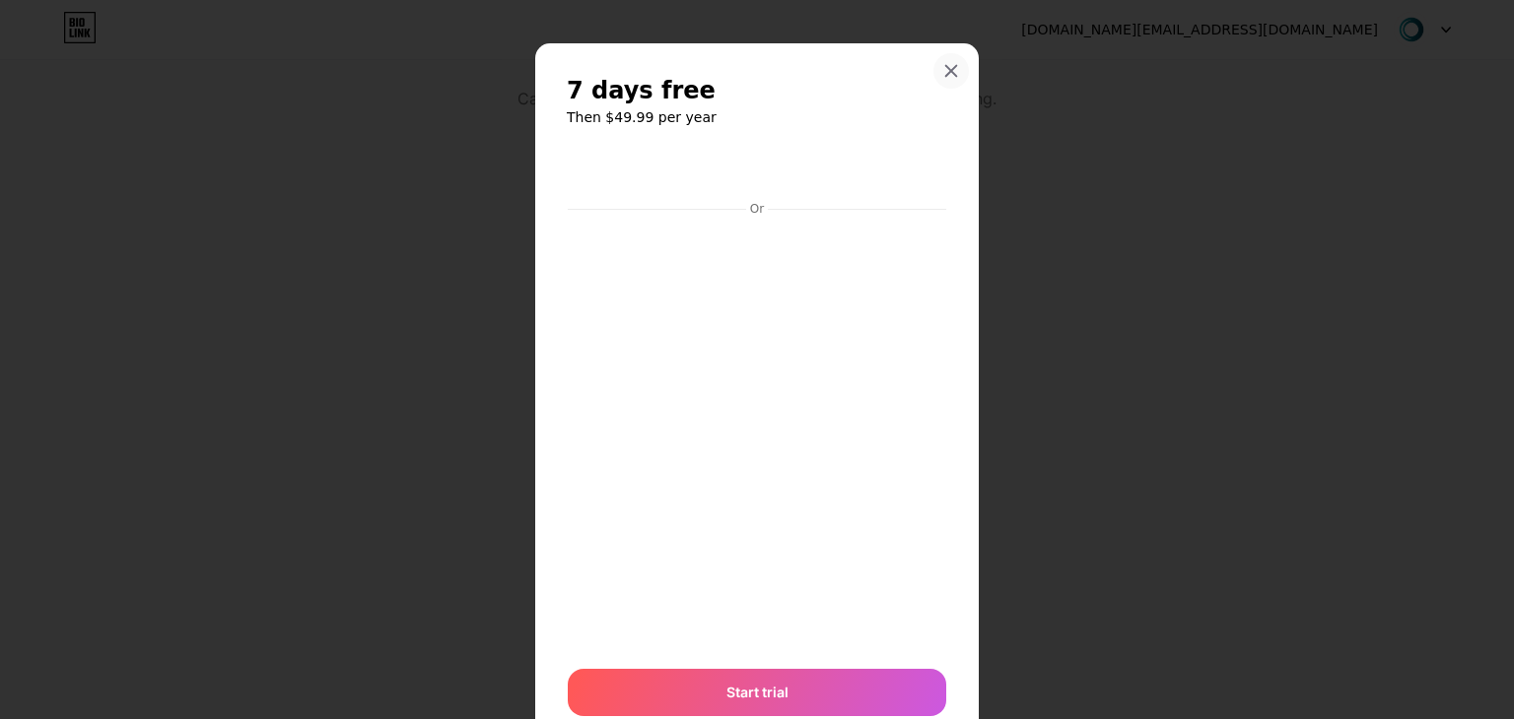
click at [943, 71] on icon at bounding box center [951, 71] width 16 height 16
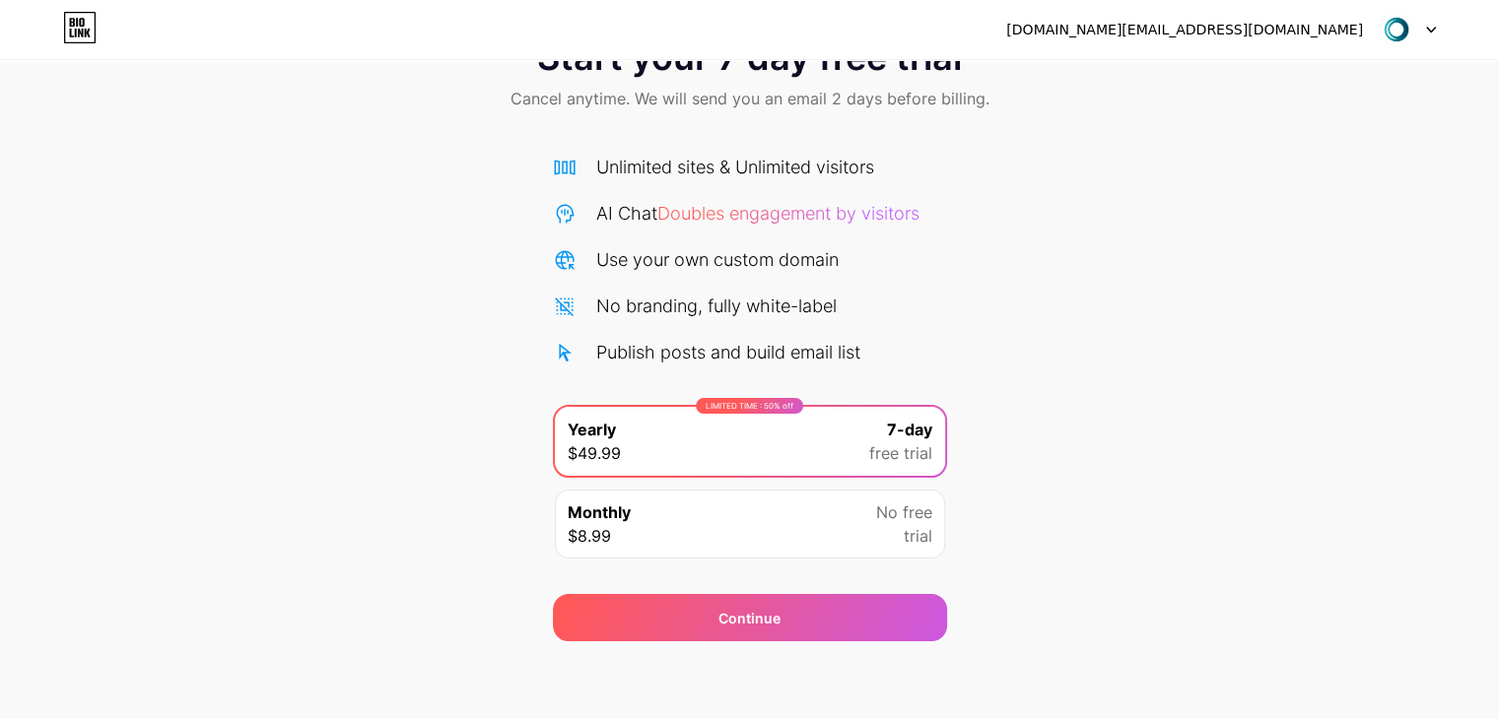
click at [828, 488] on div "Monthly $8.99 No free trial" at bounding box center [750, 524] width 394 height 73
click at [822, 542] on div "Monthly $8.99 No free trial" at bounding box center [750, 524] width 390 height 69
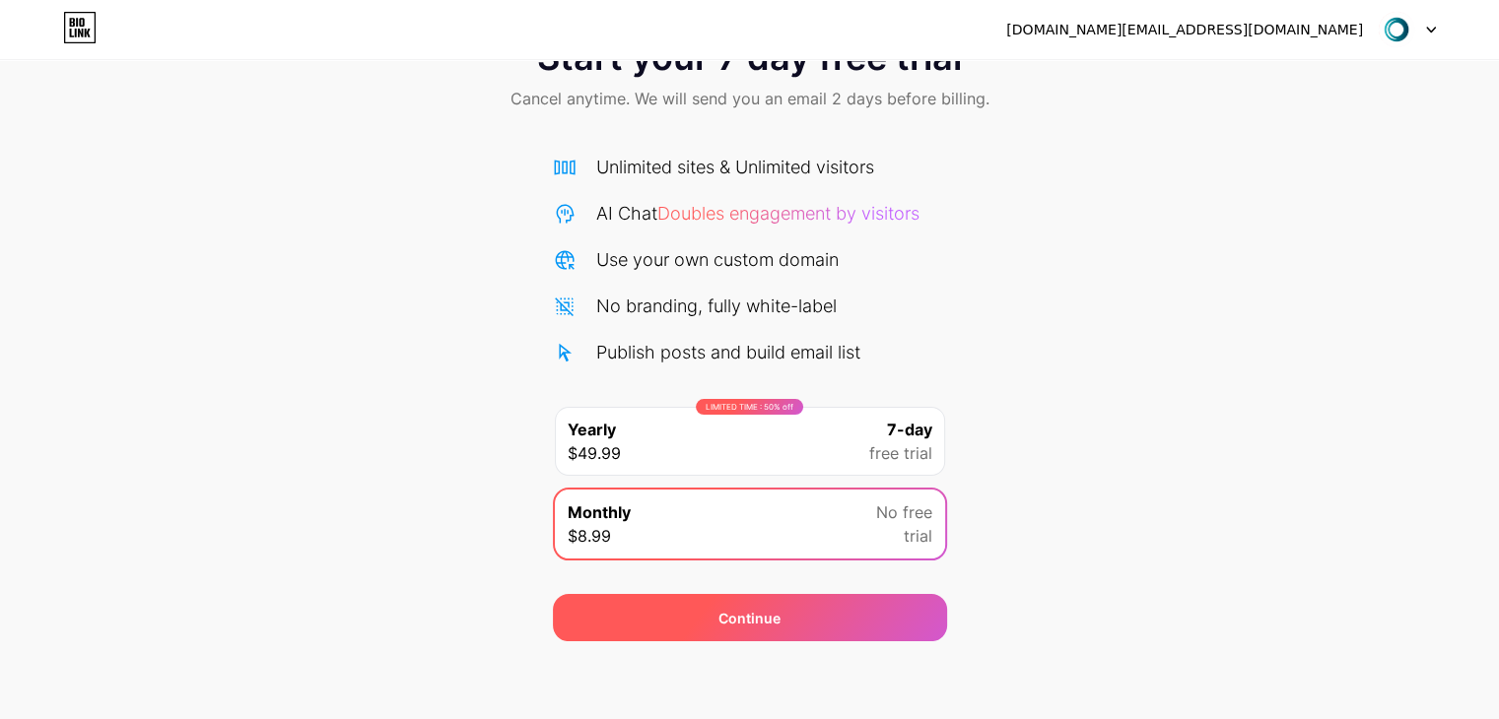
click at [776, 637] on div "Continue" at bounding box center [750, 617] width 394 height 47
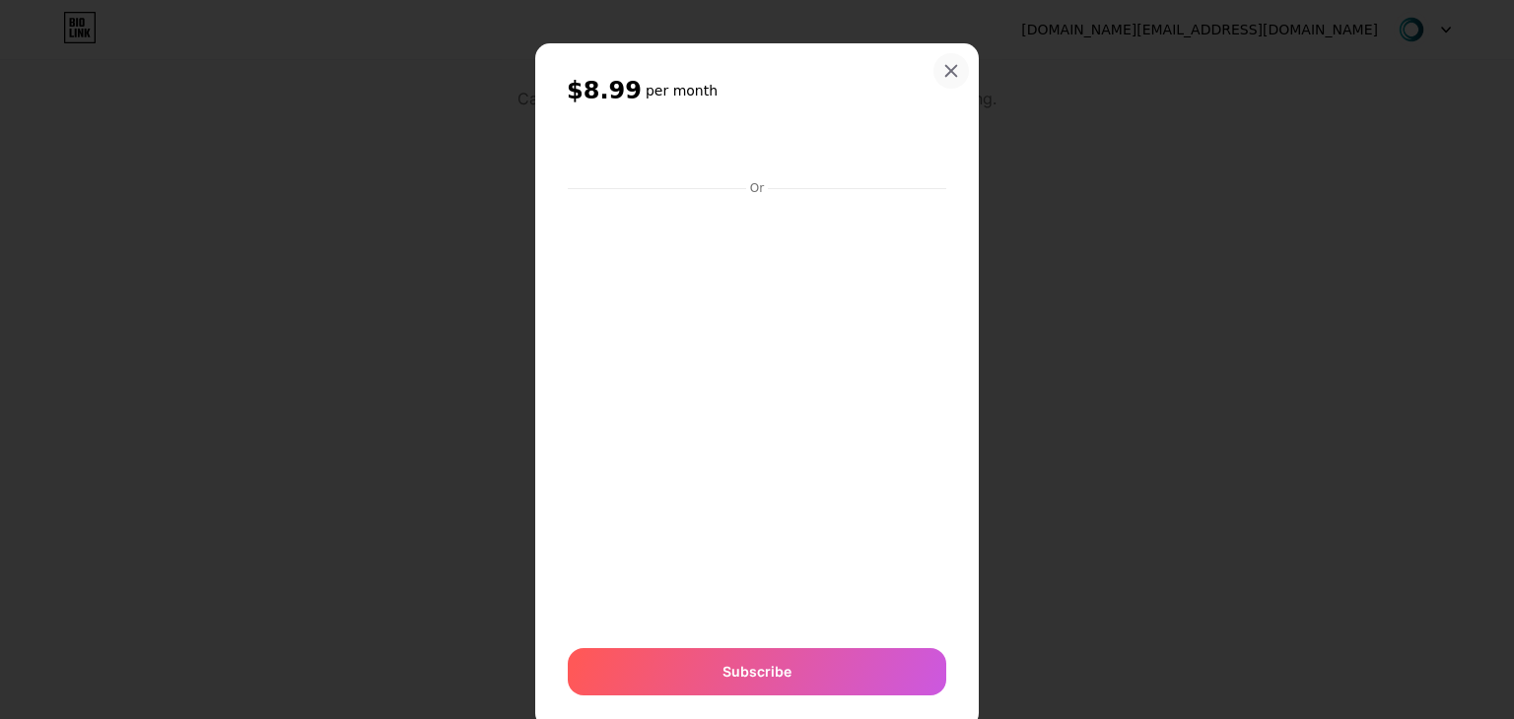
click at [946, 63] on icon at bounding box center [951, 71] width 16 height 16
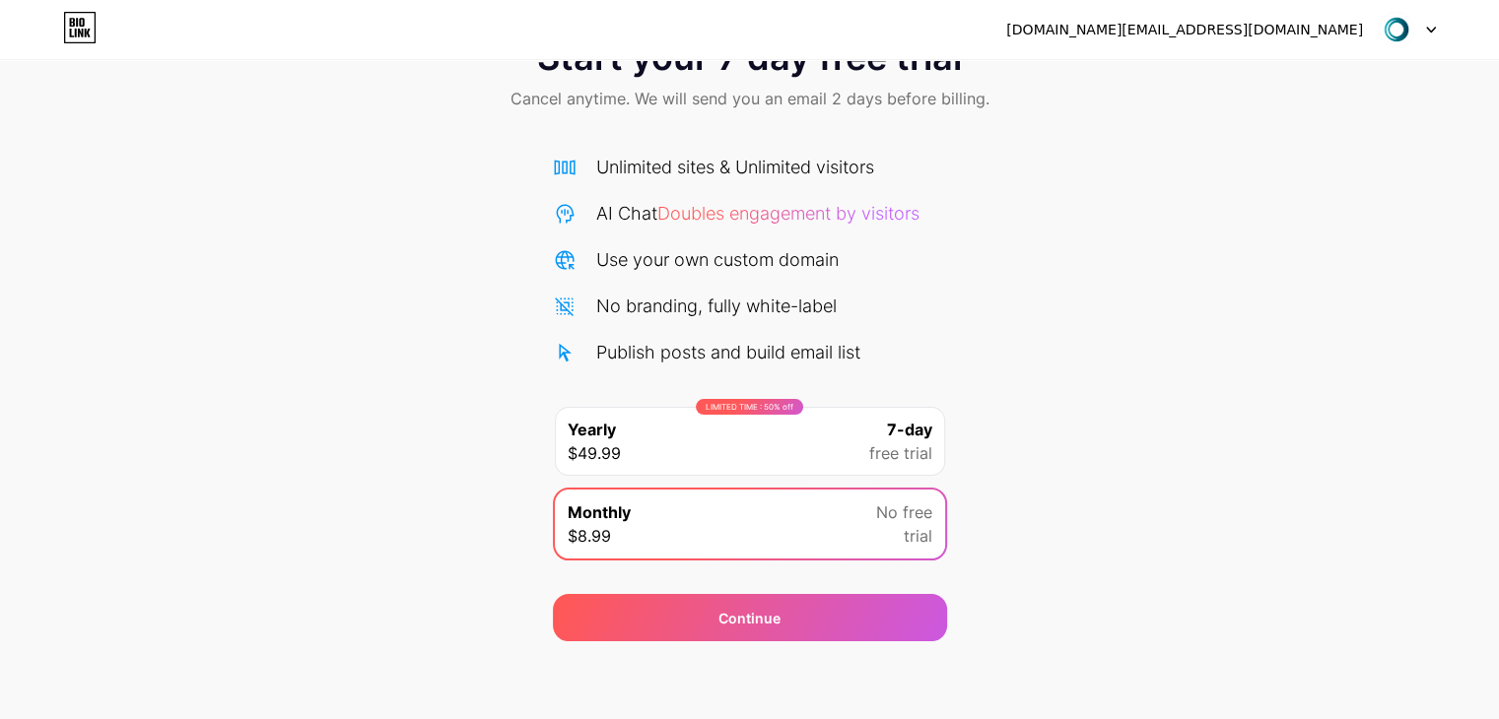
click at [842, 473] on div "LIMITED TIME : 50% off Yearly $49.99 7-day free trial" at bounding box center [750, 441] width 390 height 69
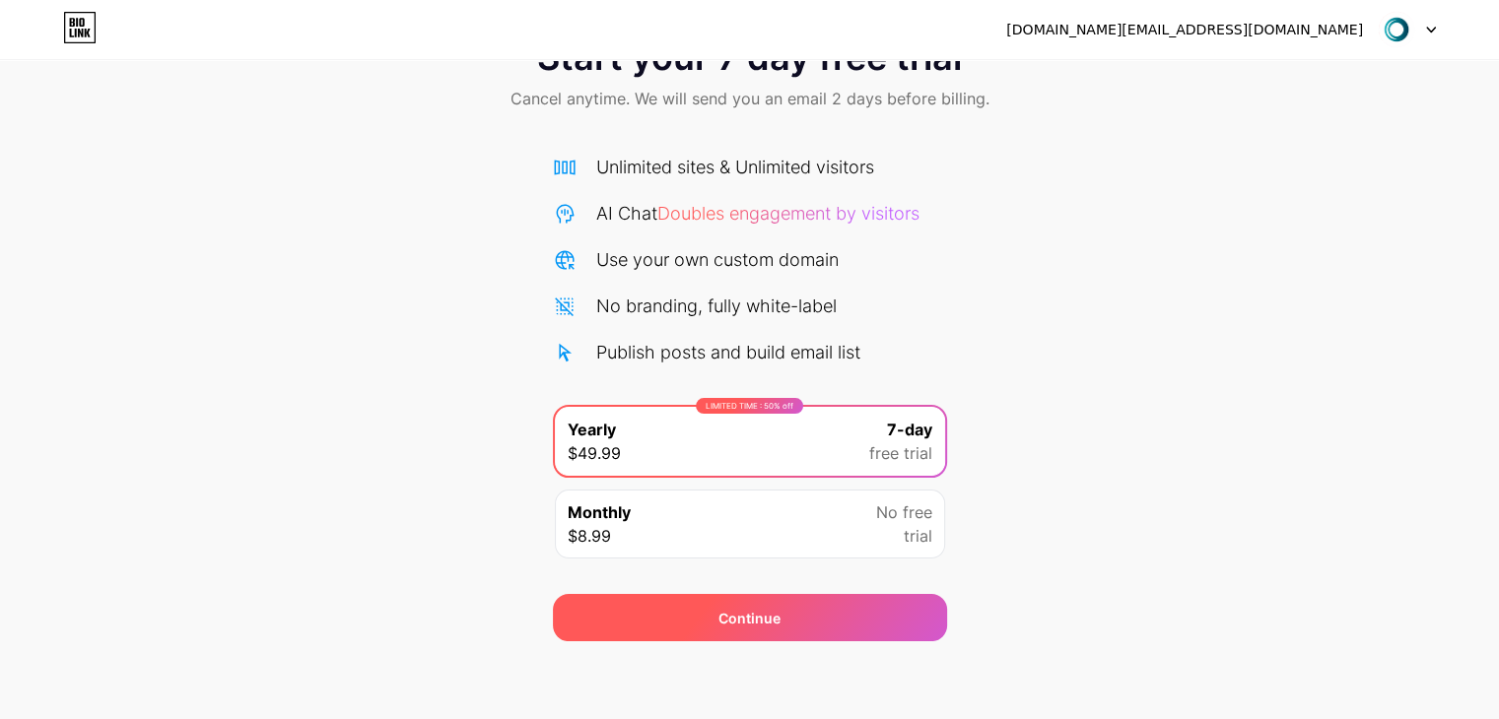
click at [802, 637] on div "Continue" at bounding box center [750, 617] width 394 height 47
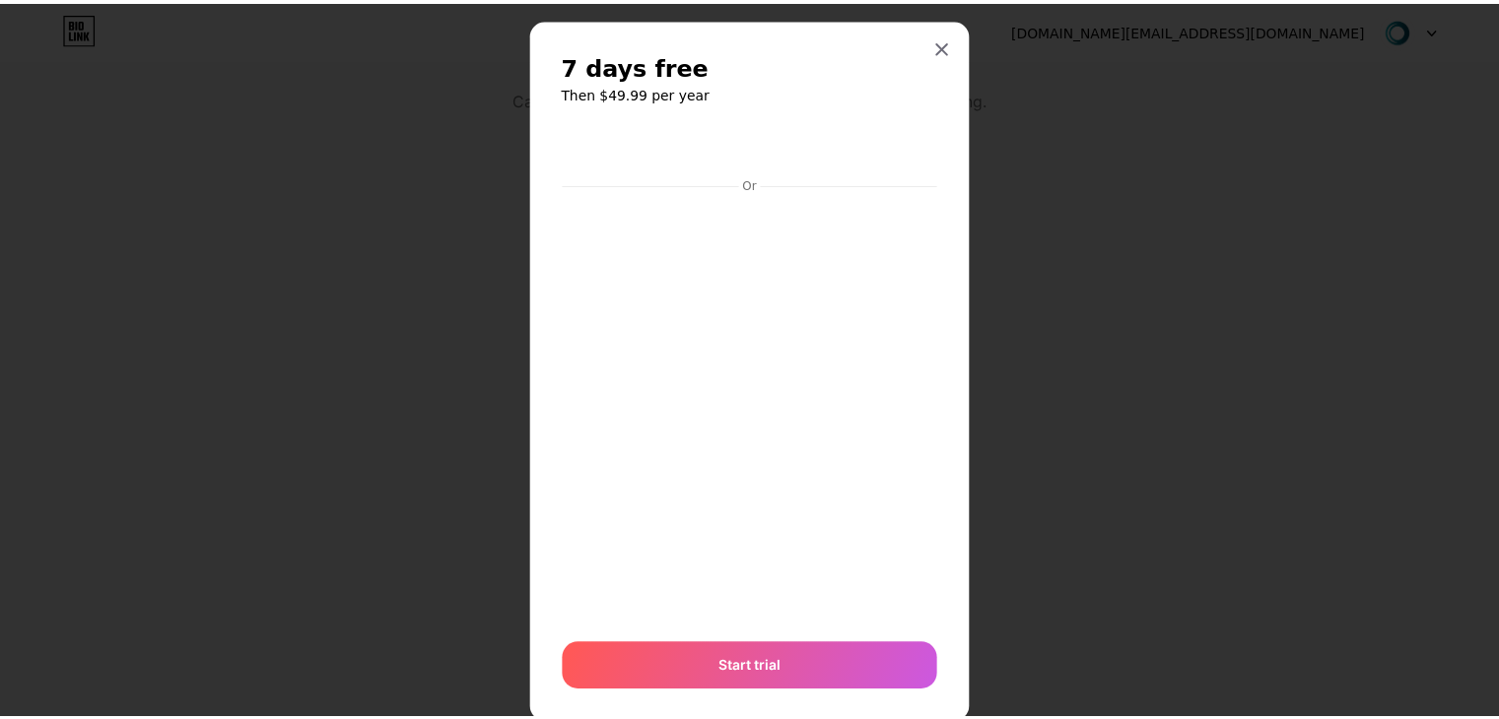
scroll to position [0, 0]
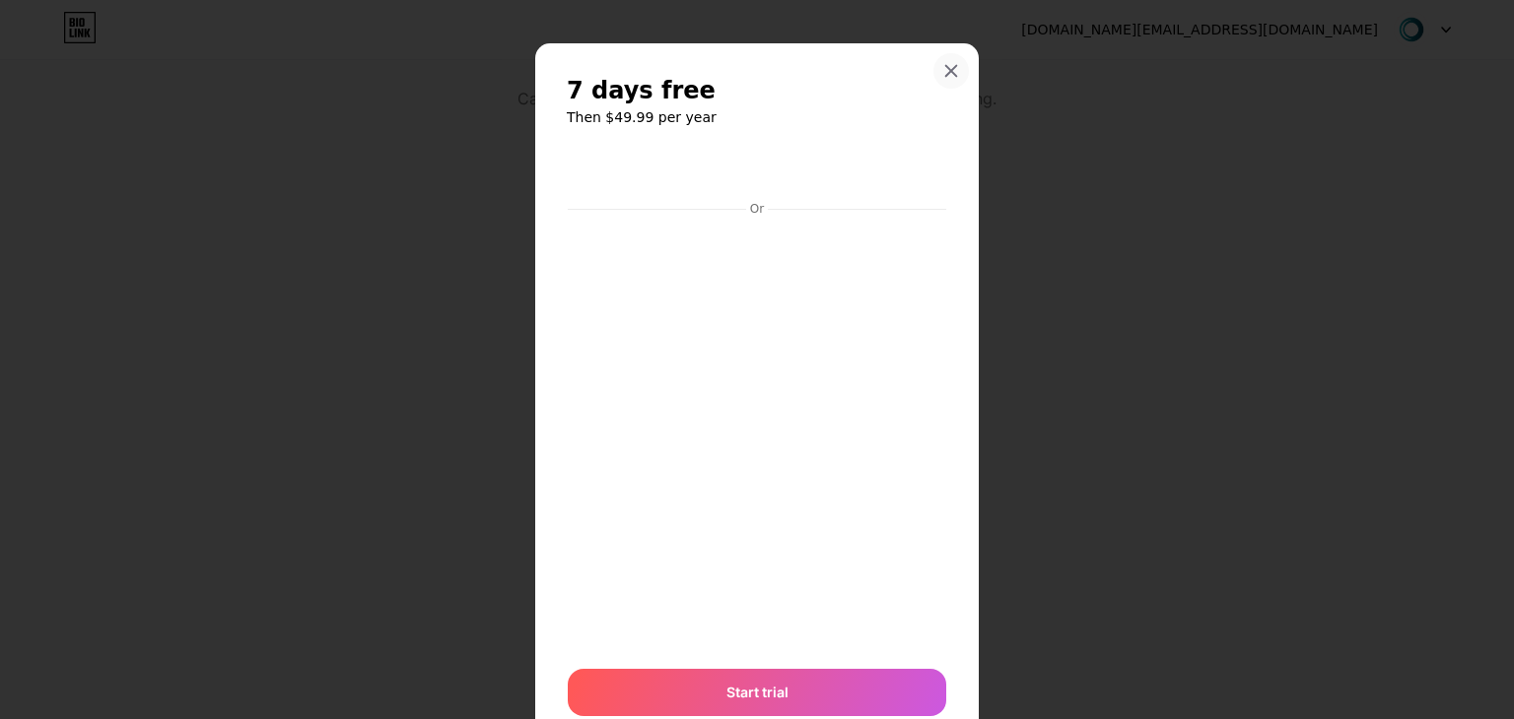
click at [943, 72] on icon at bounding box center [951, 71] width 16 height 16
